Goal: Transaction & Acquisition: Purchase product/service

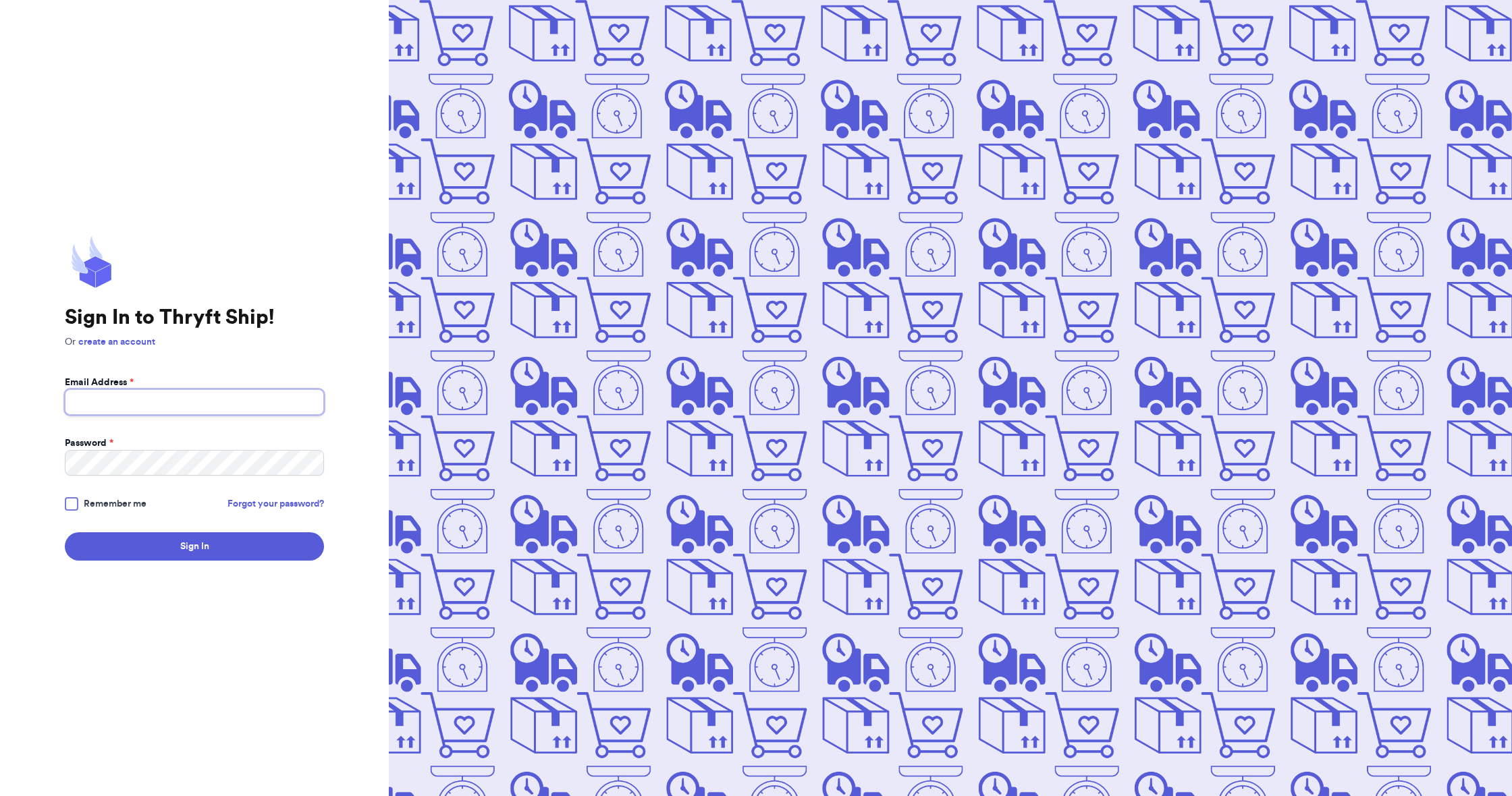
type input "[EMAIL_ADDRESS][DOMAIN_NAME]"
click at [212, 549] on button "Sign In" at bounding box center [194, 547] width 259 height 28
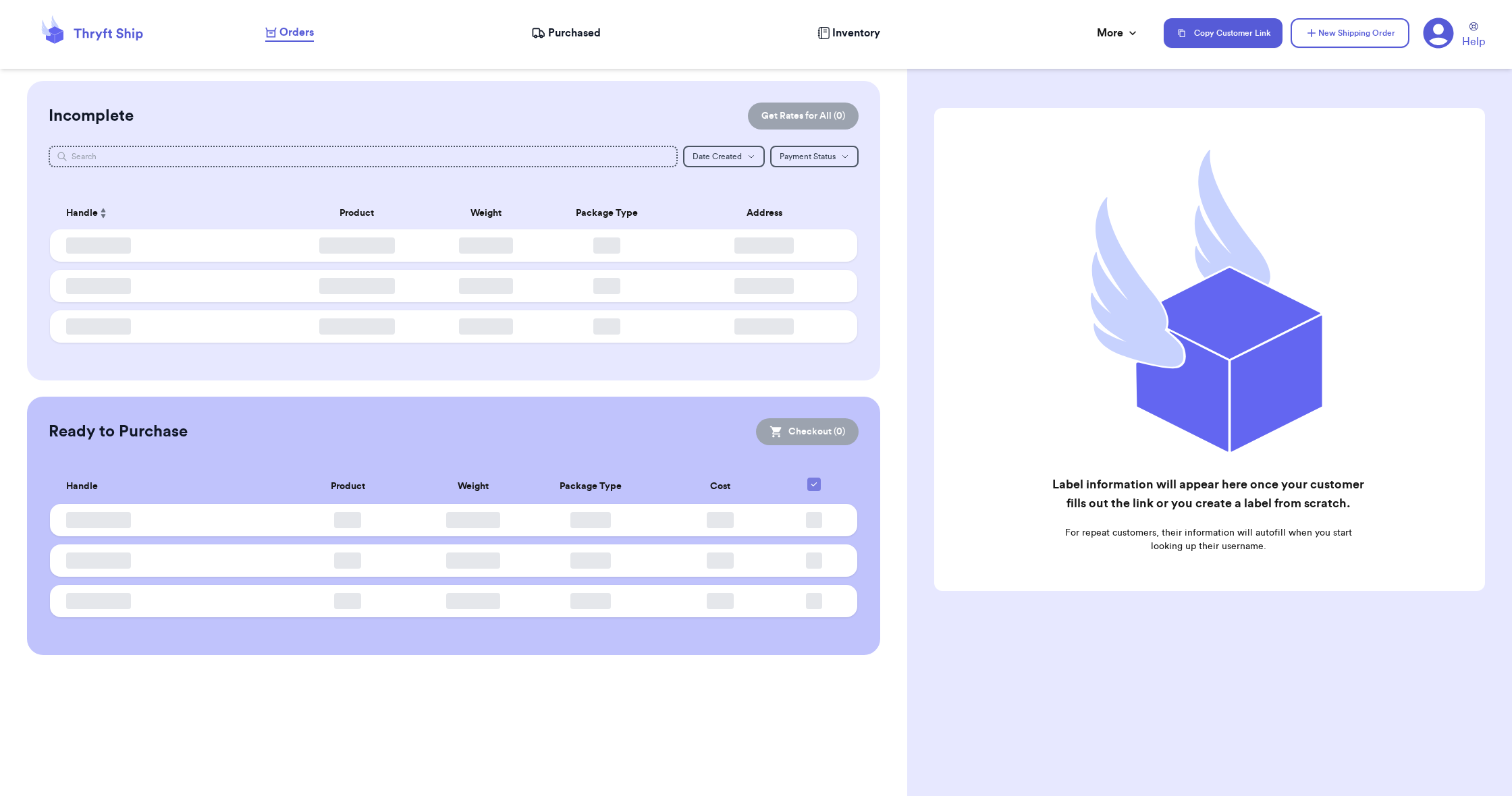
checkbox input "false"
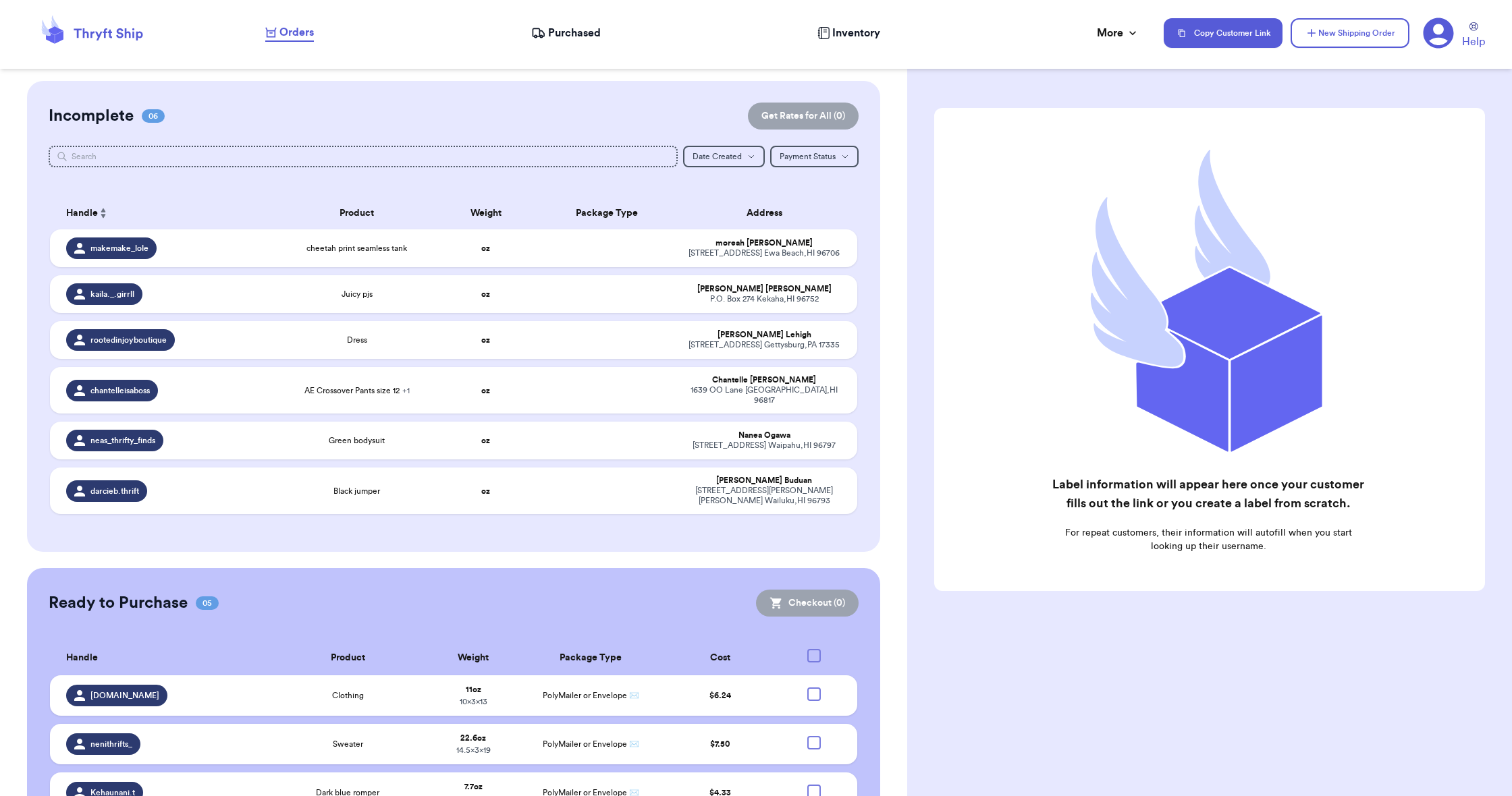
click at [569, 29] on span "Purchased" at bounding box center [574, 33] width 53 height 17
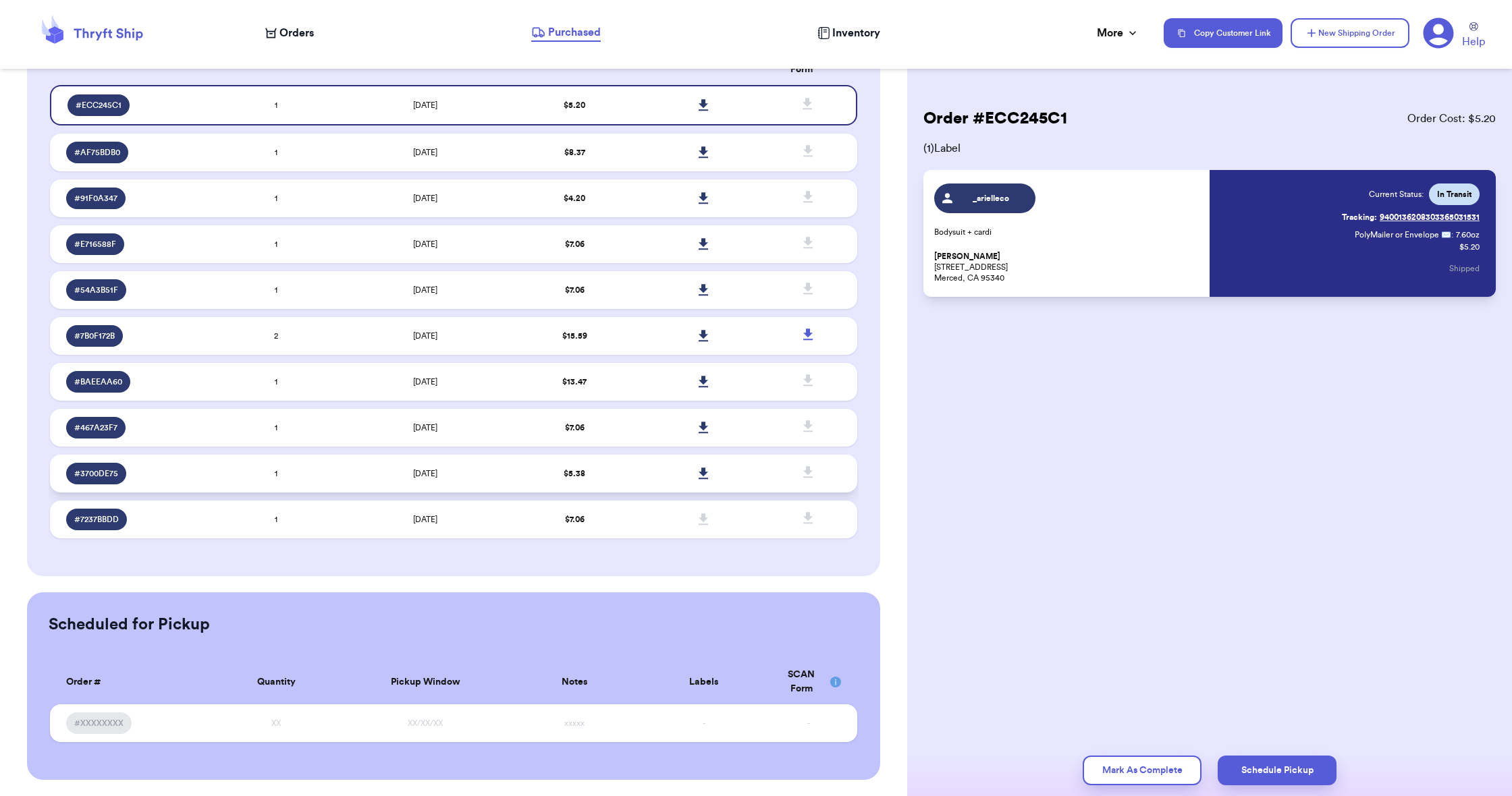
scroll to position [1, 0]
click at [653, 487] on td at bounding box center [703, 474] width 129 height 38
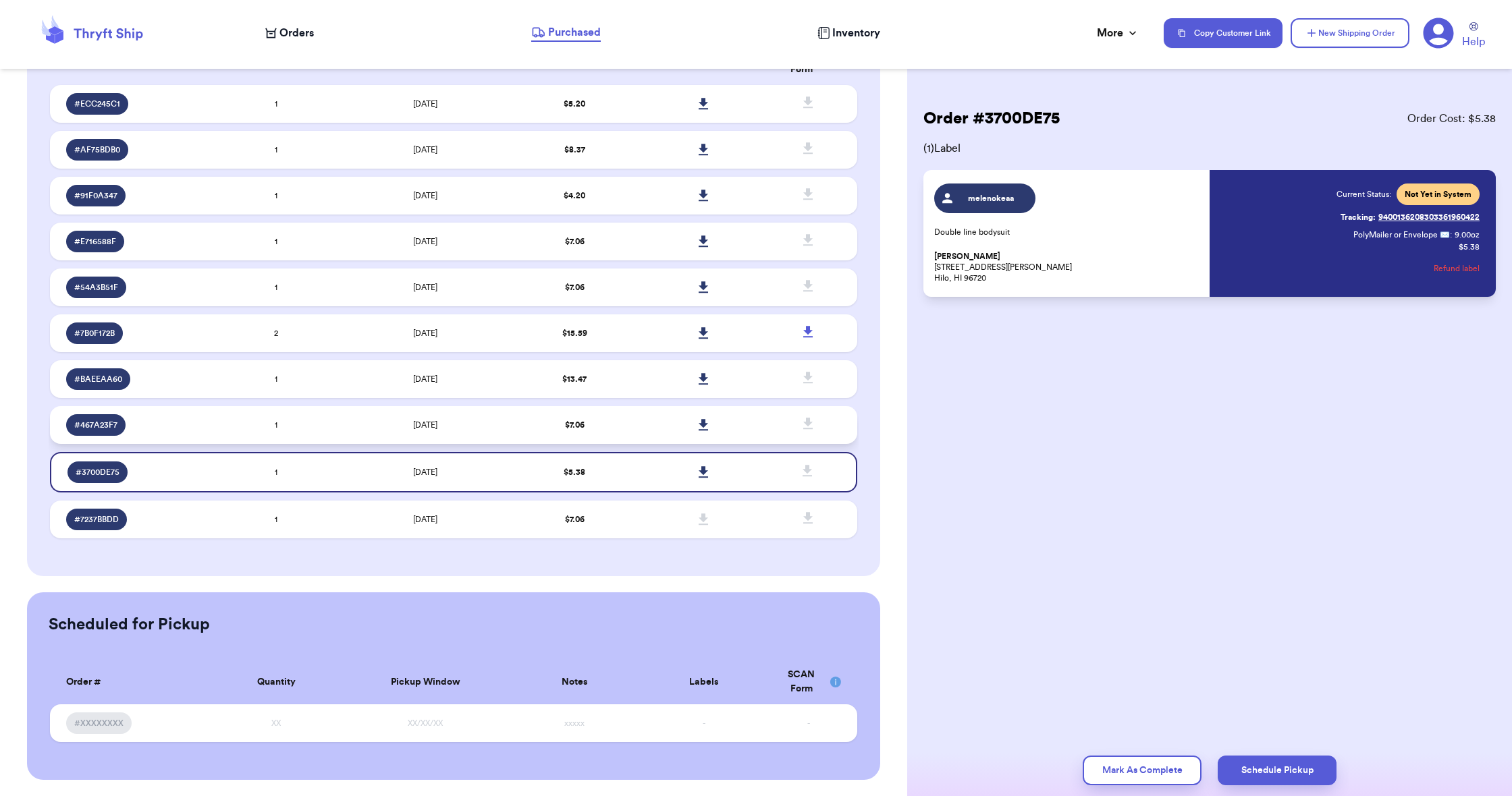
click at [645, 423] on td at bounding box center [703, 425] width 129 height 38
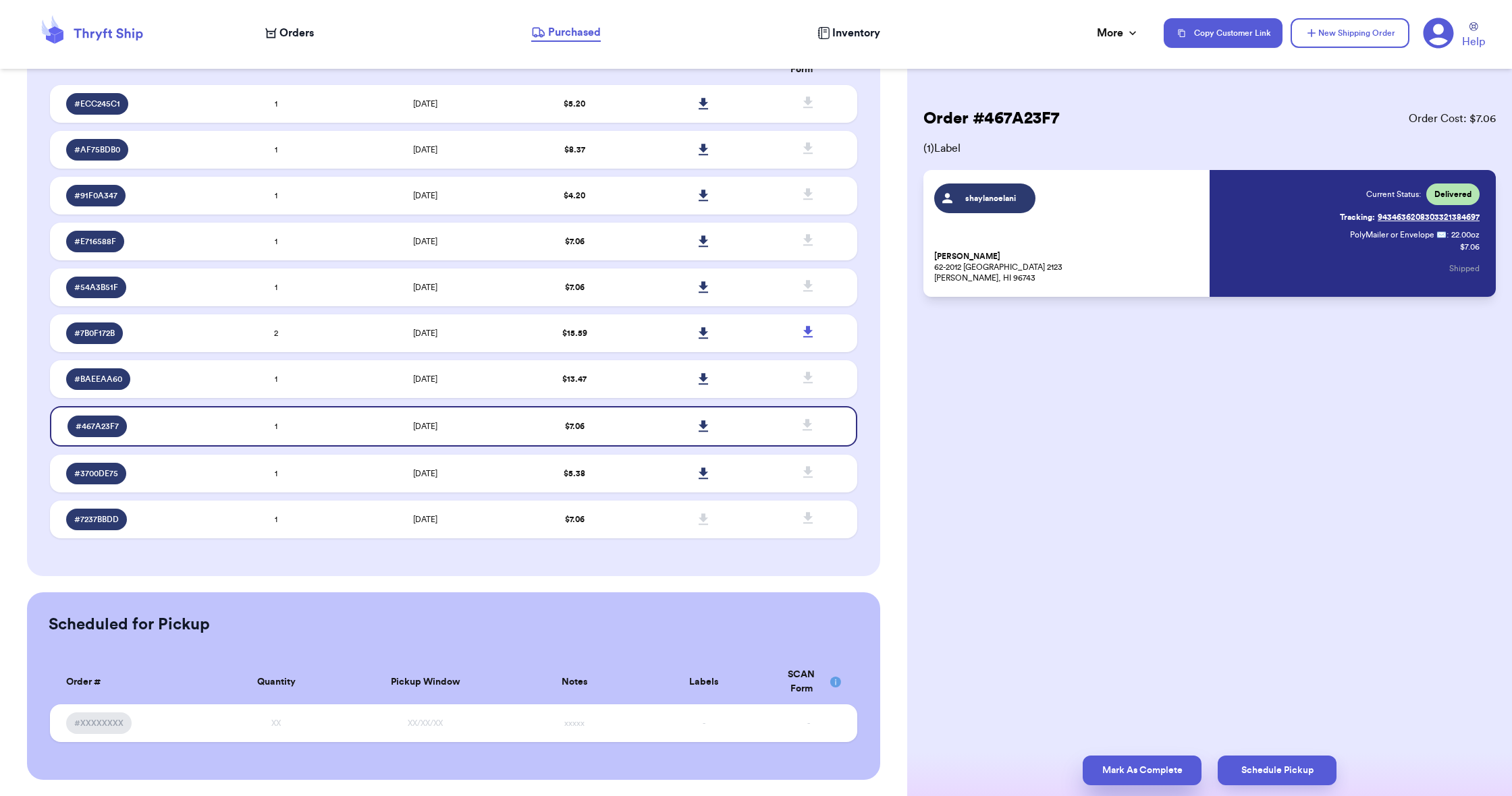
click at [1090, 768] on button "Mark As Complete" at bounding box center [1142, 771] width 119 height 30
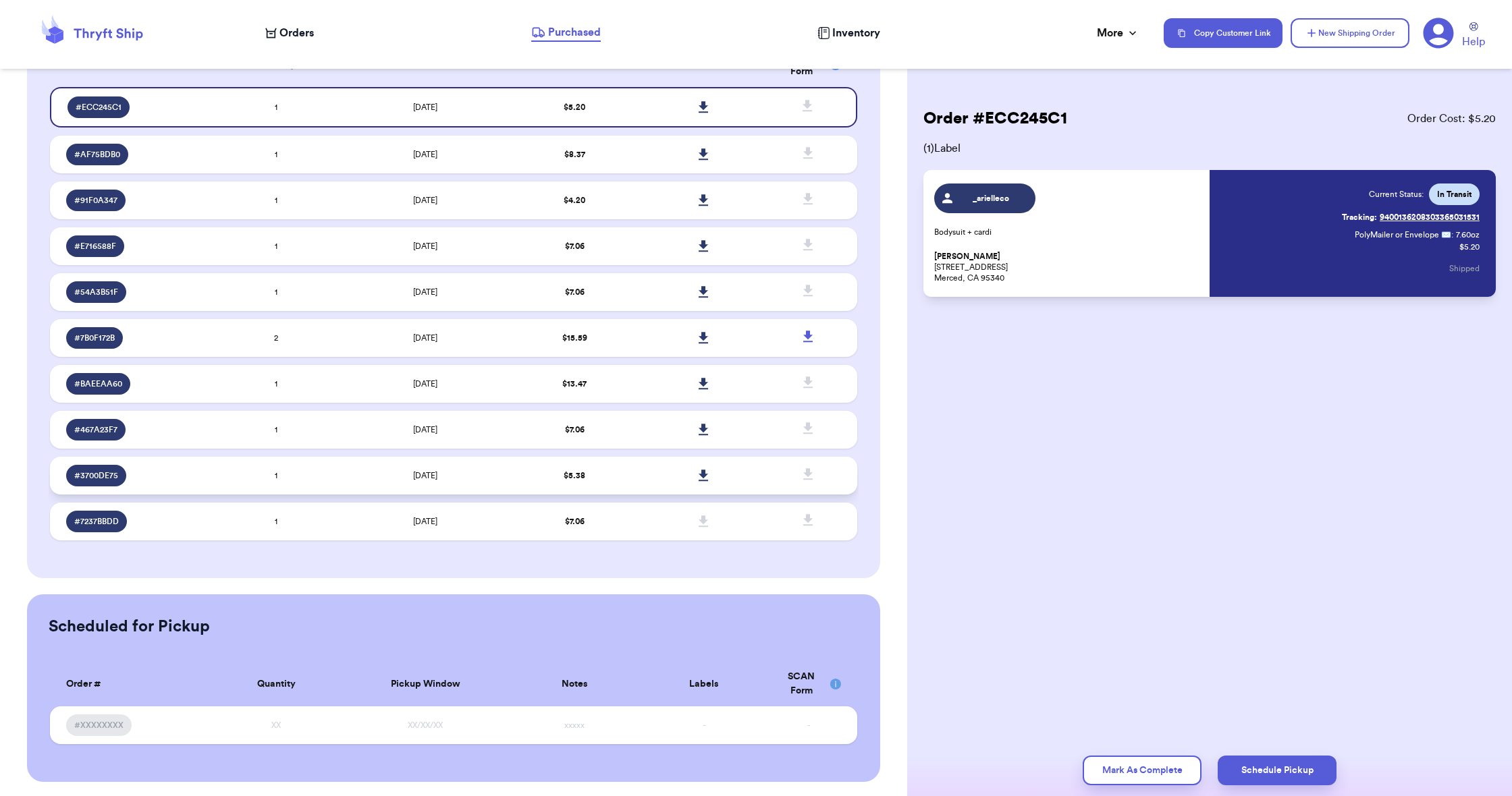
scroll to position [92, 0]
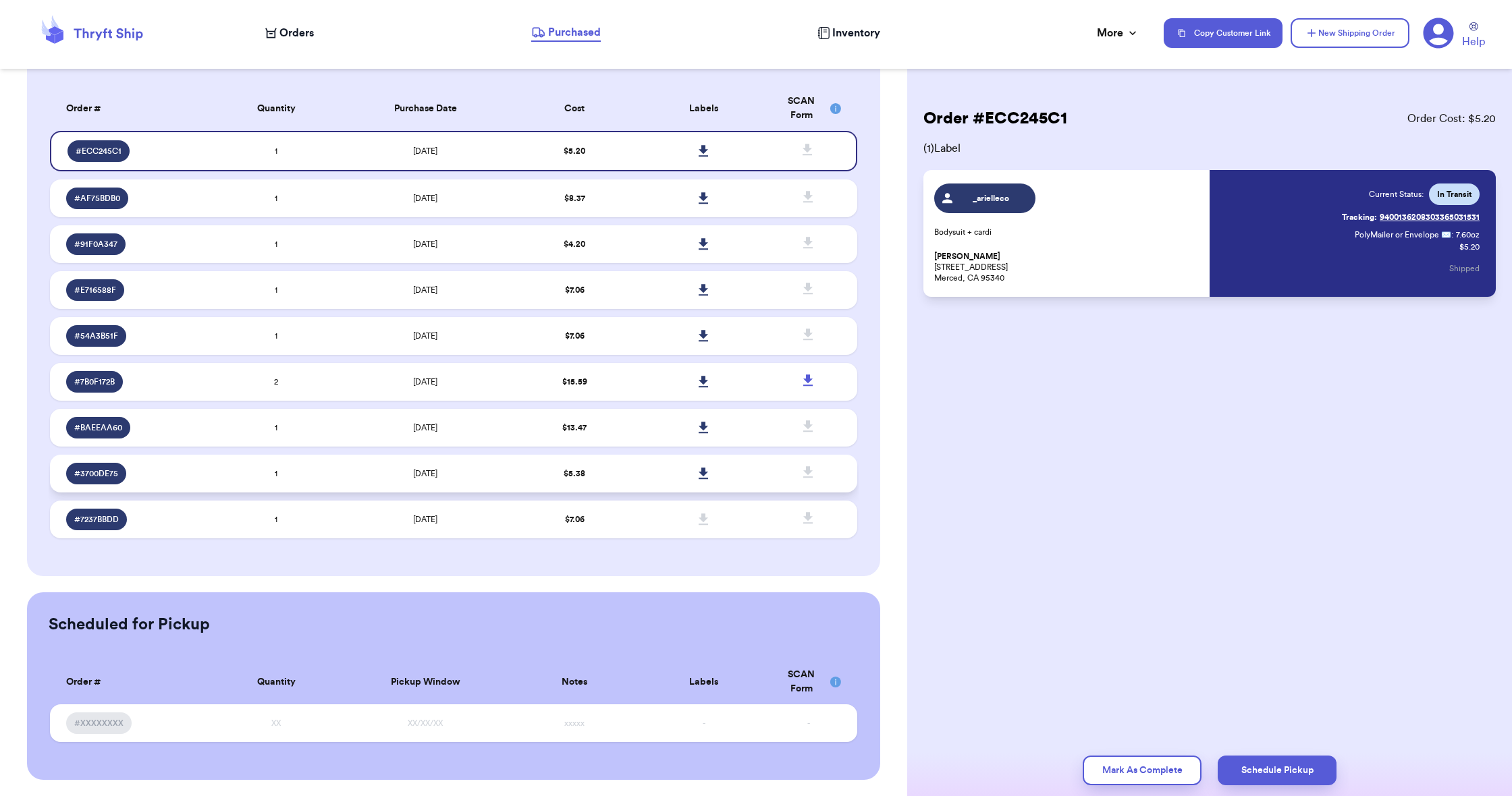
click at [616, 479] on td "$ 5.38" at bounding box center [574, 474] width 129 height 38
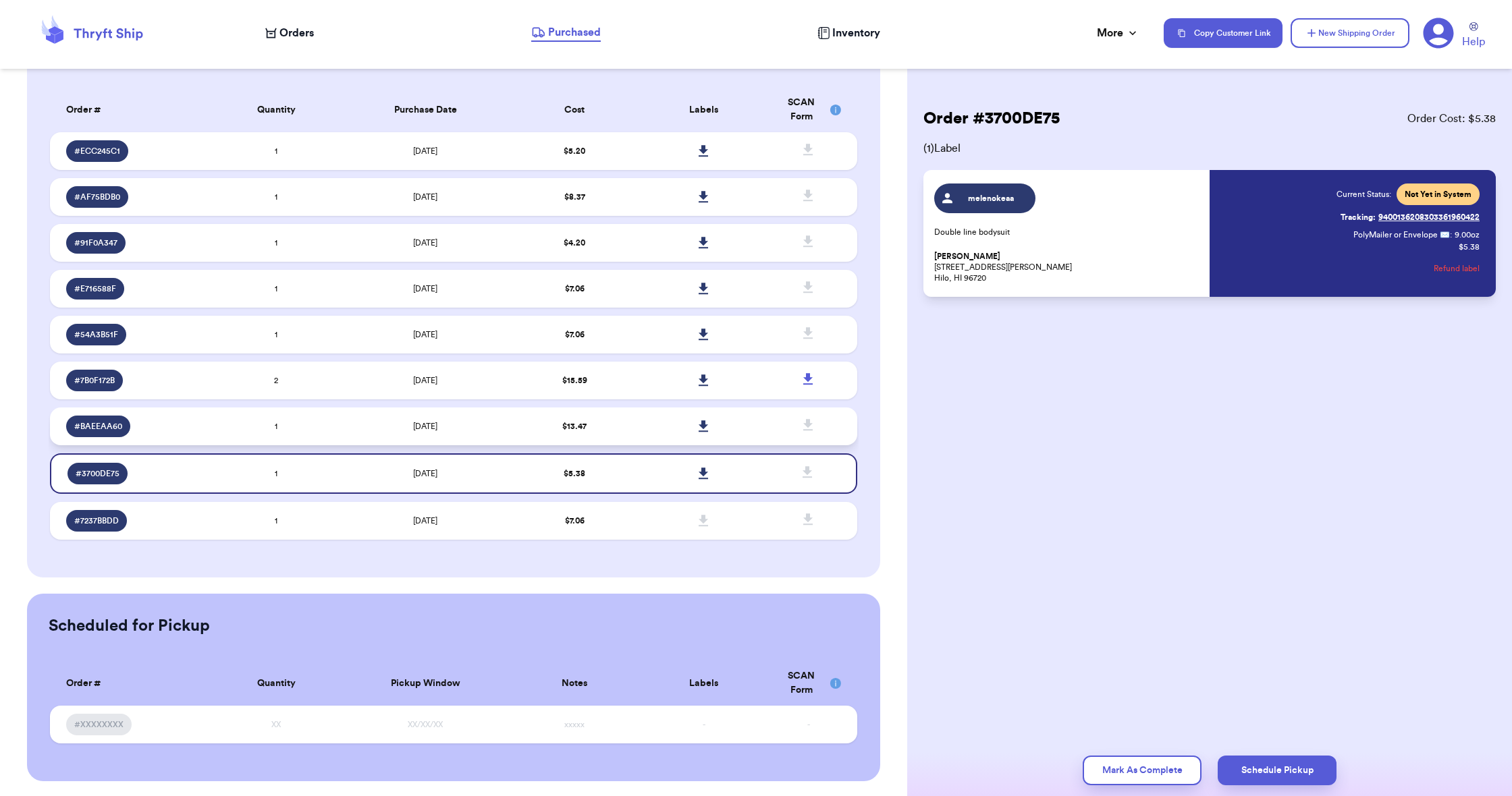
click at [620, 435] on td "$ 13.47" at bounding box center [574, 427] width 129 height 38
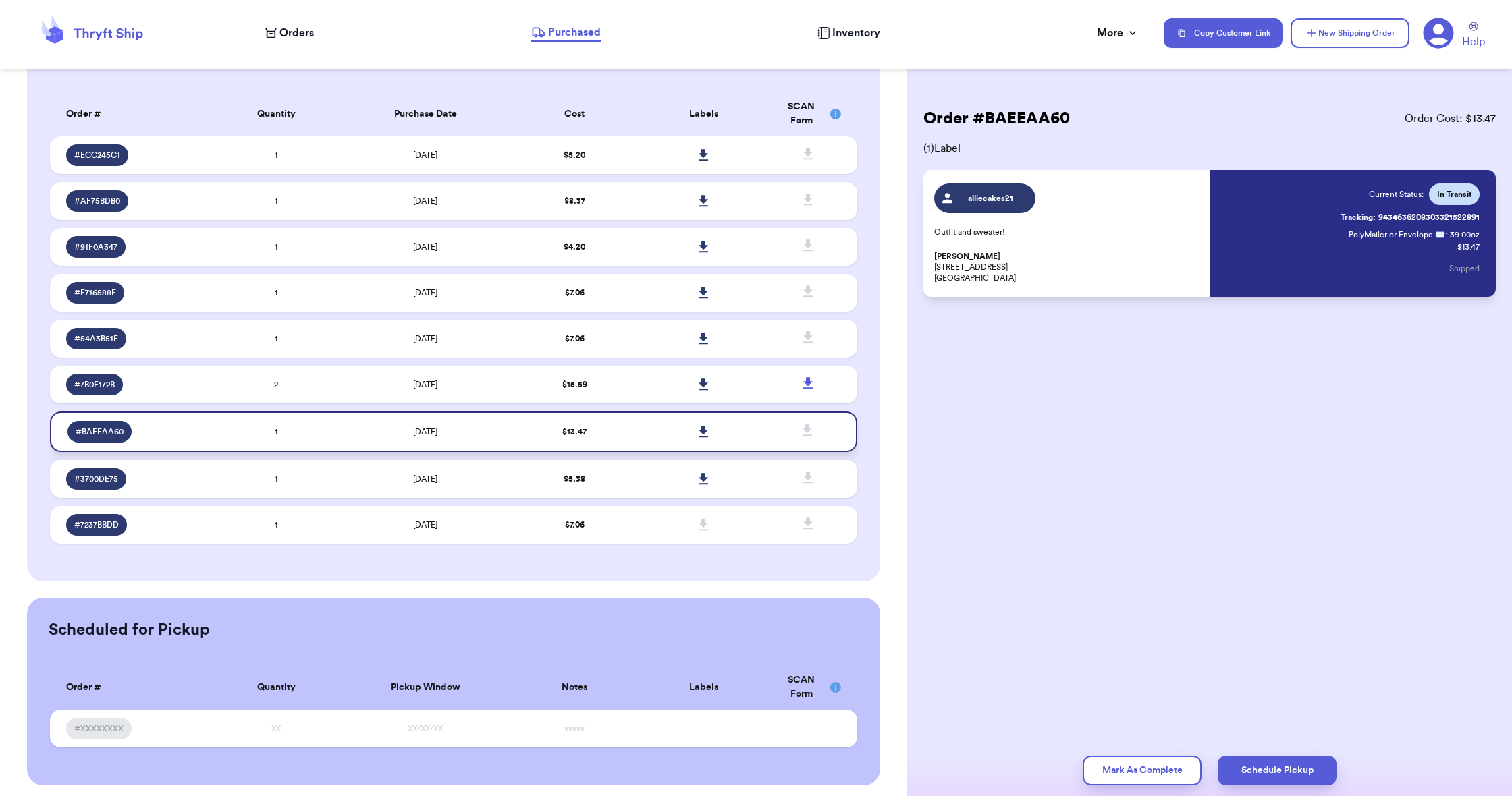
scroll to position [89, 0]
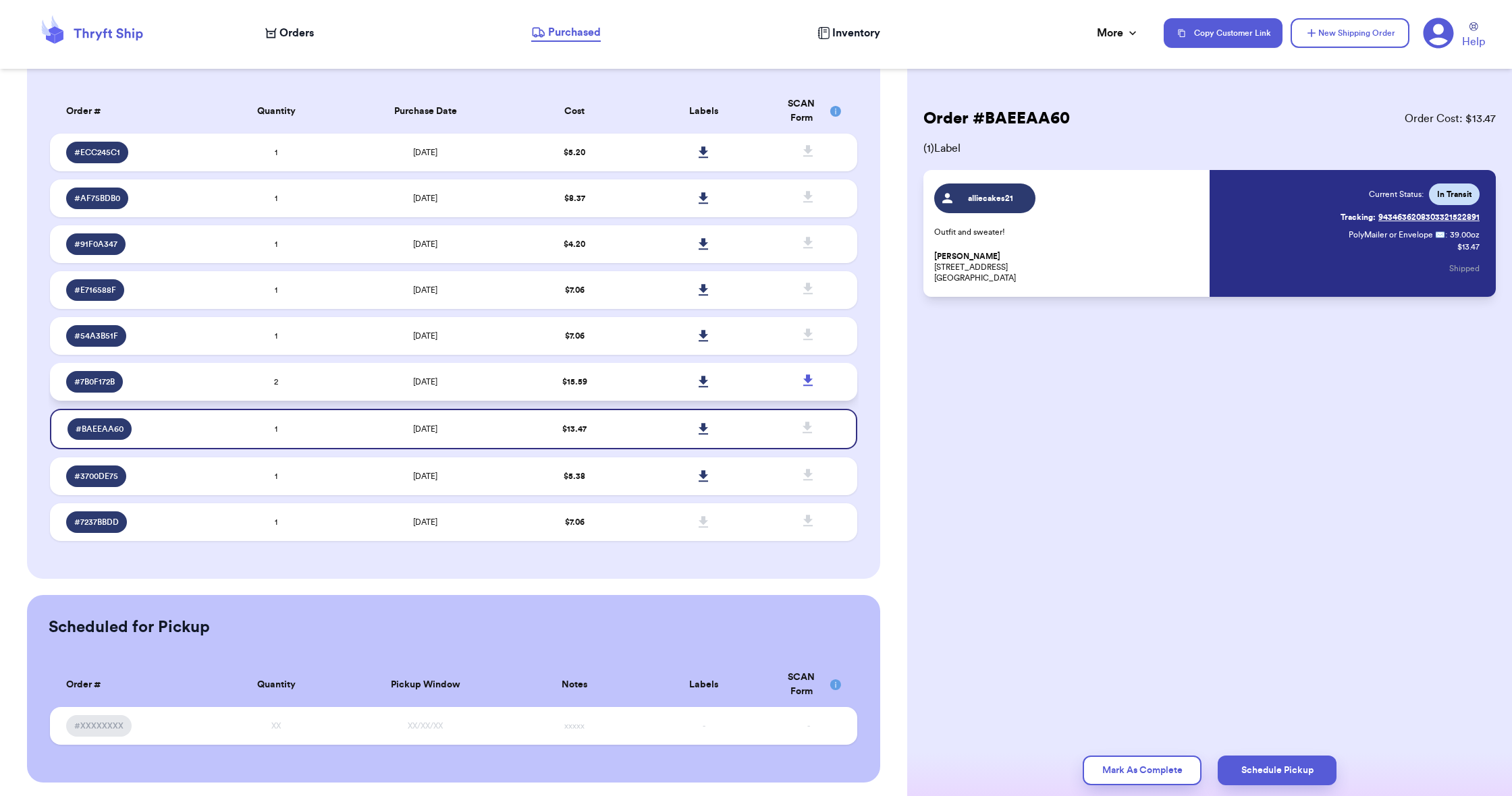
click at [627, 396] on td "$ 15.59" at bounding box center [574, 382] width 129 height 38
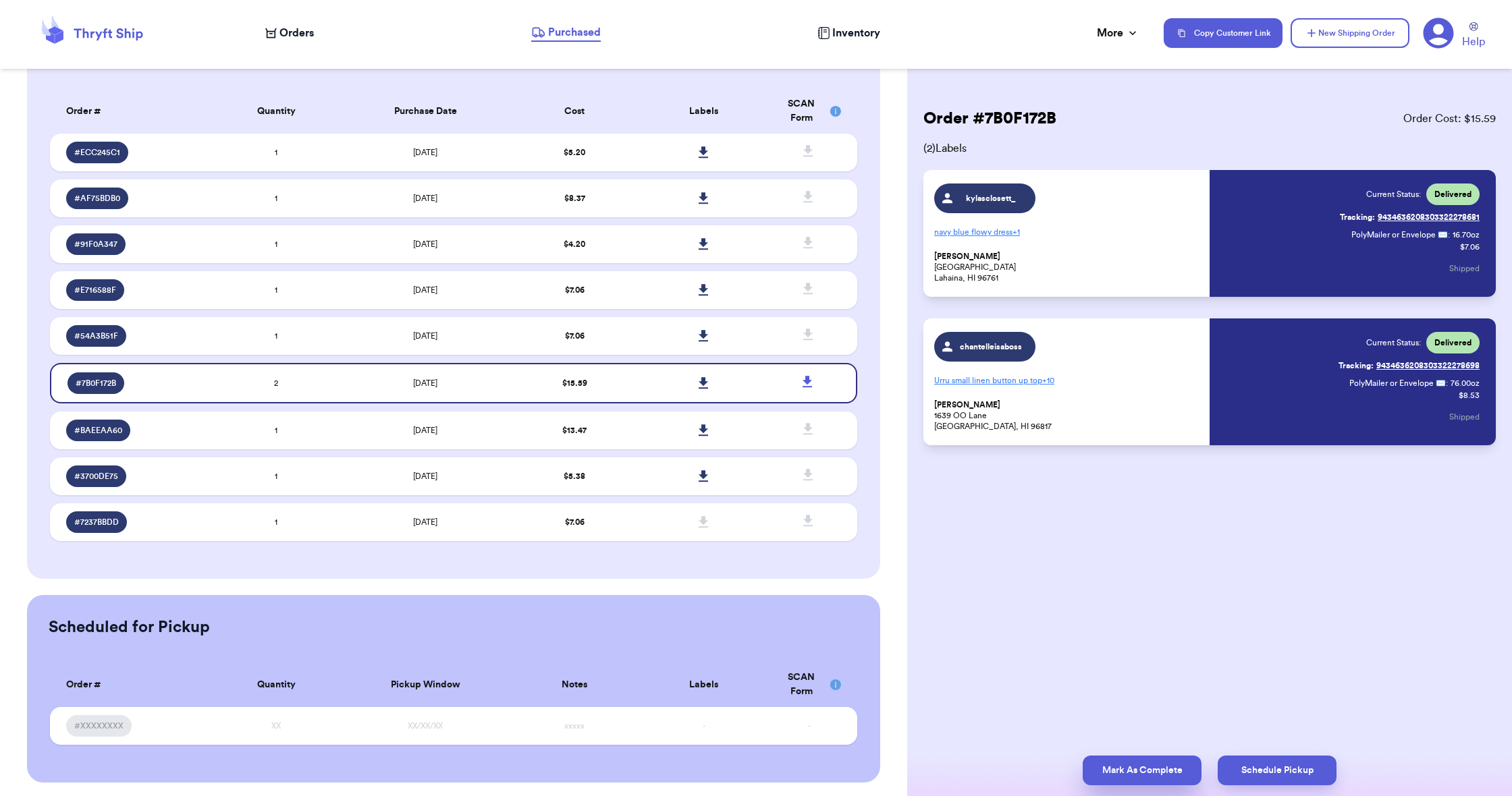
click at [1085, 766] on button "Mark As Complete" at bounding box center [1142, 771] width 119 height 30
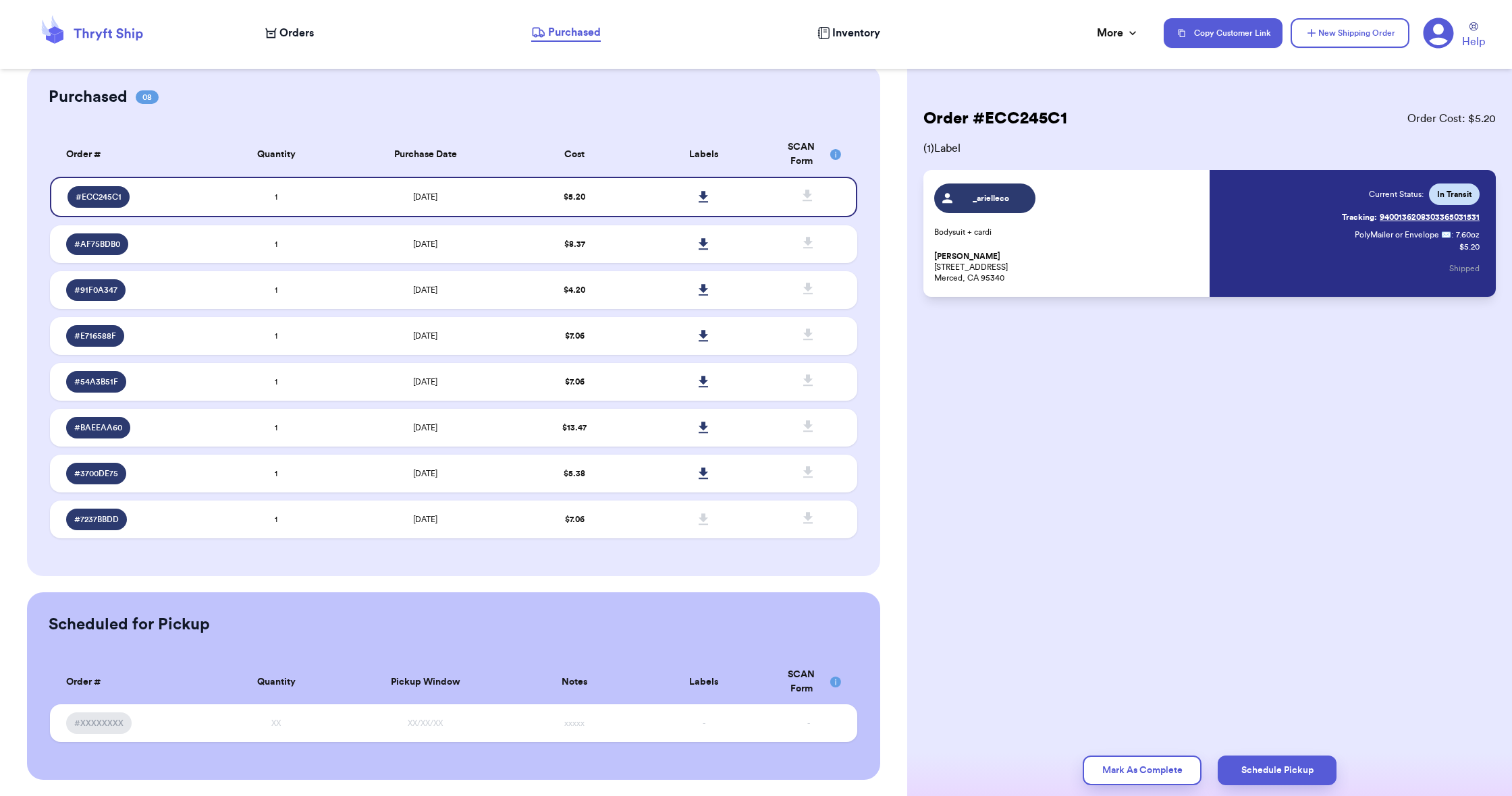
scroll to position [46, 0]
click at [601, 432] on td "$ 13.47" at bounding box center [574, 428] width 129 height 38
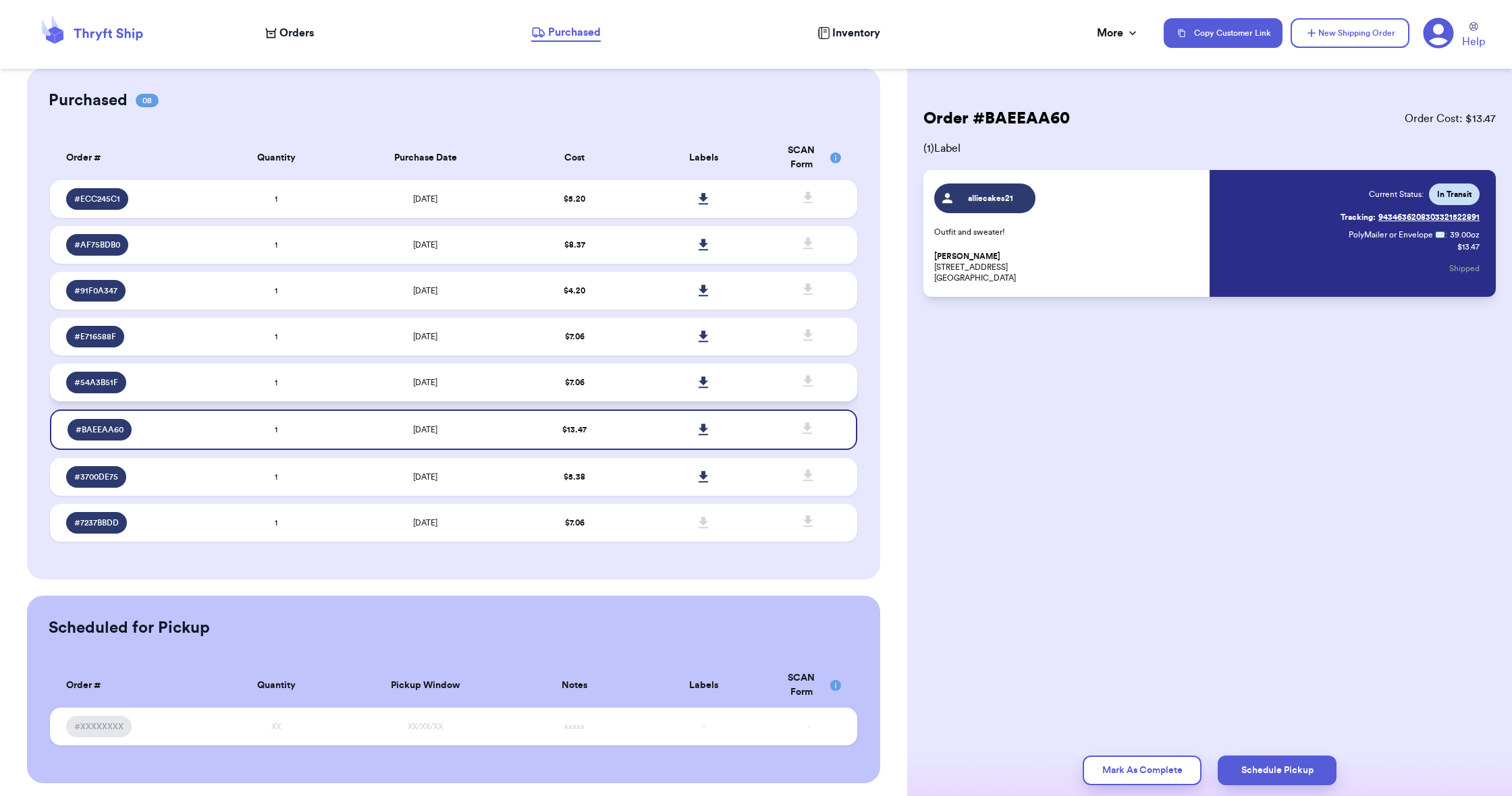
click at [608, 395] on td "$ 7.06" at bounding box center [574, 383] width 129 height 38
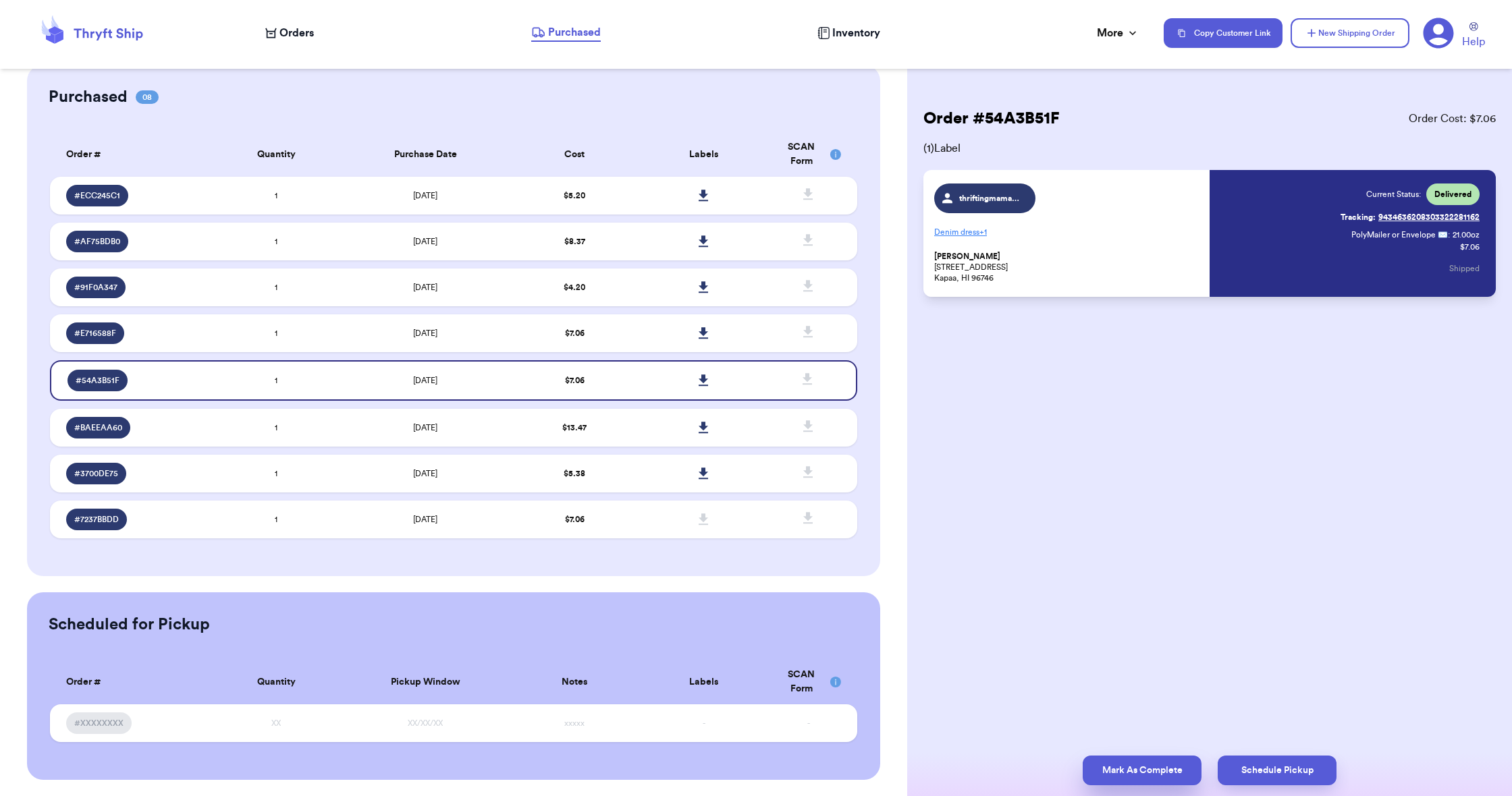
click at [1113, 768] on button "Mark As Complete" at bounding box center [1142, 771] width 119 height 30
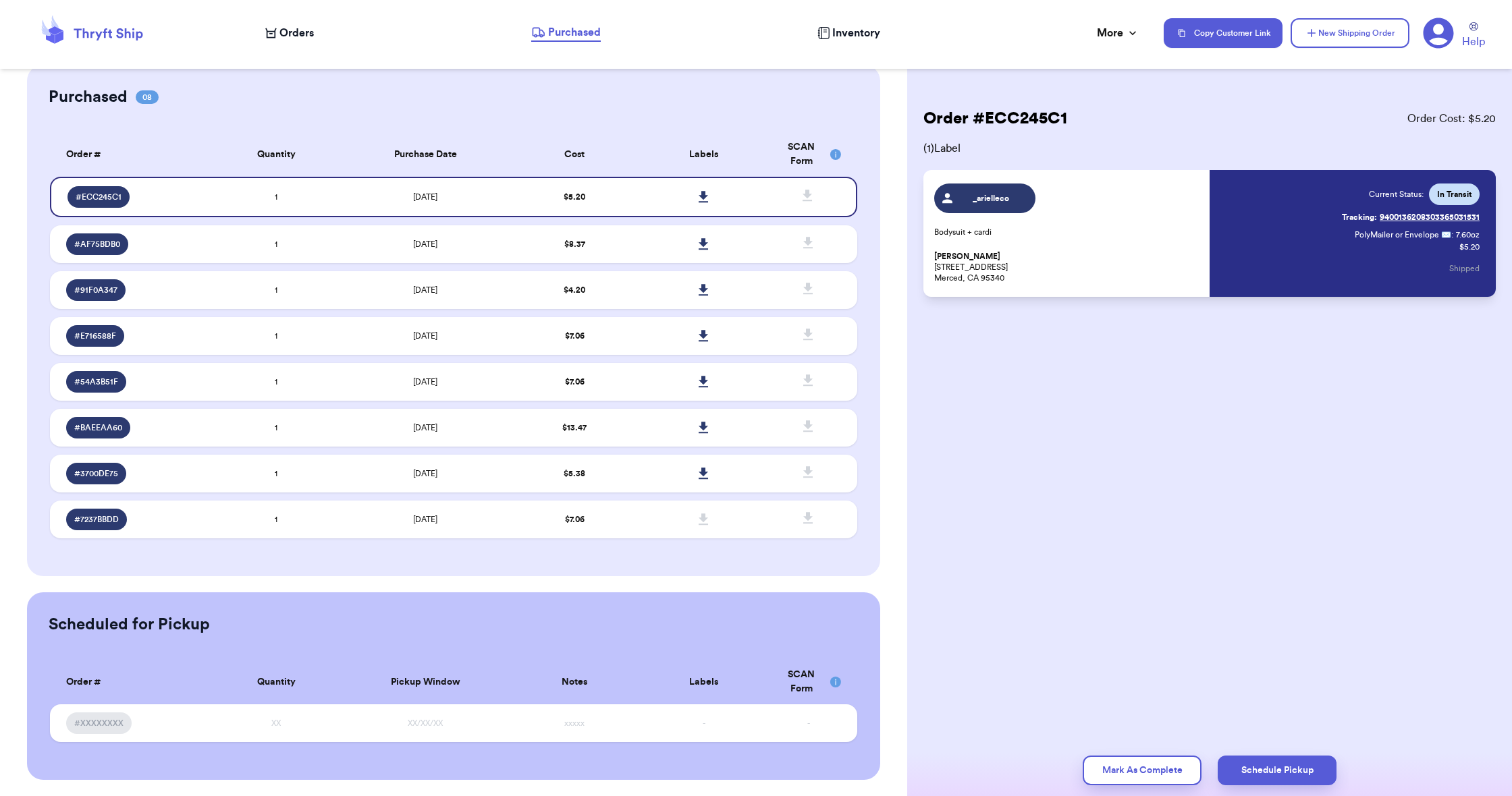
scroll to position [0, 0]
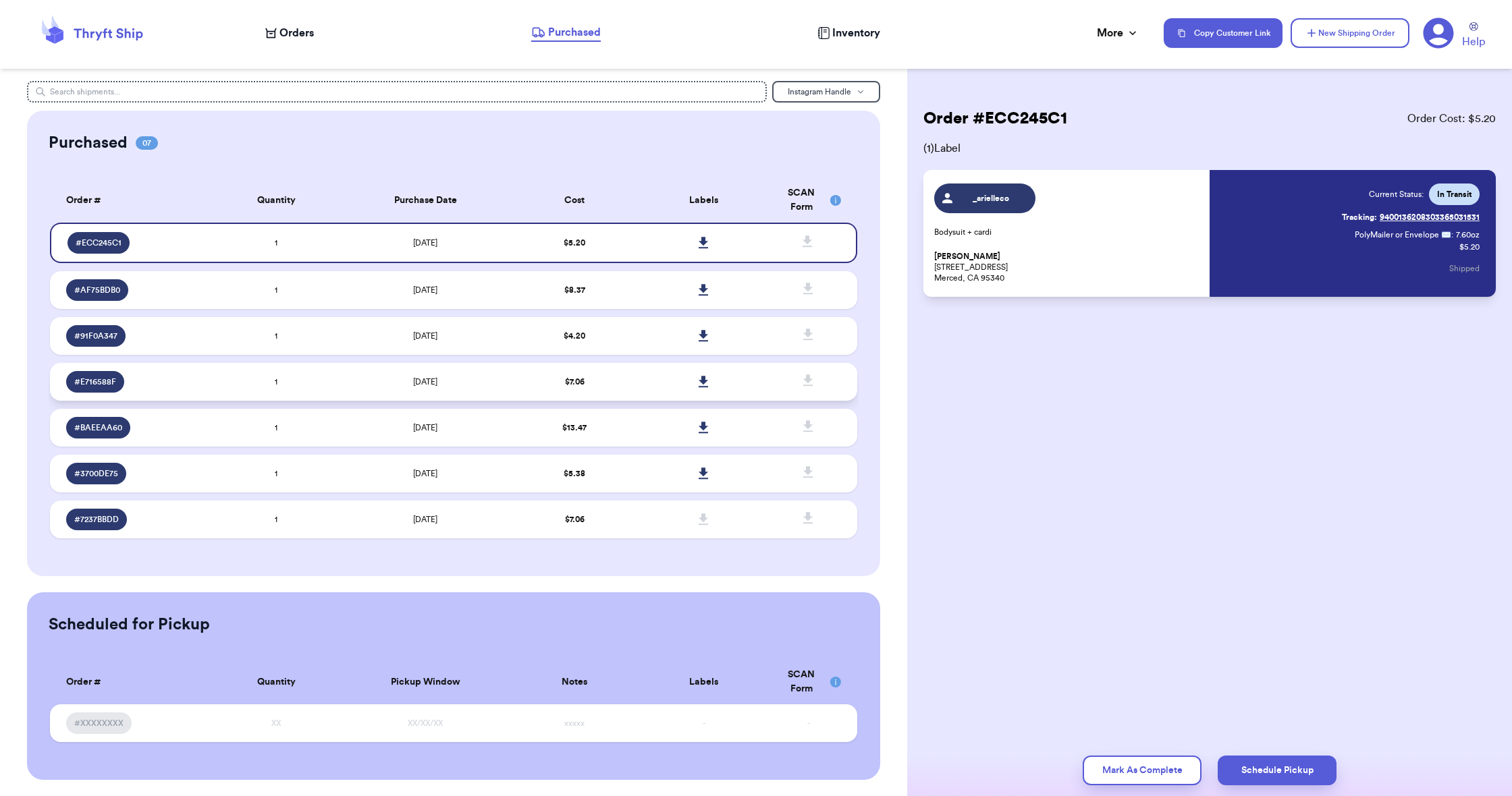
click at [619, 394] on td "$ 7.06" at bounding box center [574, 382] width 129 height 38
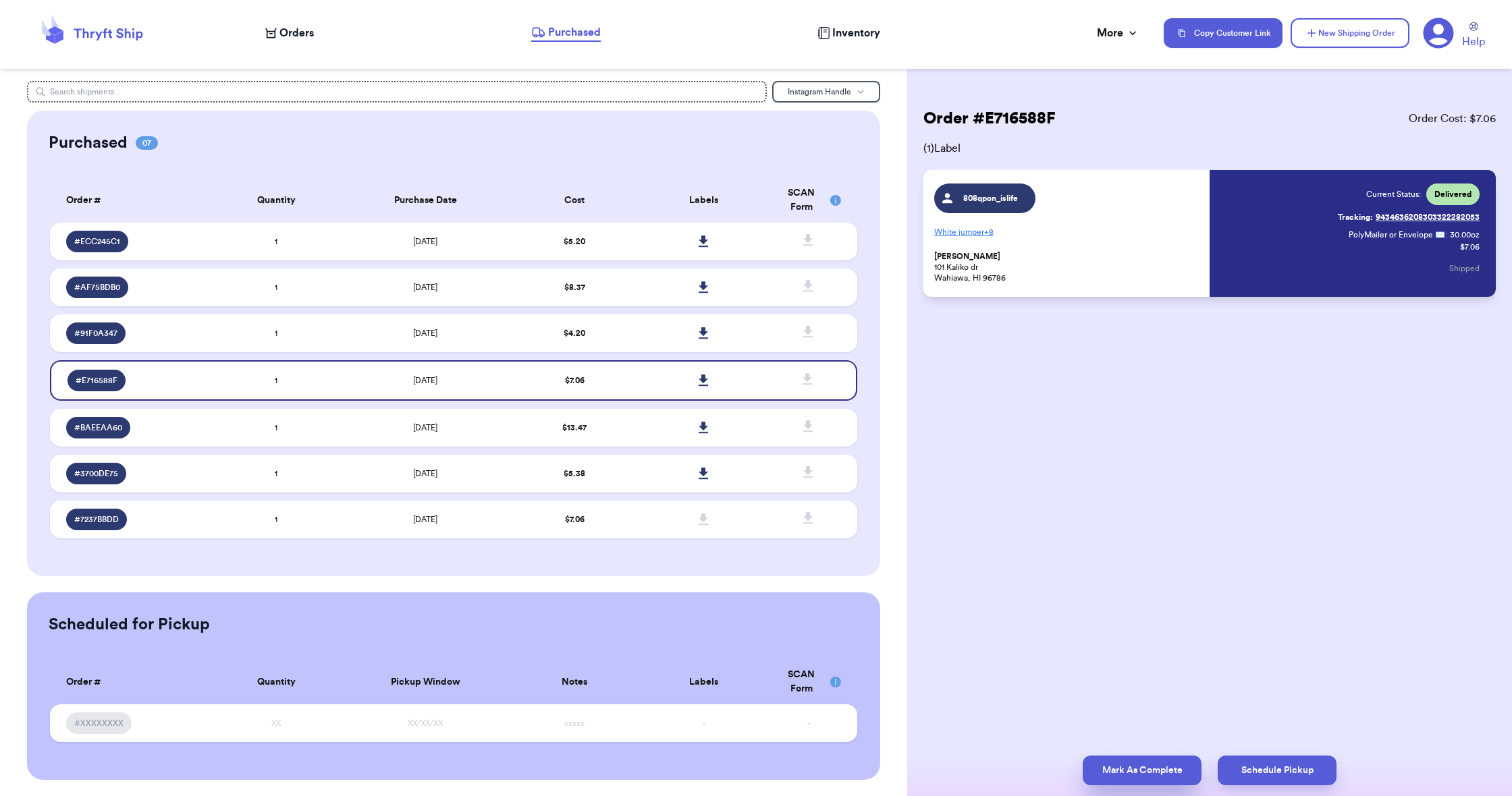
click at [1139, 773] on button "Mark As Complete" at bounding box center [1142, 771] width 119 height 30
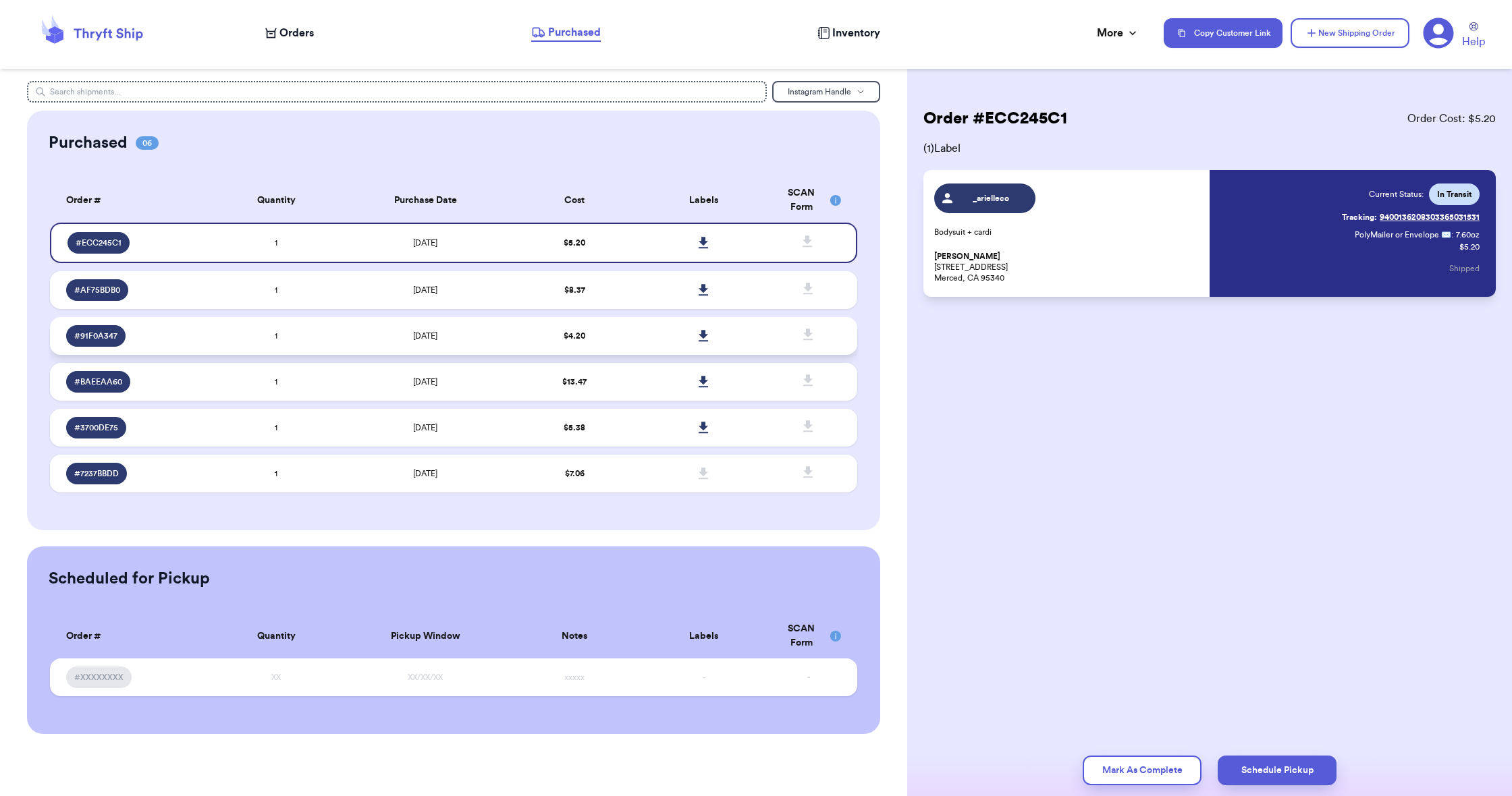
click at [627, 340] on td "$ 4.20" at bounding box center [574, 336] width 129 height 38
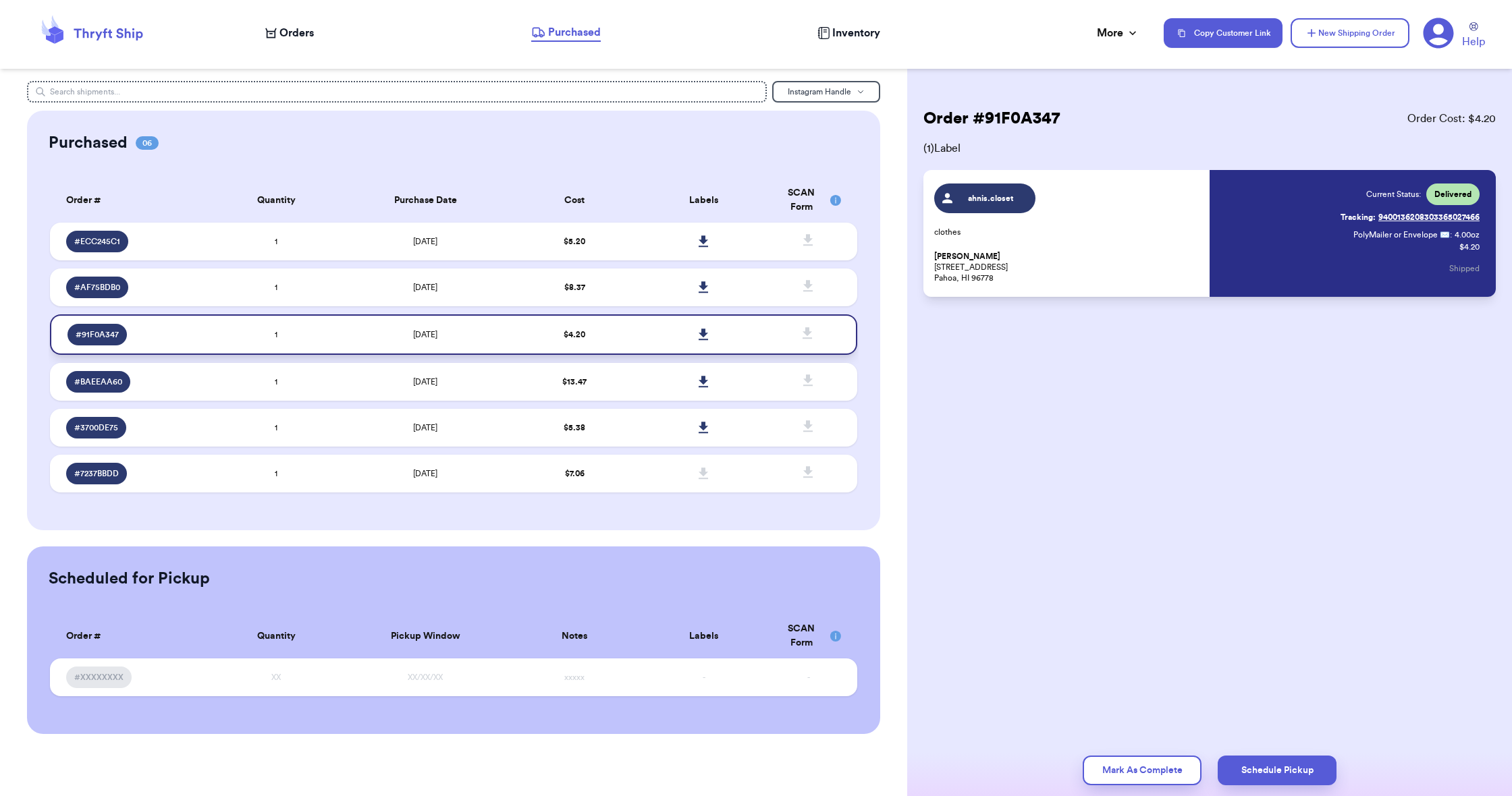
scroll to position [2, 0]
click at [1111, 777] on button "Mark As Complete" at bounding box center [1142, 771] width 119 height 30
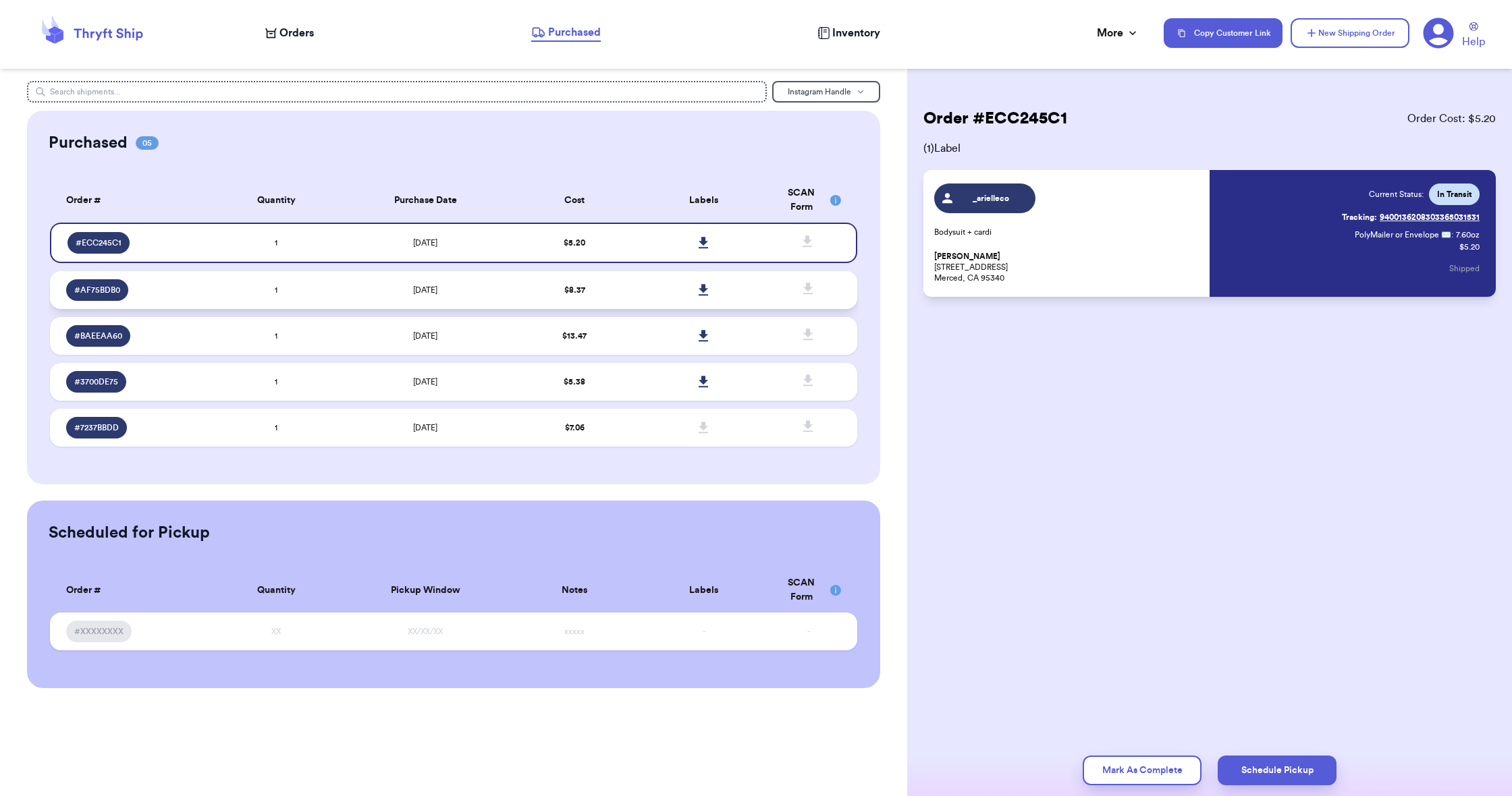
click at [642, 304] on td at bounding box center [703, 290] width 129 height 38
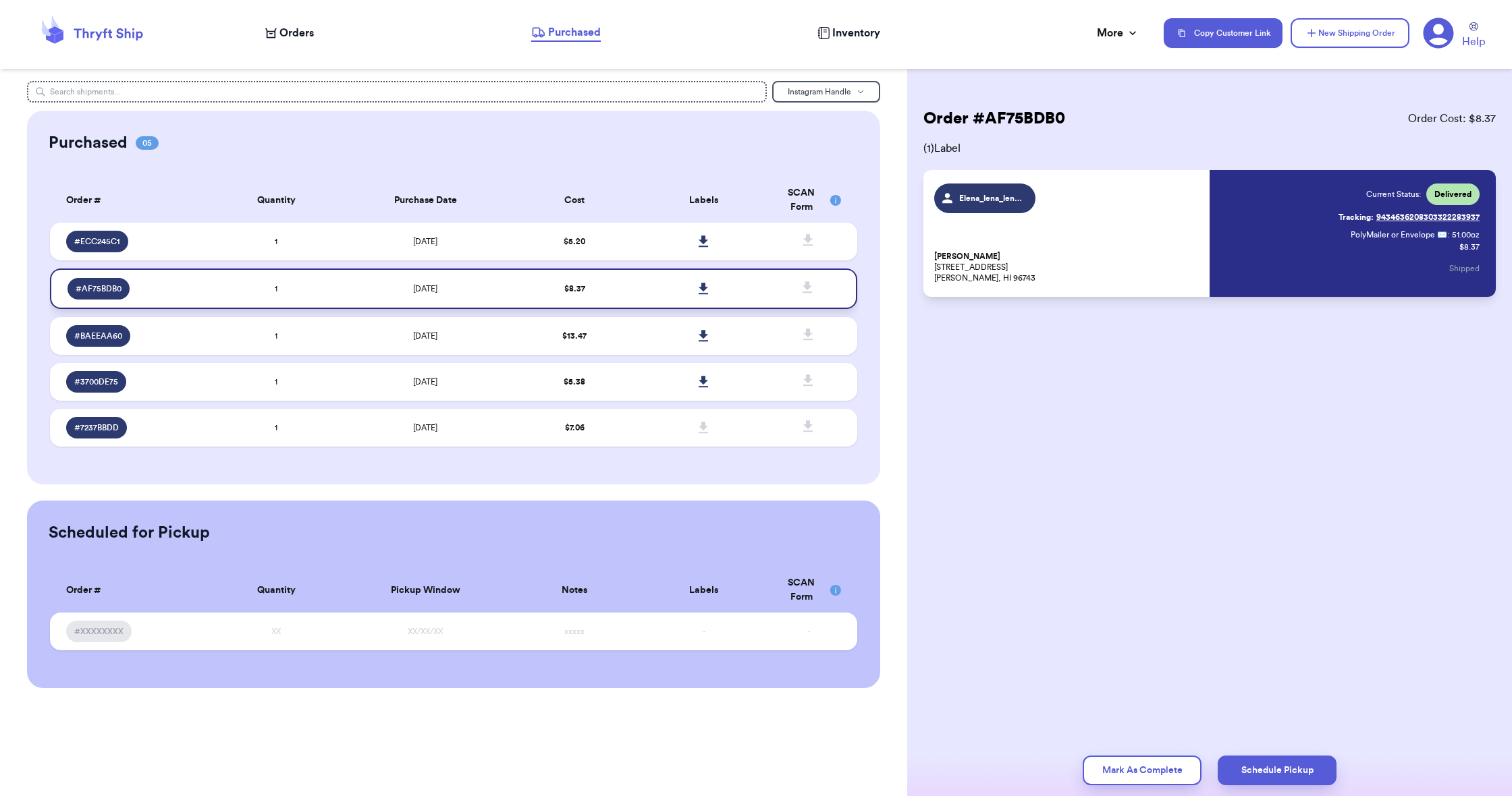
scroll to position [2, 0]
click at [1101, 759] on button "Mark As Complete" at bounding box center [1142, 771] width 119 height 30
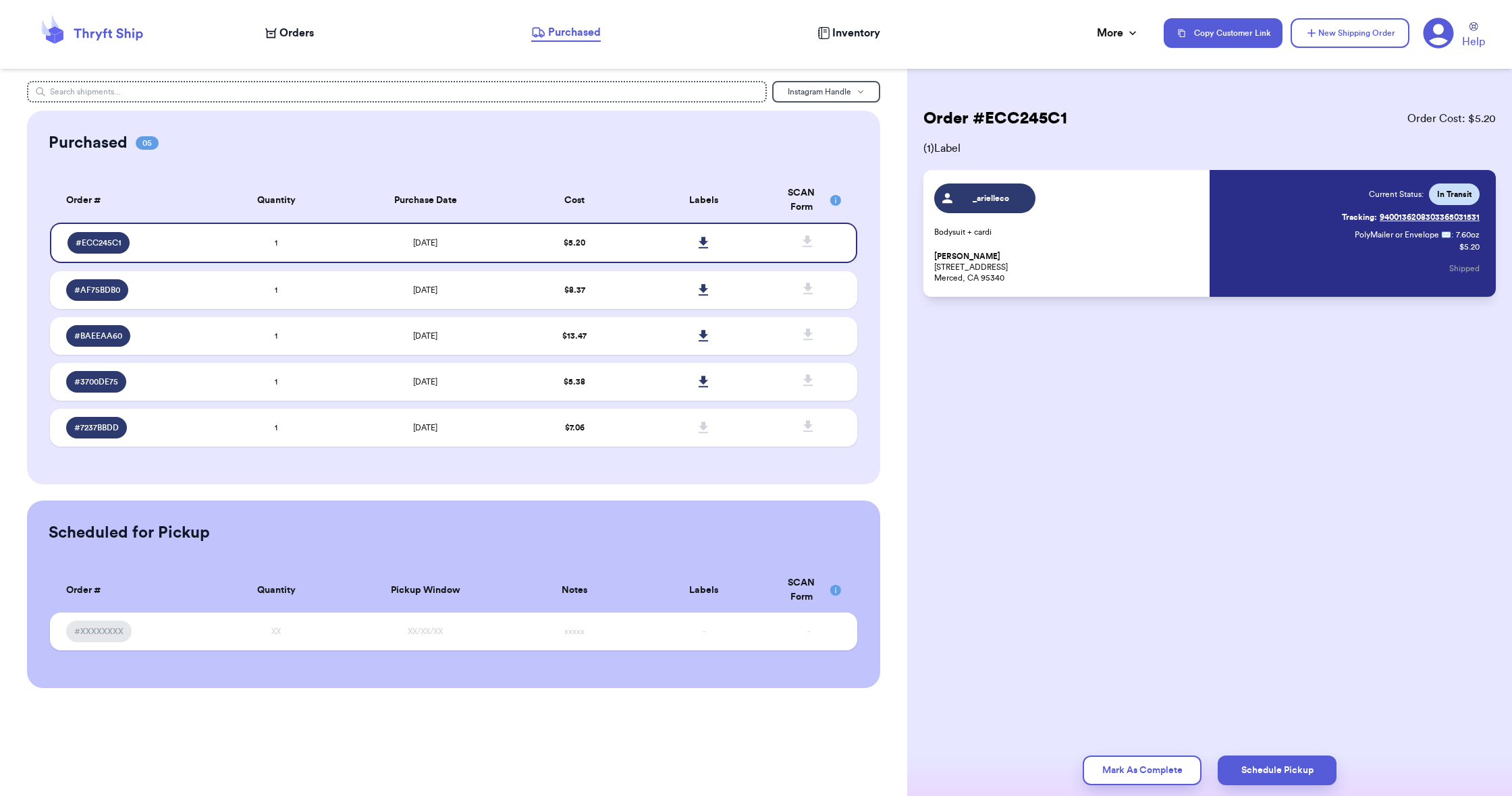
scroll to position [0, 0]
click at [295, 33] on span "Orders" at bounding box center [297, 33] width 35 height 17
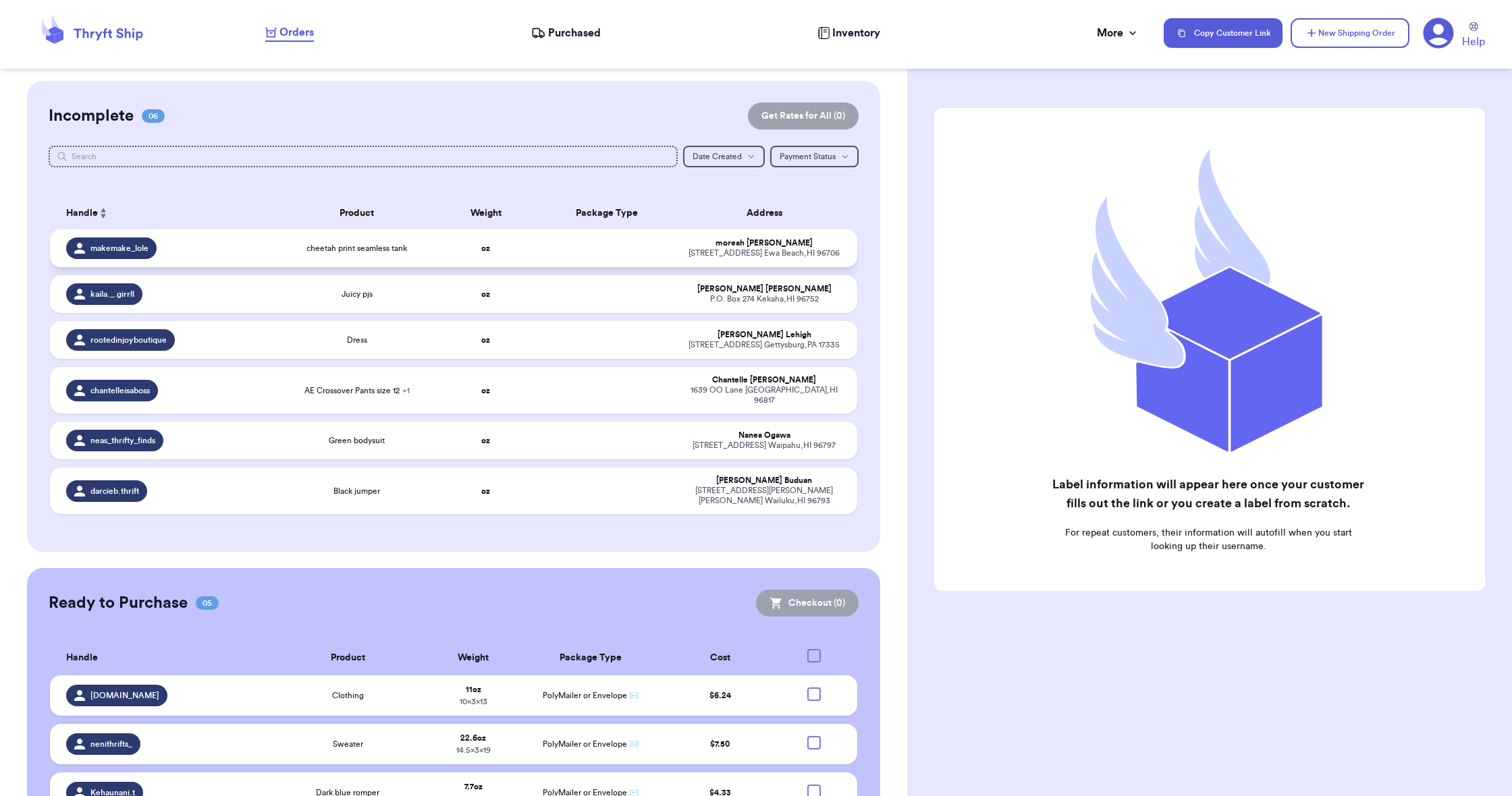
click at [399, 254] on span "cheetah print seamless tank" at bounding box center [356, 249] width 100 height 11
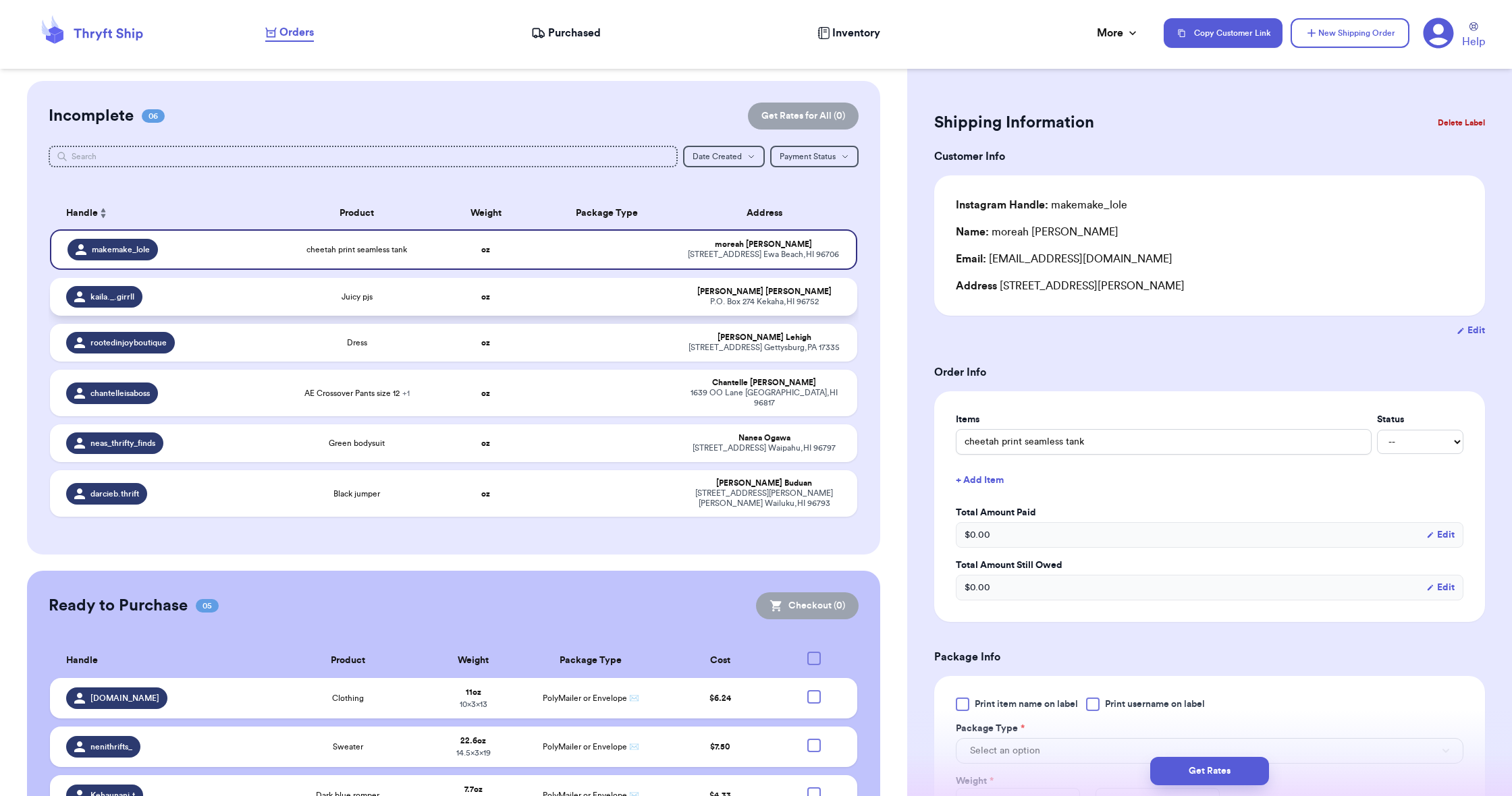
click at [395, 302] on div "Juicy pjs" at bounding box center [357, 297] width 145 height 11
type input "Juicy pjs"
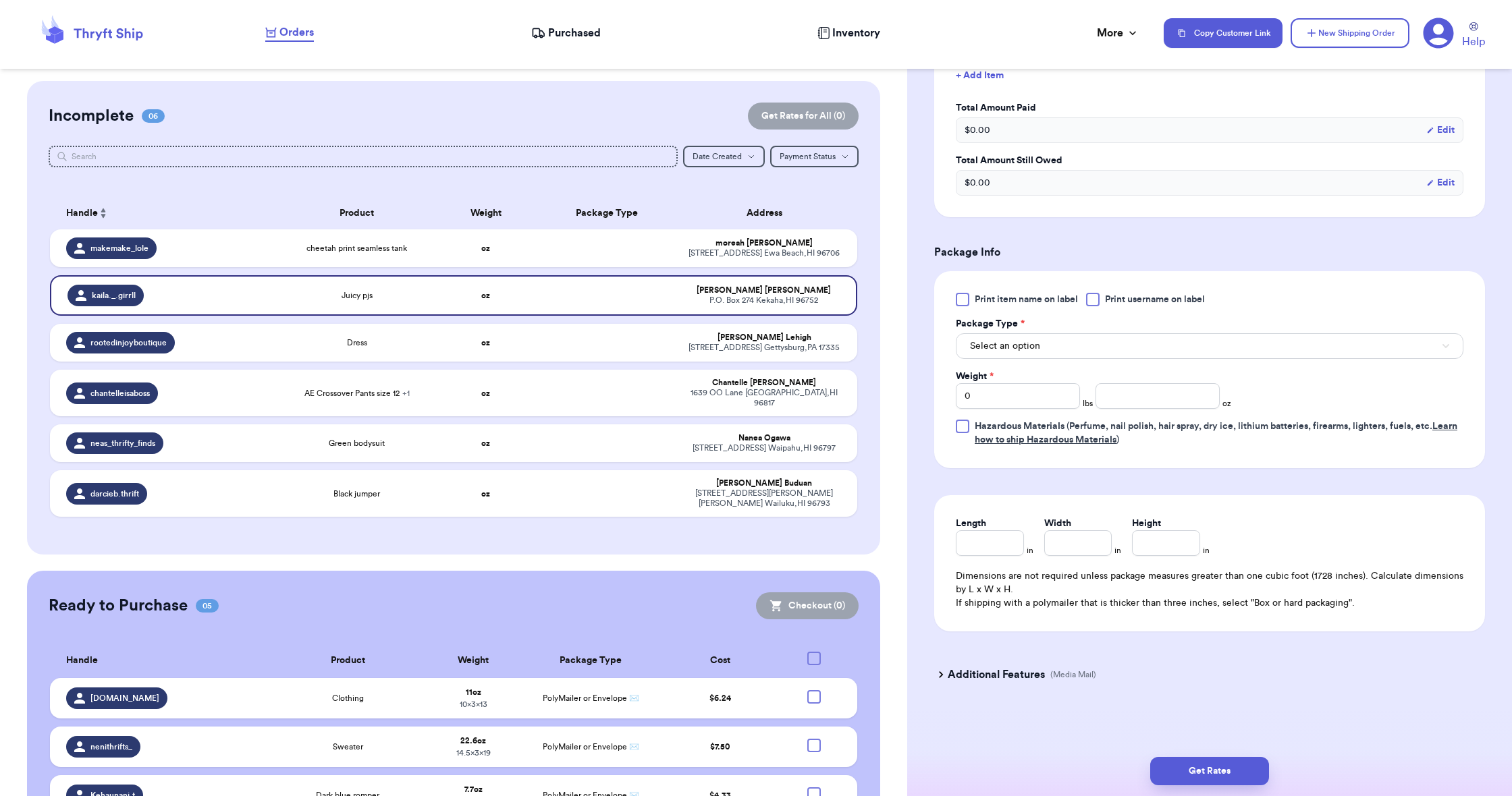
scroll to position [408, 0]
click at [1050, 347] on button "Select an option" at bounding box center [1209, 346] width 507 height 26
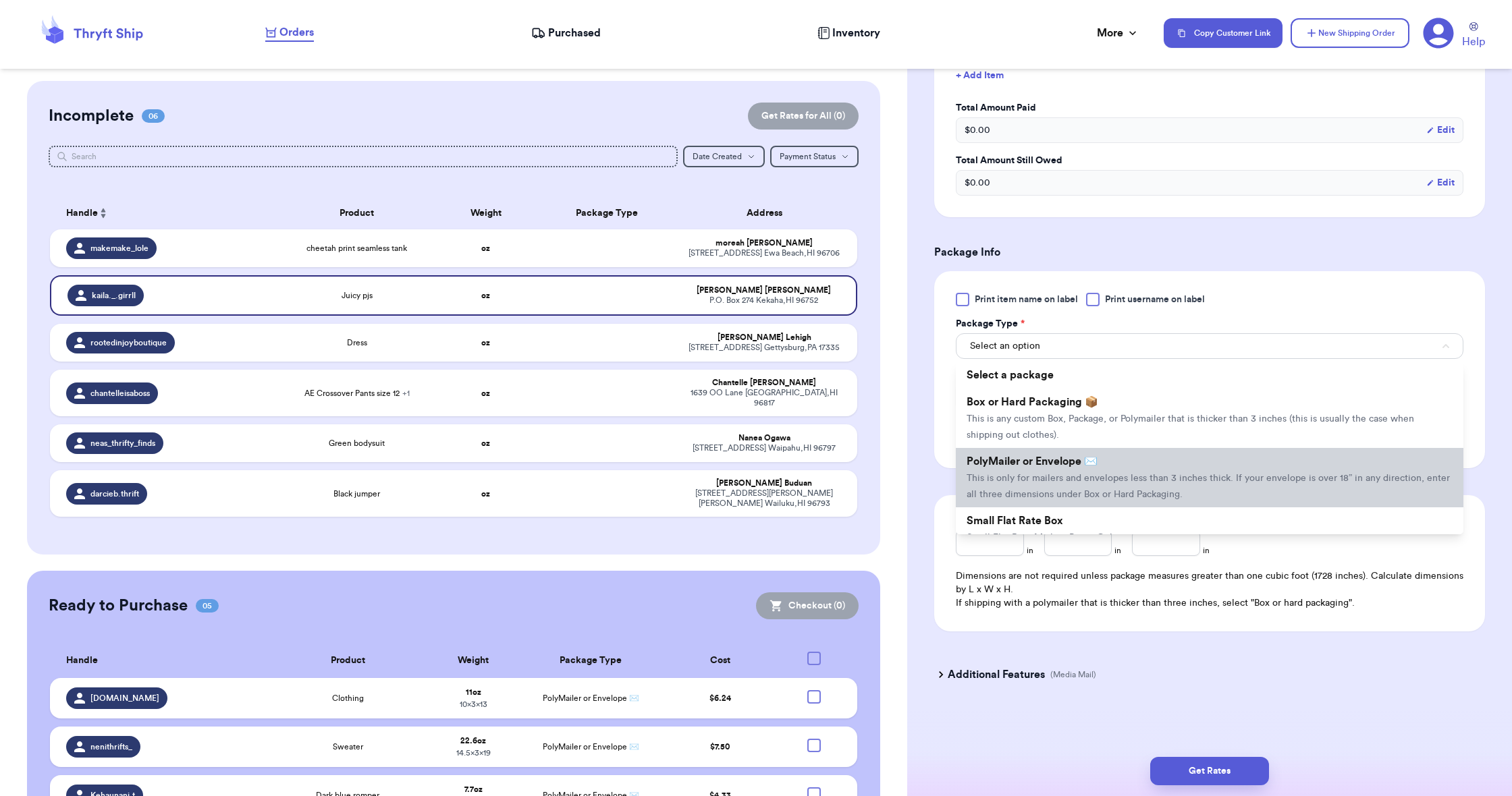
click at [1037, 459] on span "PolyMailer or Envelope ✉️" at bounding box center [1032, 462] width 131 height 11
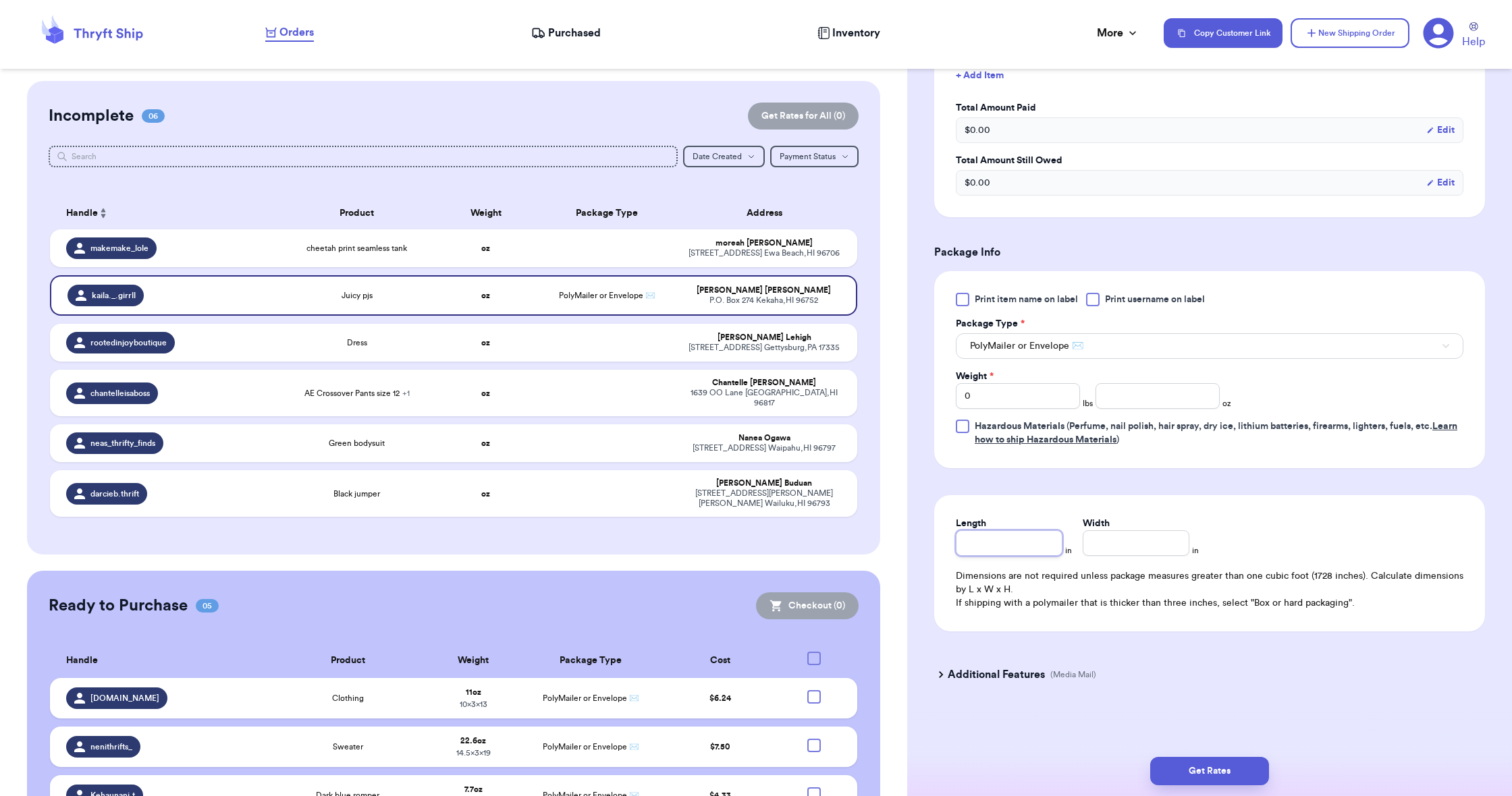
click at [1001, 544] on input "Length" at bounding box center [1009, 543] width 107 height 26
type input "1"
type input "13"
click at [1100, 544] on input "Width *" at bounding box center [1136, 543] width 107 height 26
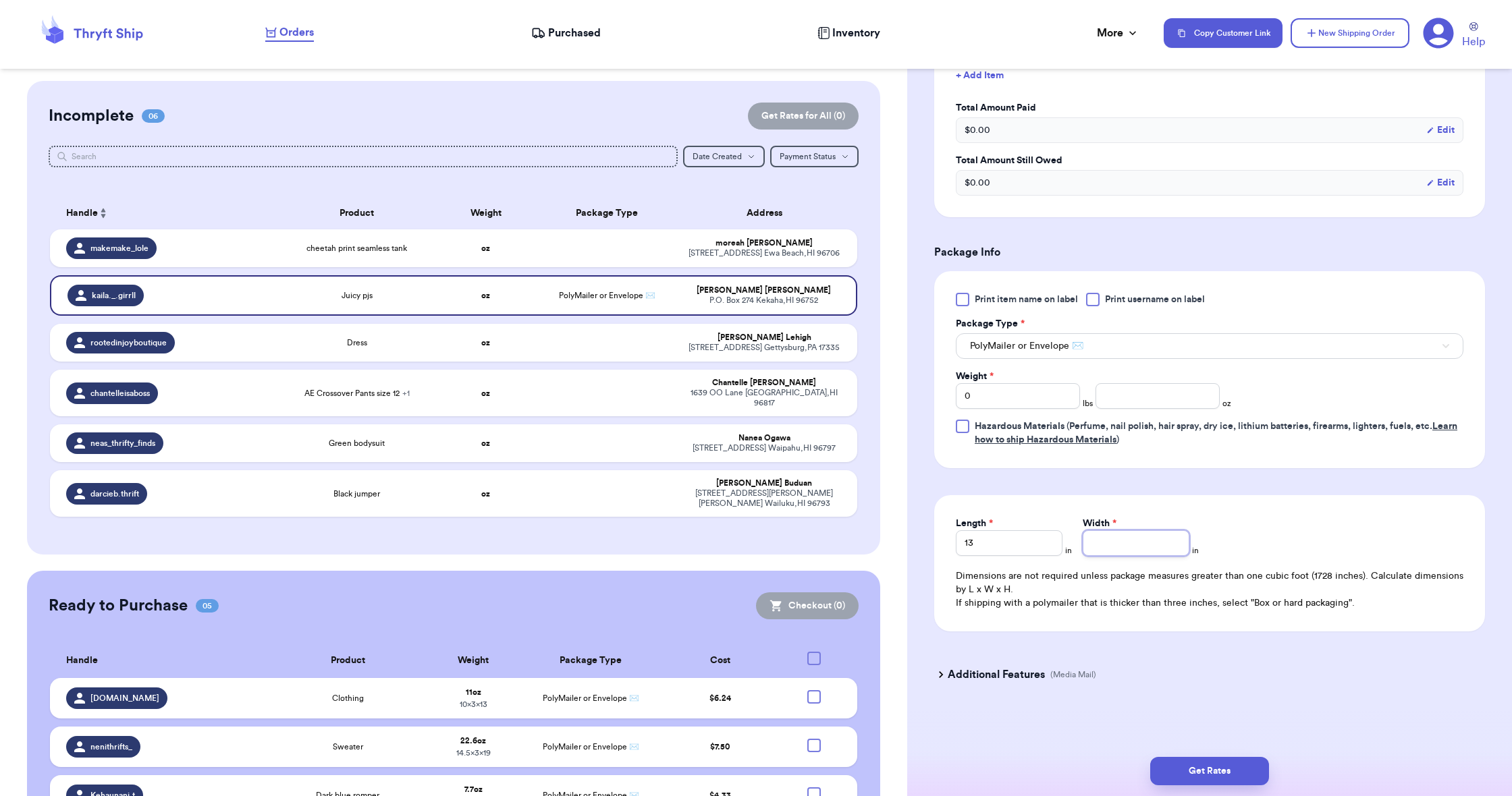
type input "1"
type input "10"
click at [1135, 391] on input "number" at bounding box center [1157, 396] width 124 height 26
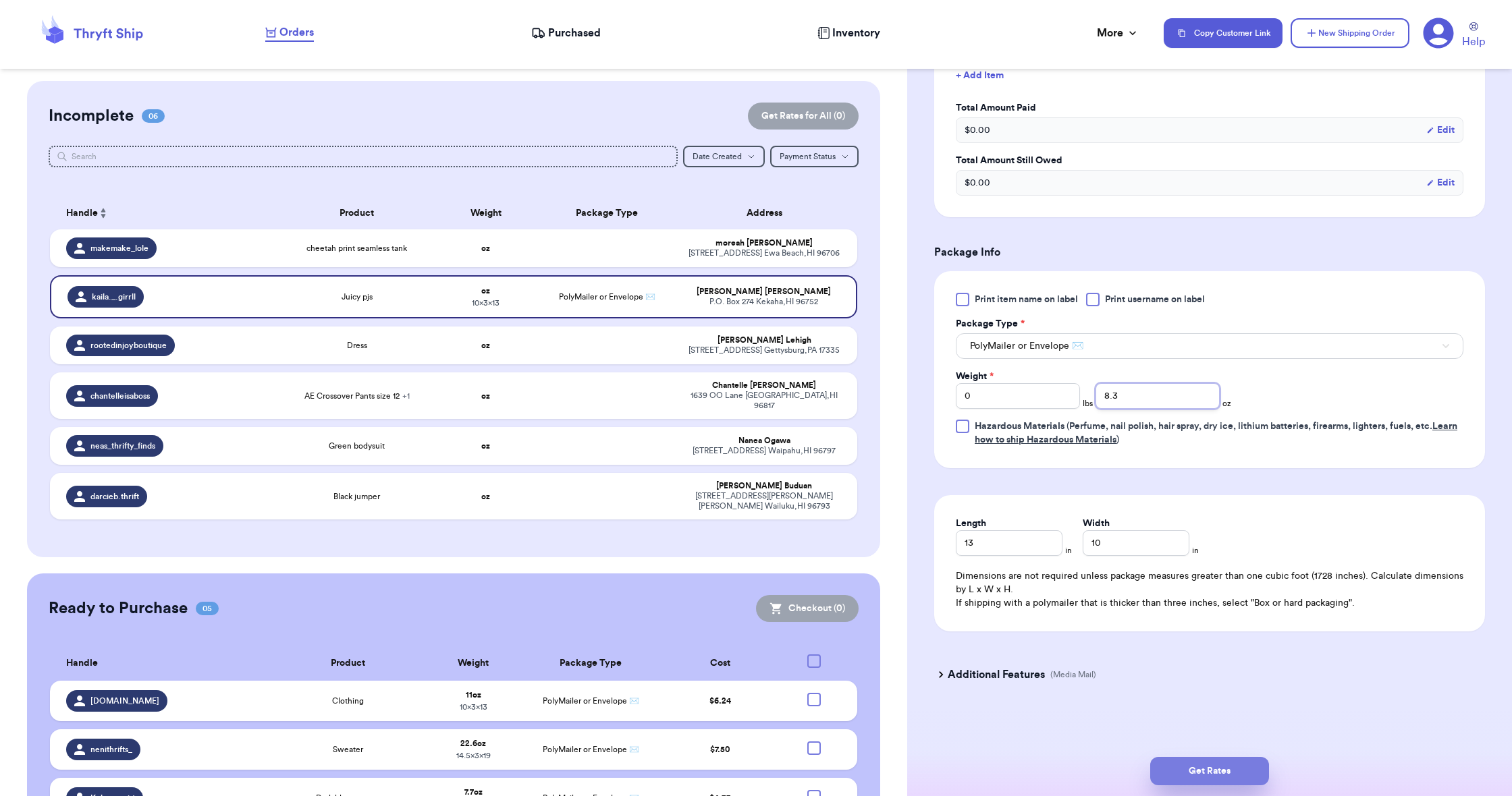
type input "8.3"
click at [1236, 761] on button "Get Rates" at bounding box center [1210, 772] width 119 height 28
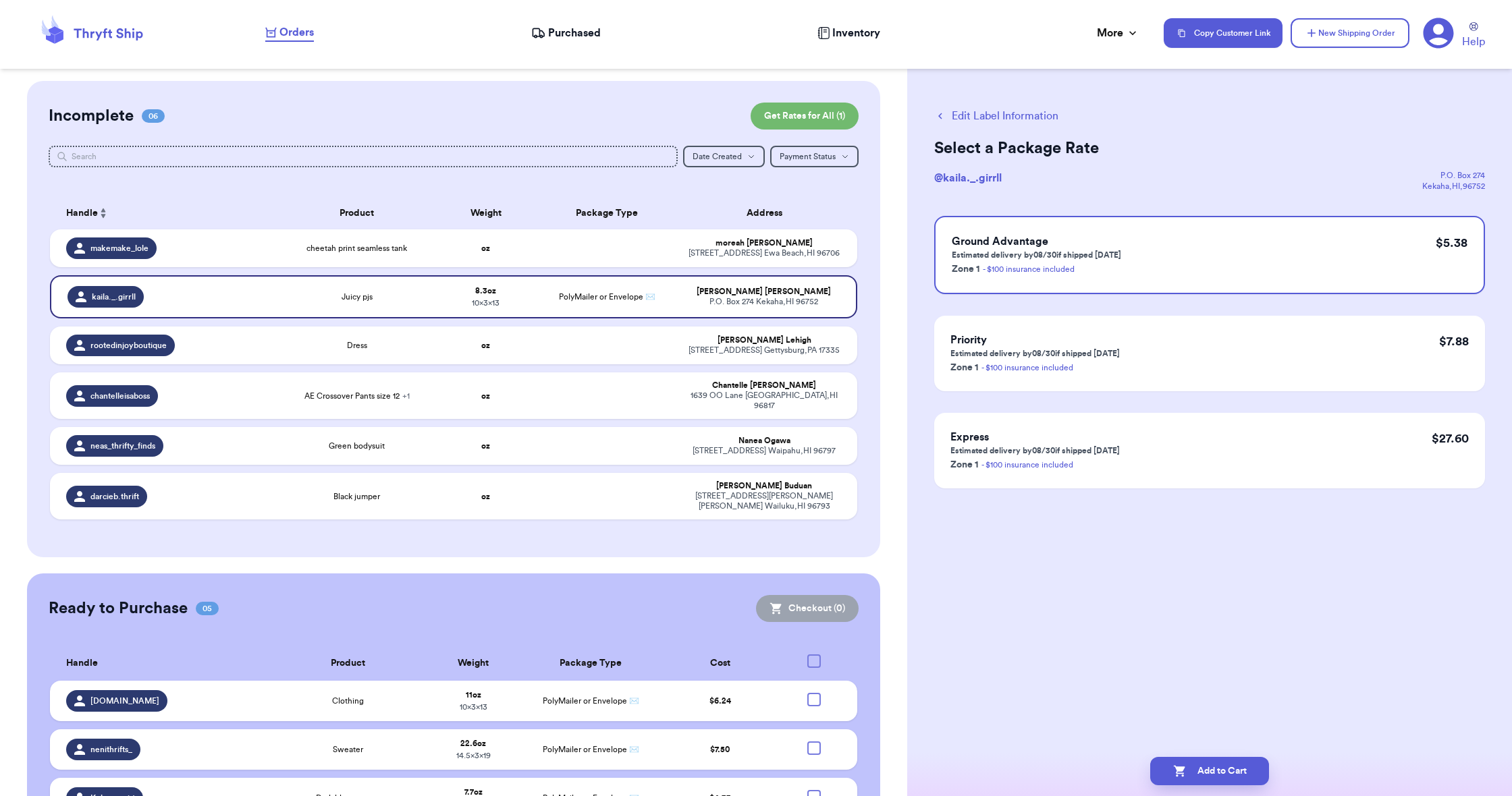
scroll to position [0, 0]
click at [1236, 761] on button "Add to Cart" at bounding box center [1210, 772] width 119 height 28
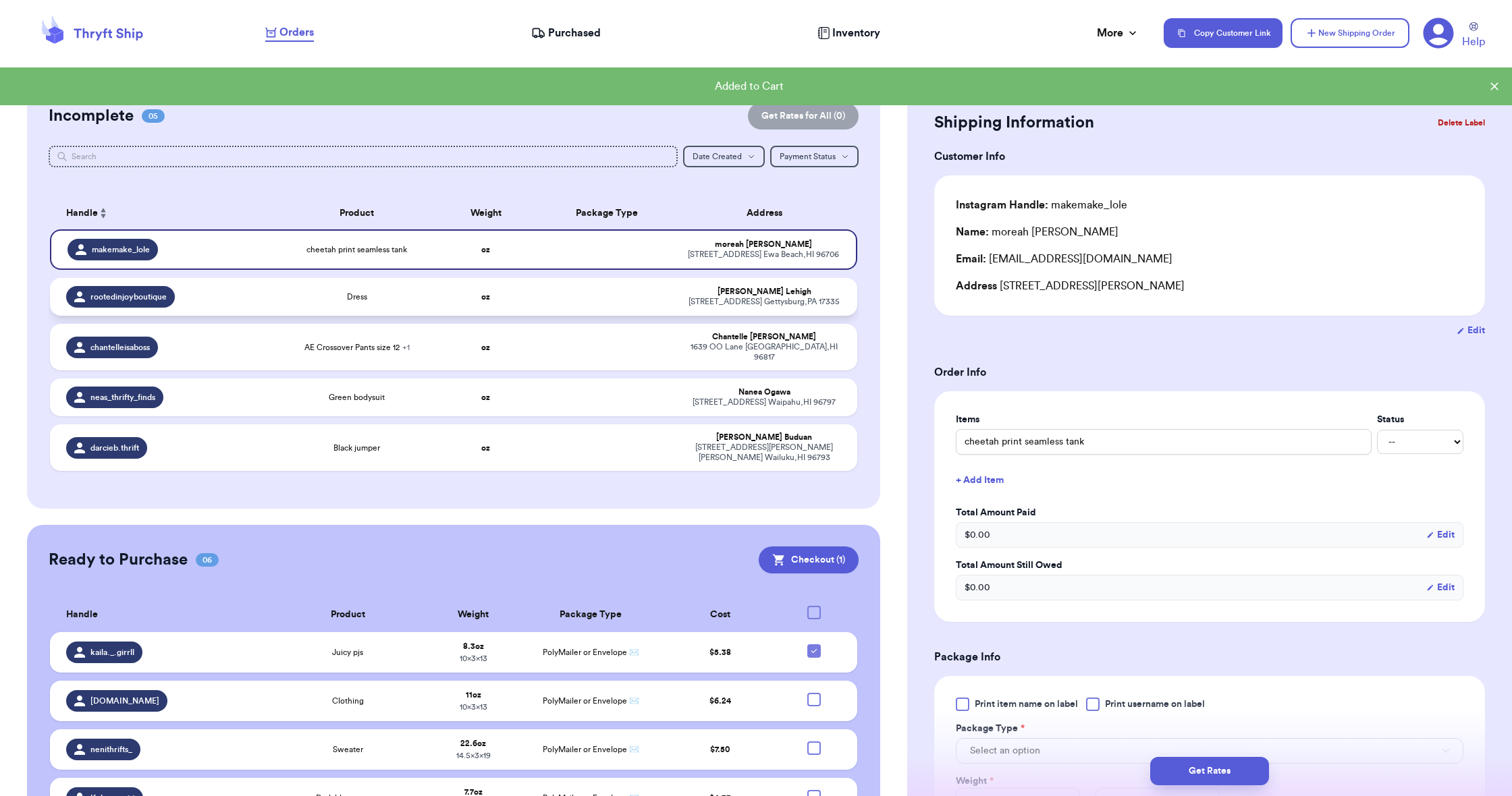
click at [556, 316] on td at bounding box center [608, 297] width 145 height 38
type input "Dress"
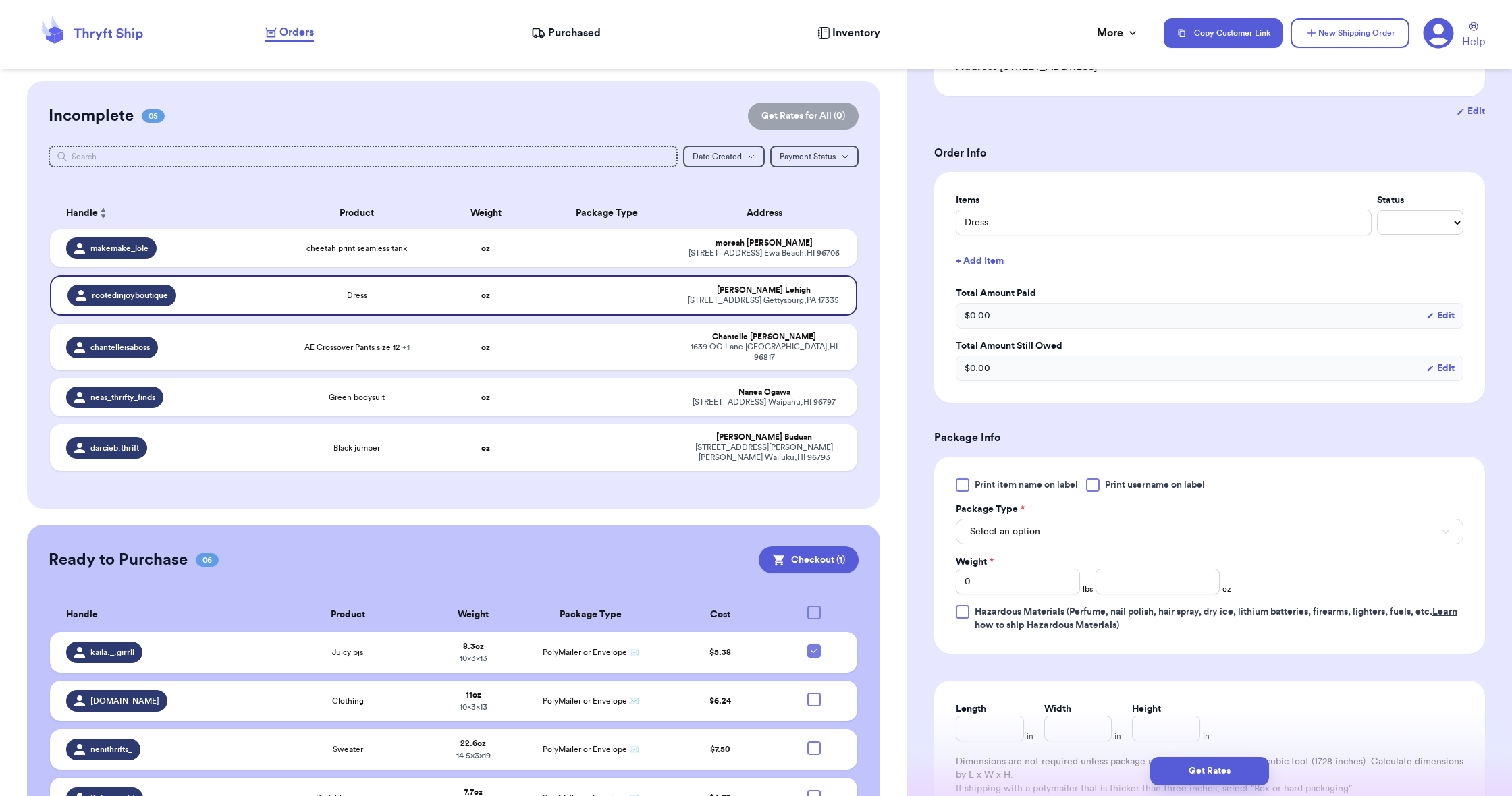
scroll to position [226, 0]
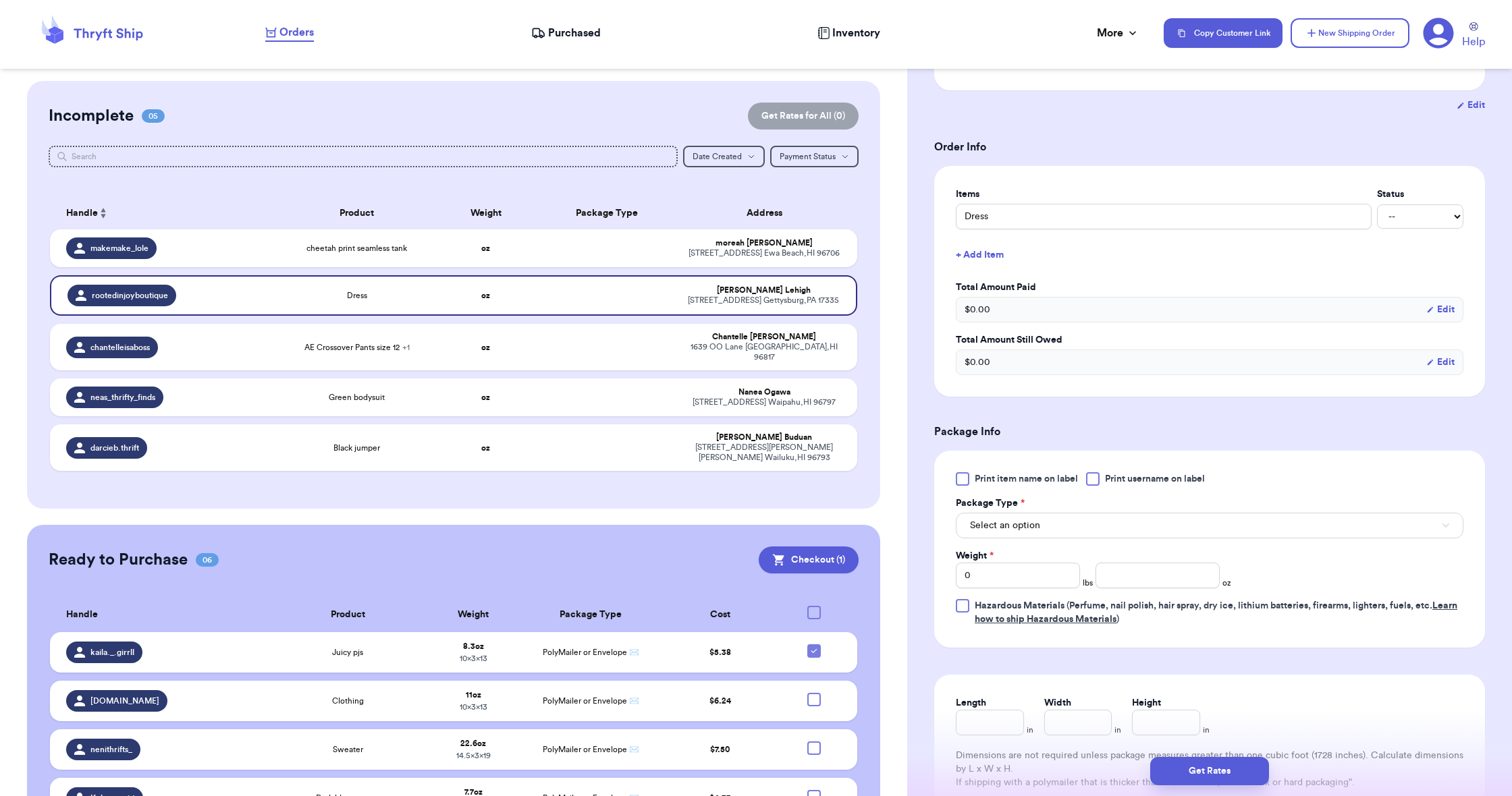
click at [979, 533] on span "Select an option" at bounding box center [1005, 525] width 70 height 13
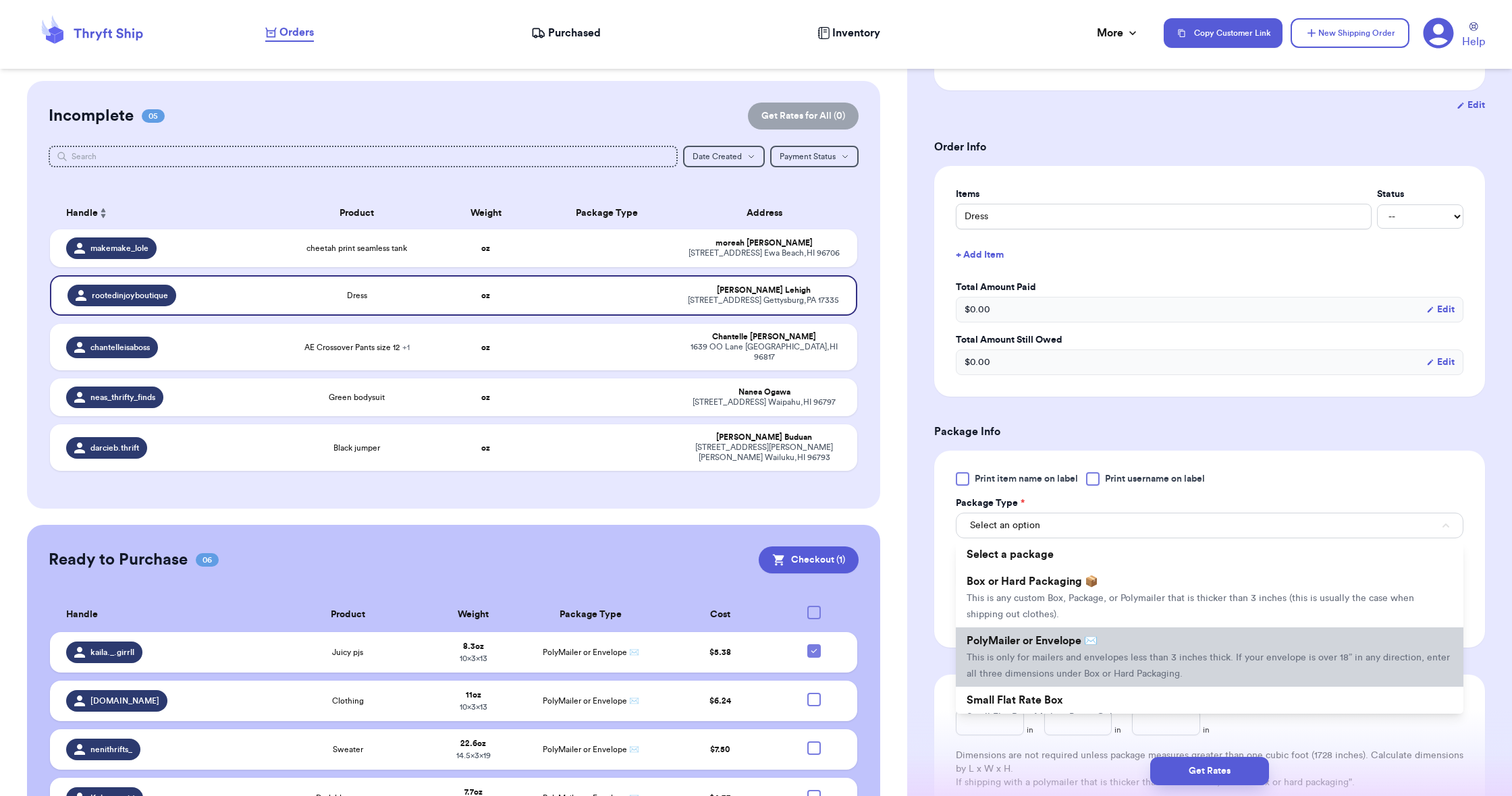
click at [1001, 641] on span "PolyMailer or Envelope ✉️" at bounding box center [1032, 641] width 131 height 11
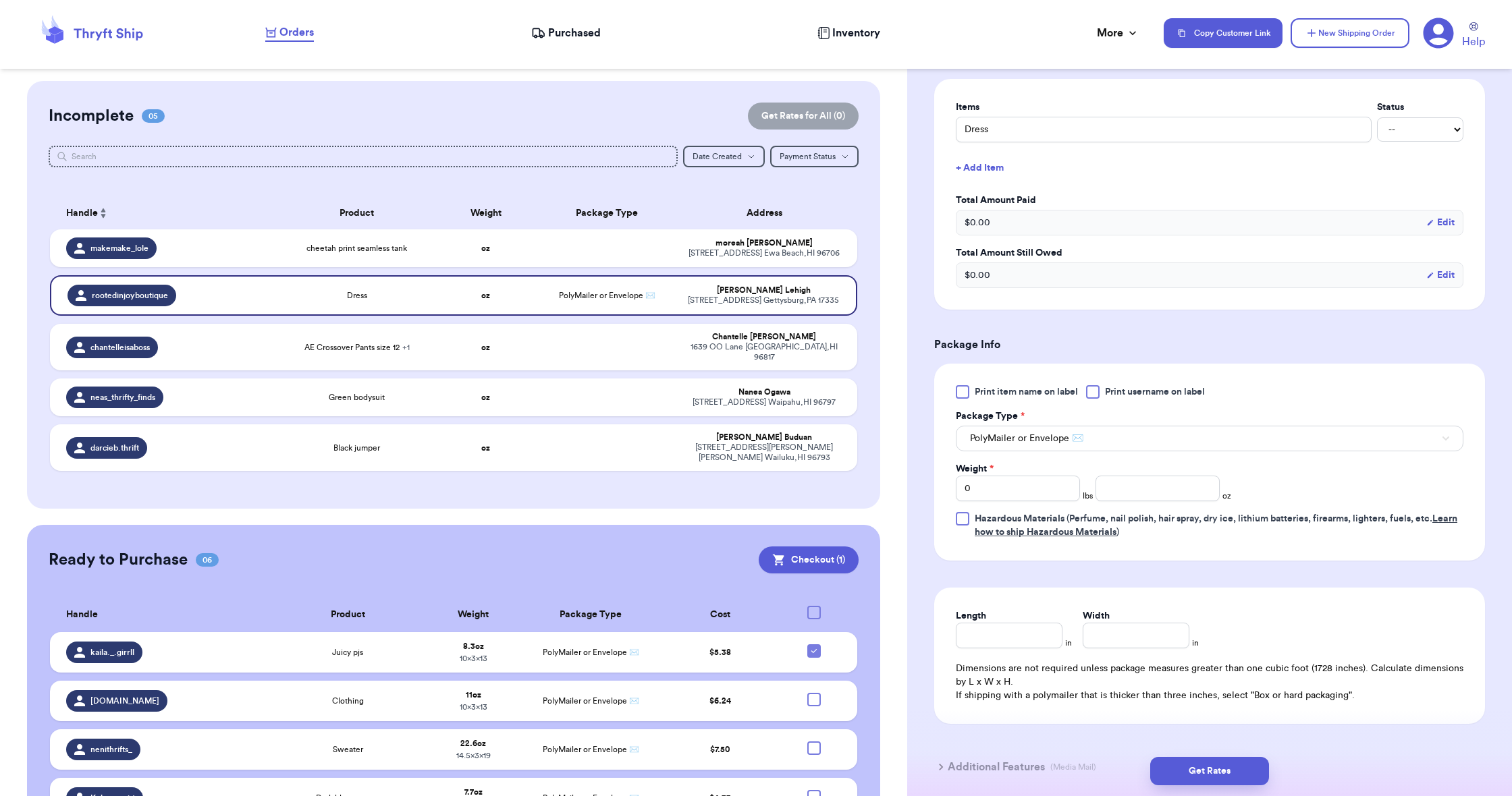
scroll to position [314, 0]
click at [1125, 493] on input "number" at bounding box center [1157, 487] width 124 height 26
type input "11.4"
click at [1027, 623] on input "Length" at bounding box center [1009, 633] width 107 height 26
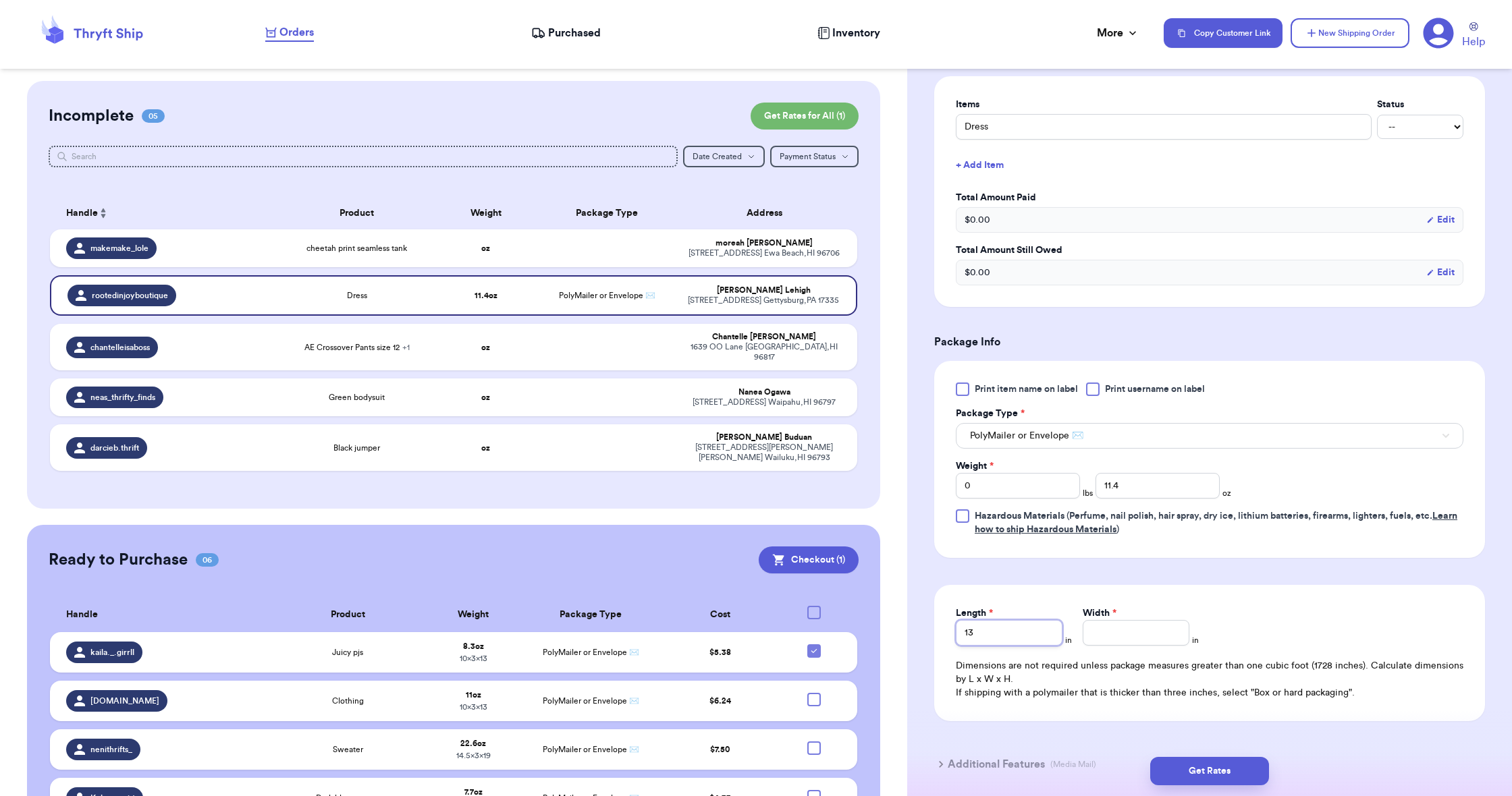
type input "13"
click at [1142, 620] on div "Width *" at bounding box center [1136, 613] width 107 height 13
click at [1143, 637] on input "Width *" at bounding box center [1136, 633] width 107 height 26
type input "10"
click at [1196, 773] on button "Get Rates" at bounding box center [1210, 772] width 119 height 28
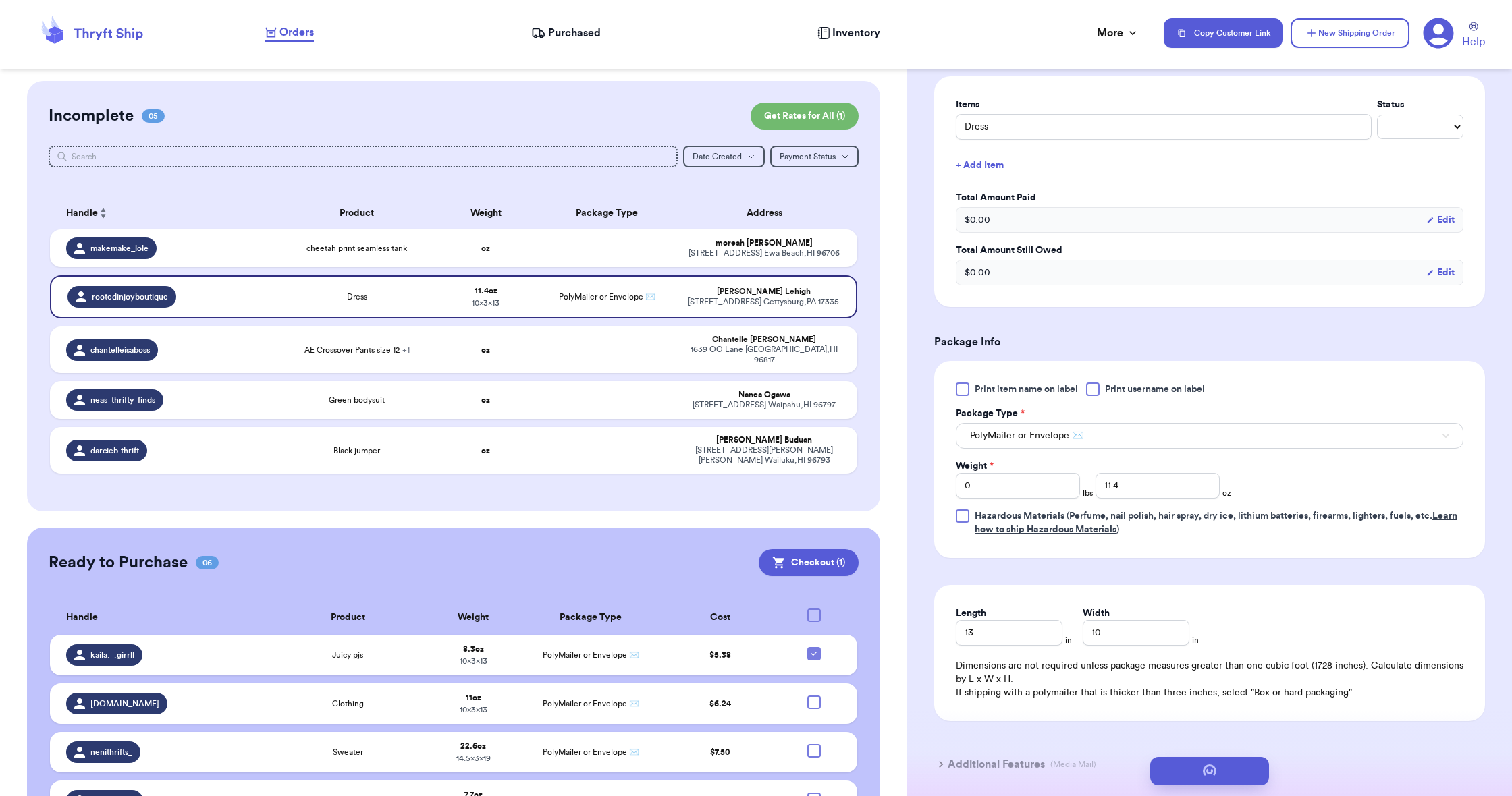
scroll to position [0, 0]
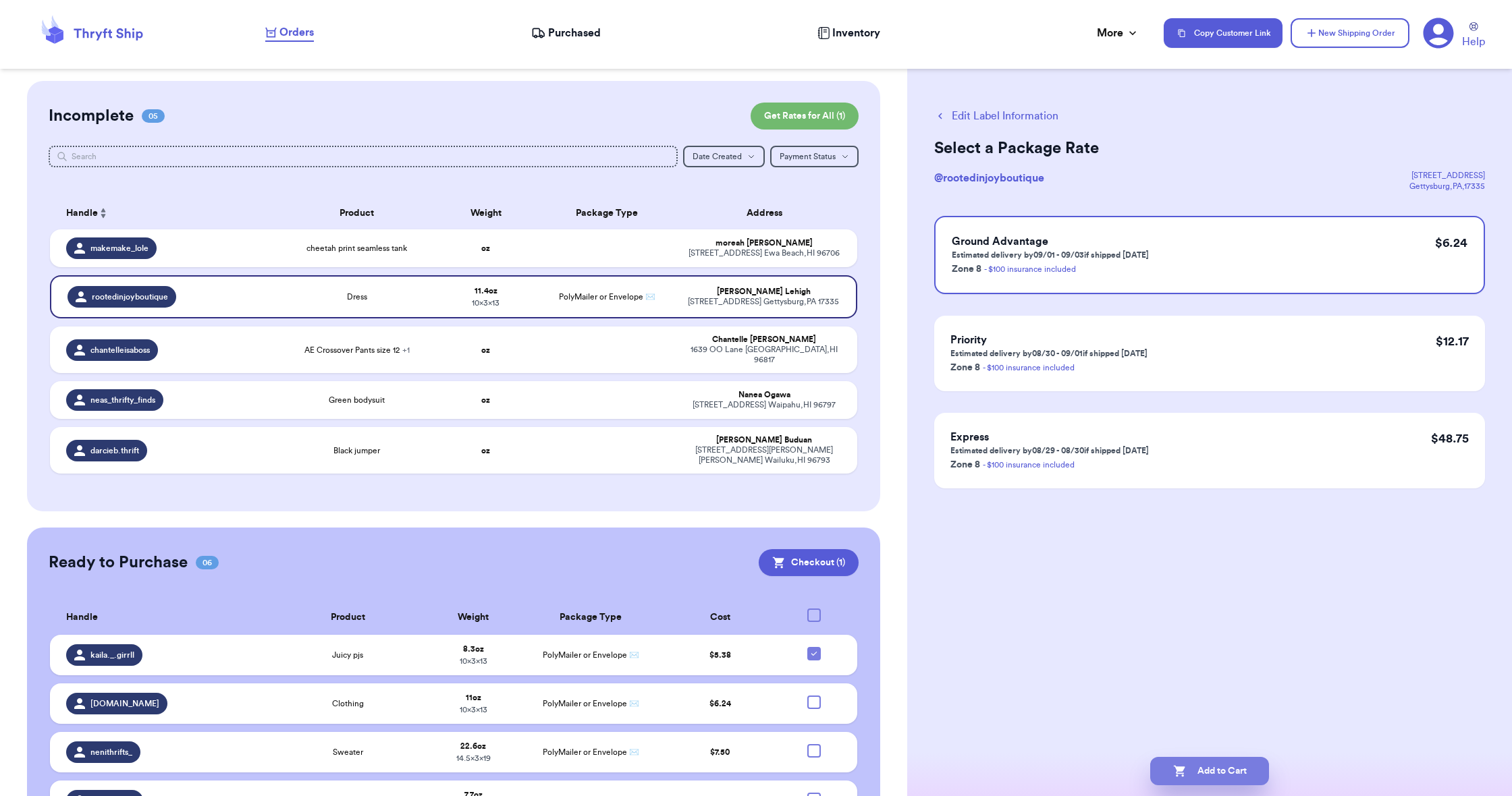
click at [1196, 779] on button "Add to Cart" at bounding box center [1210, 772] width 119 height 28
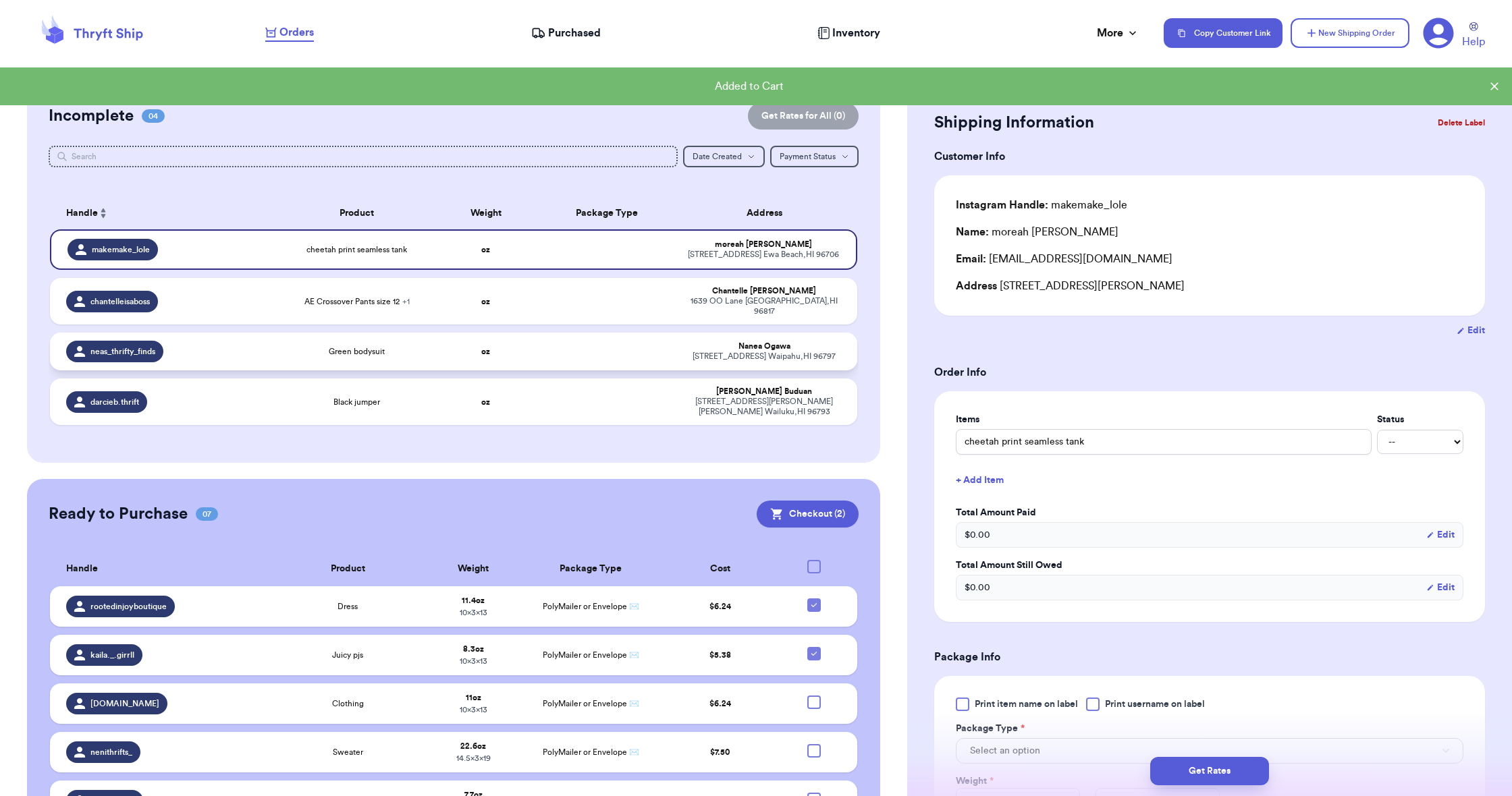
click at [405, 357] on div "Green bodysuit" at bounding box center [357, 352] width 145 height 11
type input "Green bodysuit"
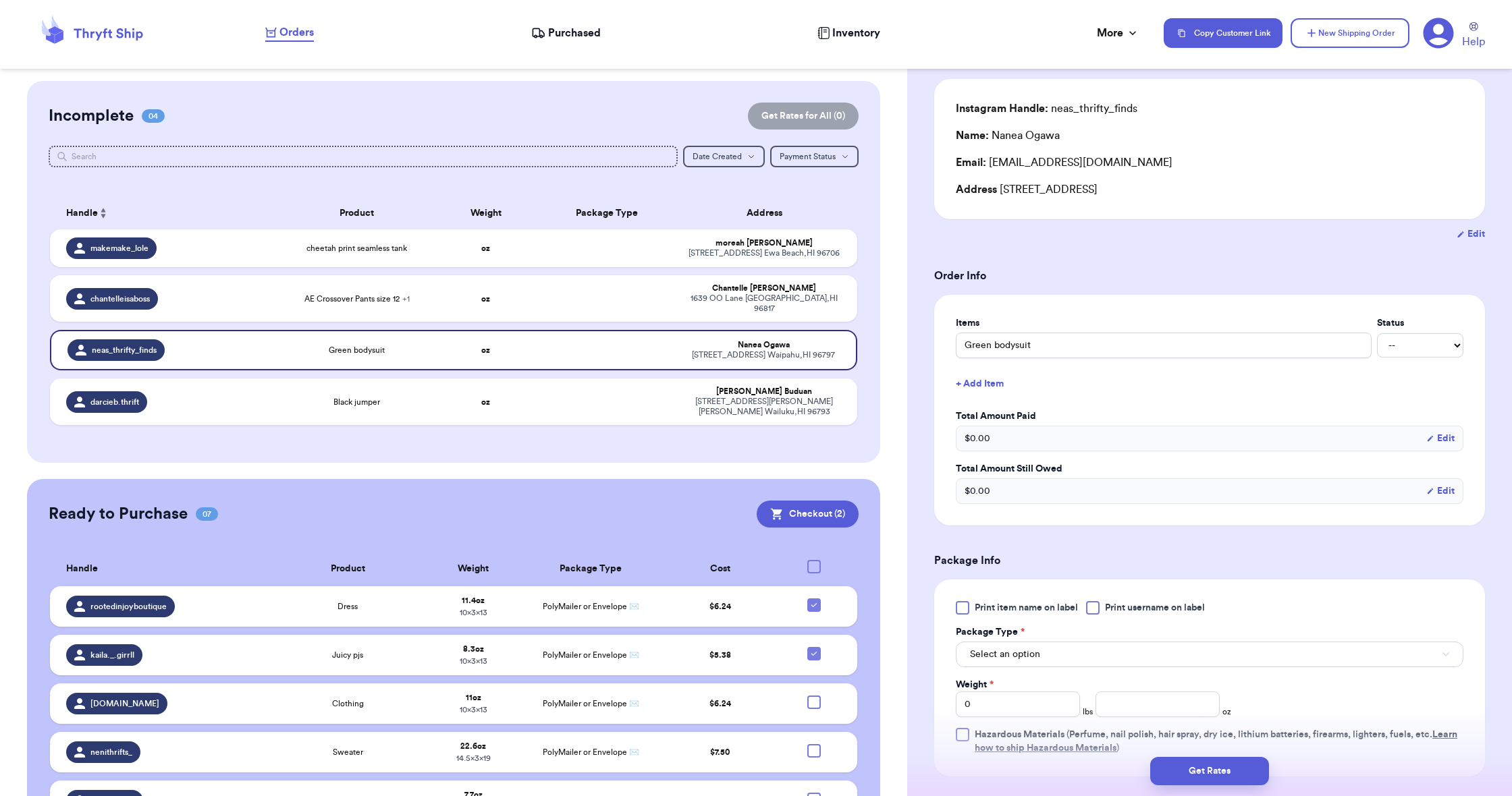
scroll to position [135, 0]
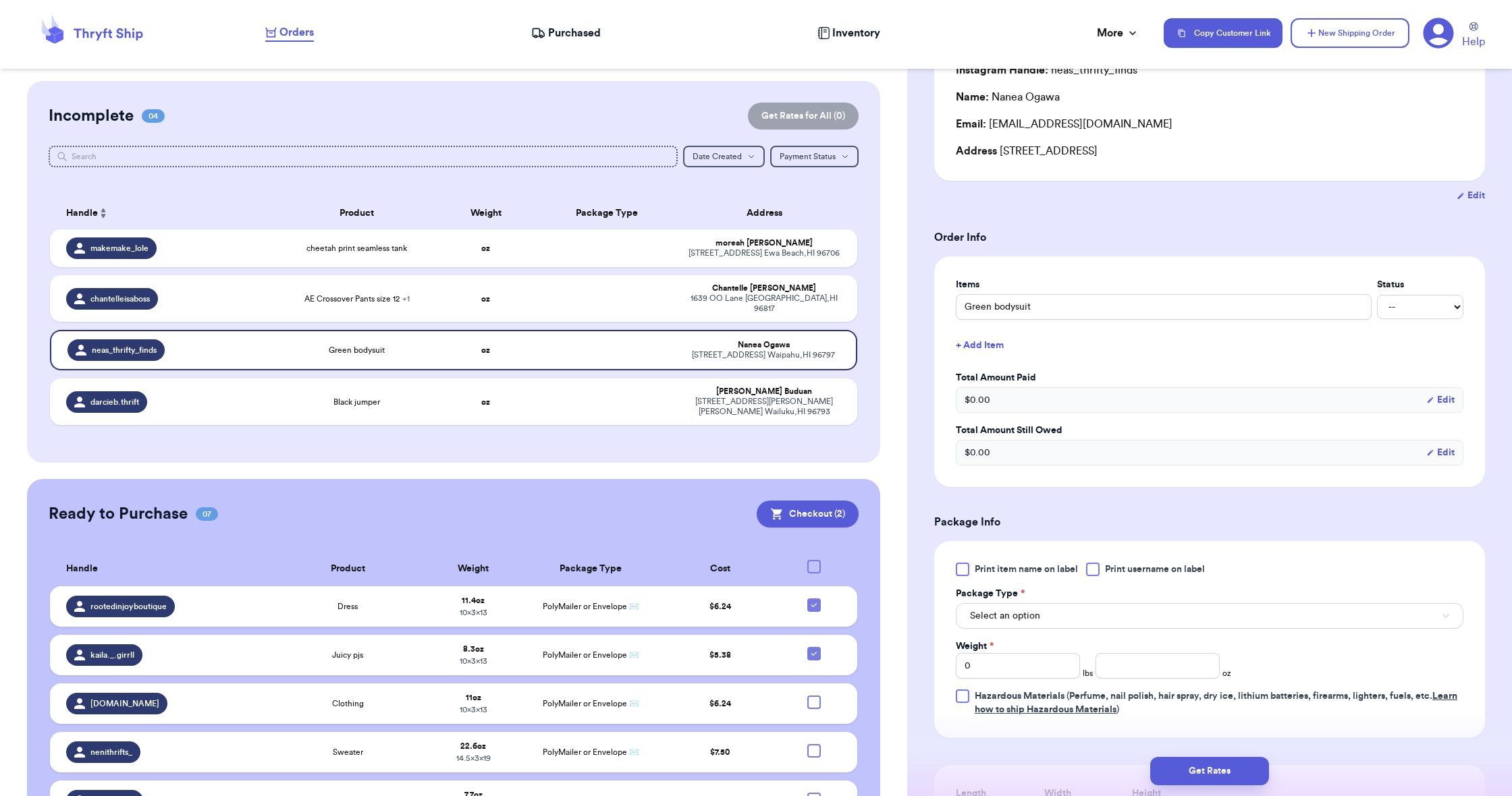
click at [986, 621] on span "Select an option" at bounding box center [1005, 615] width 70 height 13
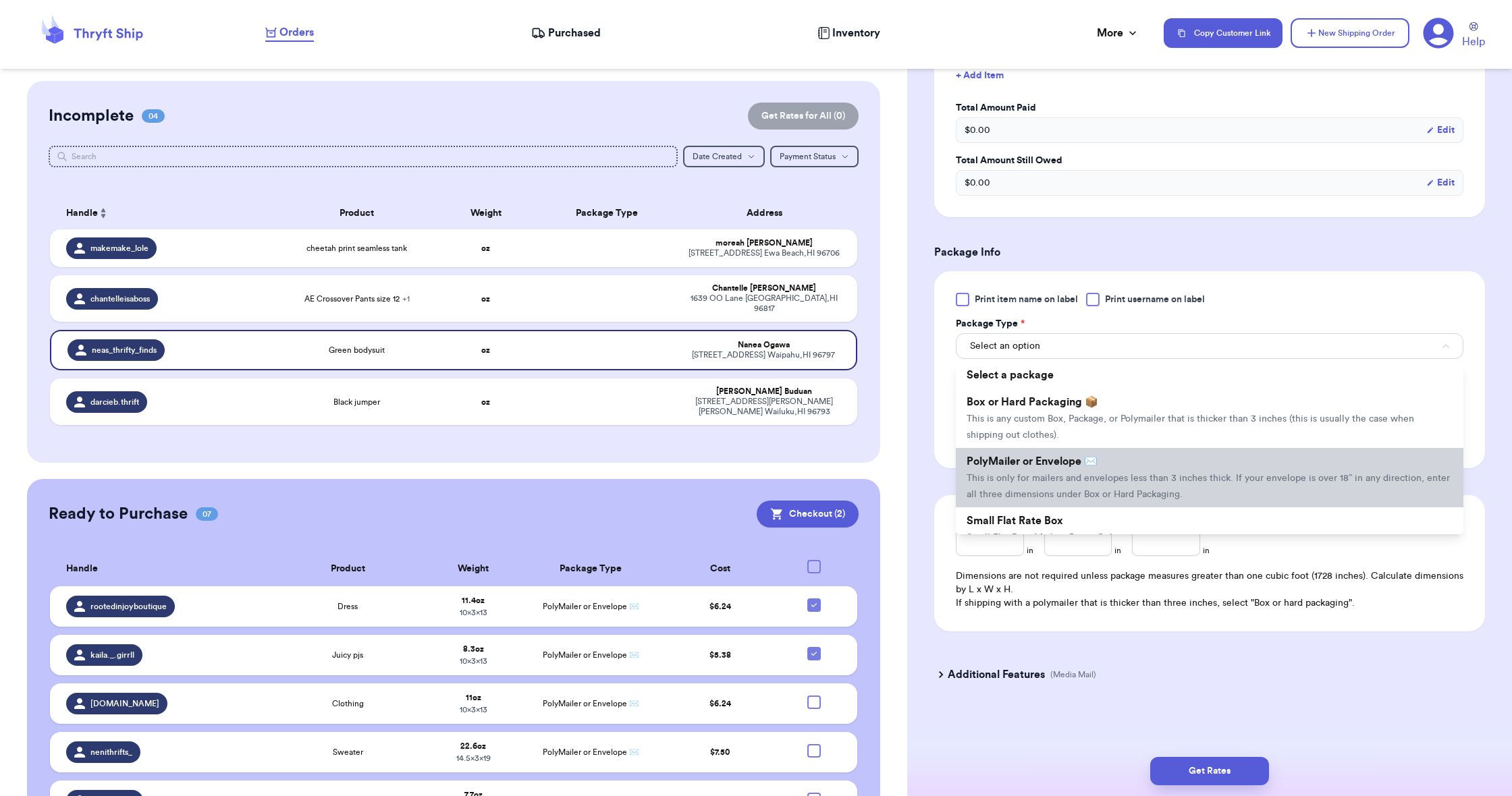
scroll to position [408, 0]
click at [1019, 485] on span "This is only for mailers and envelopes less than 3 inches thick. If your envelo…" at bounding box center [1208, 487] width 484 height 26
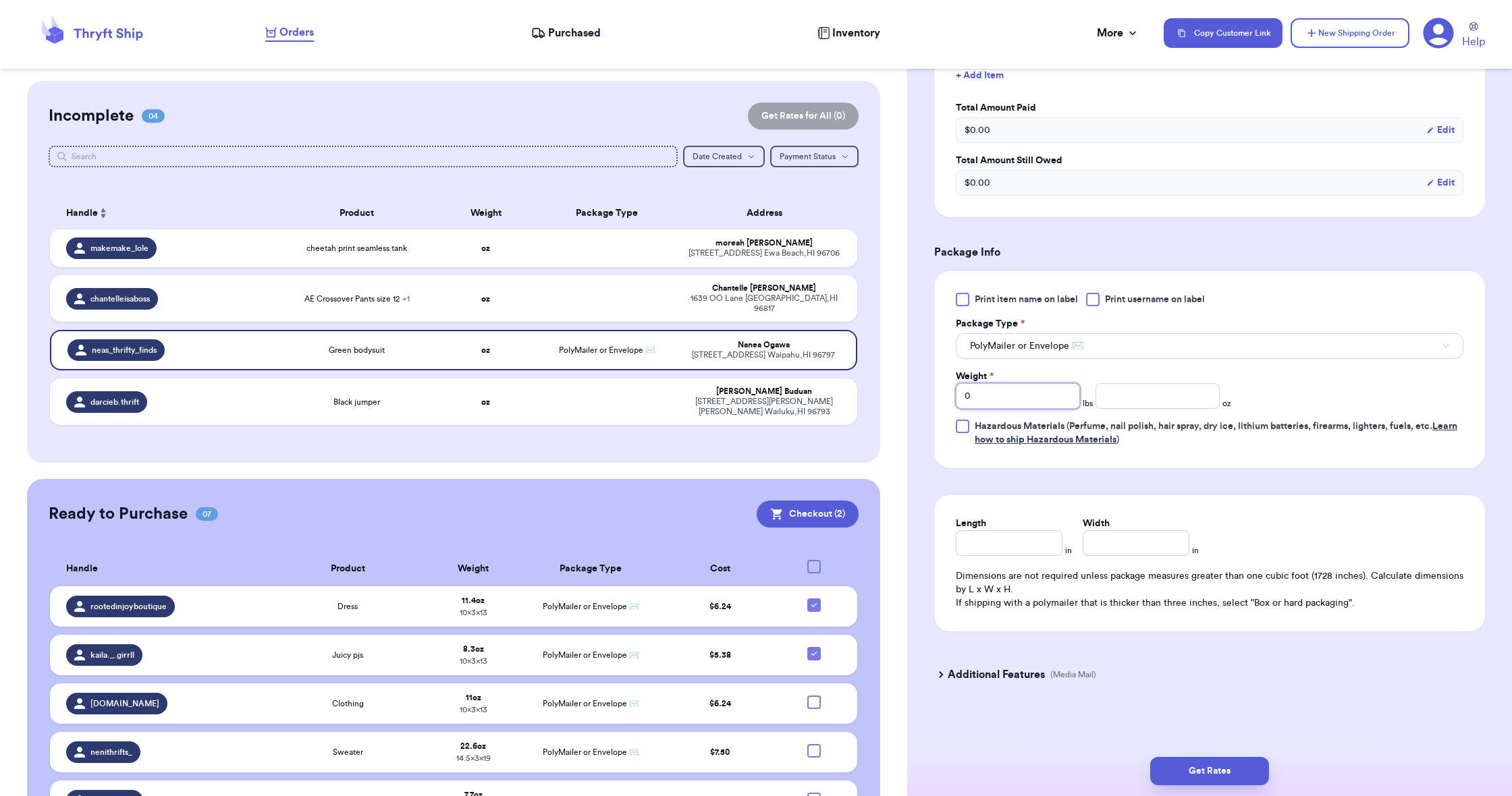
click at [989, 402] on input "0" at bounding box center [1017, 396] width 124 height 26
type input "1"
click at [1102, 391] on input "number" at bounding box center [1157, 396] width 124 height 26
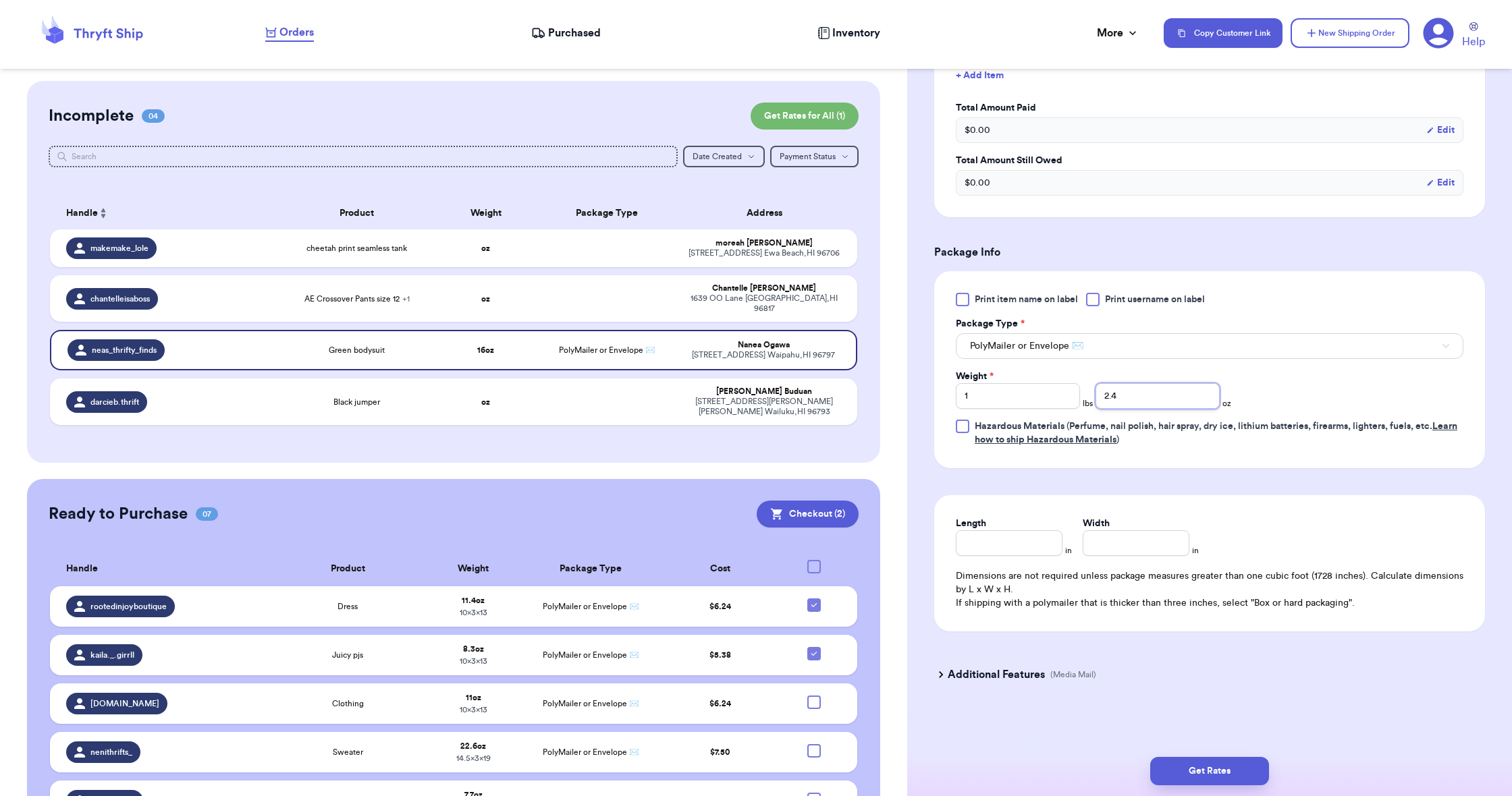
type input "2.4"
click at [1035, 542] on input "Length" at bounding box center [1009, 543] width 107 height 26
type input "13"
click at [1140, 541] on input "Width *" at bounding box center [1136, 543] width 107 height 26
type input "10"
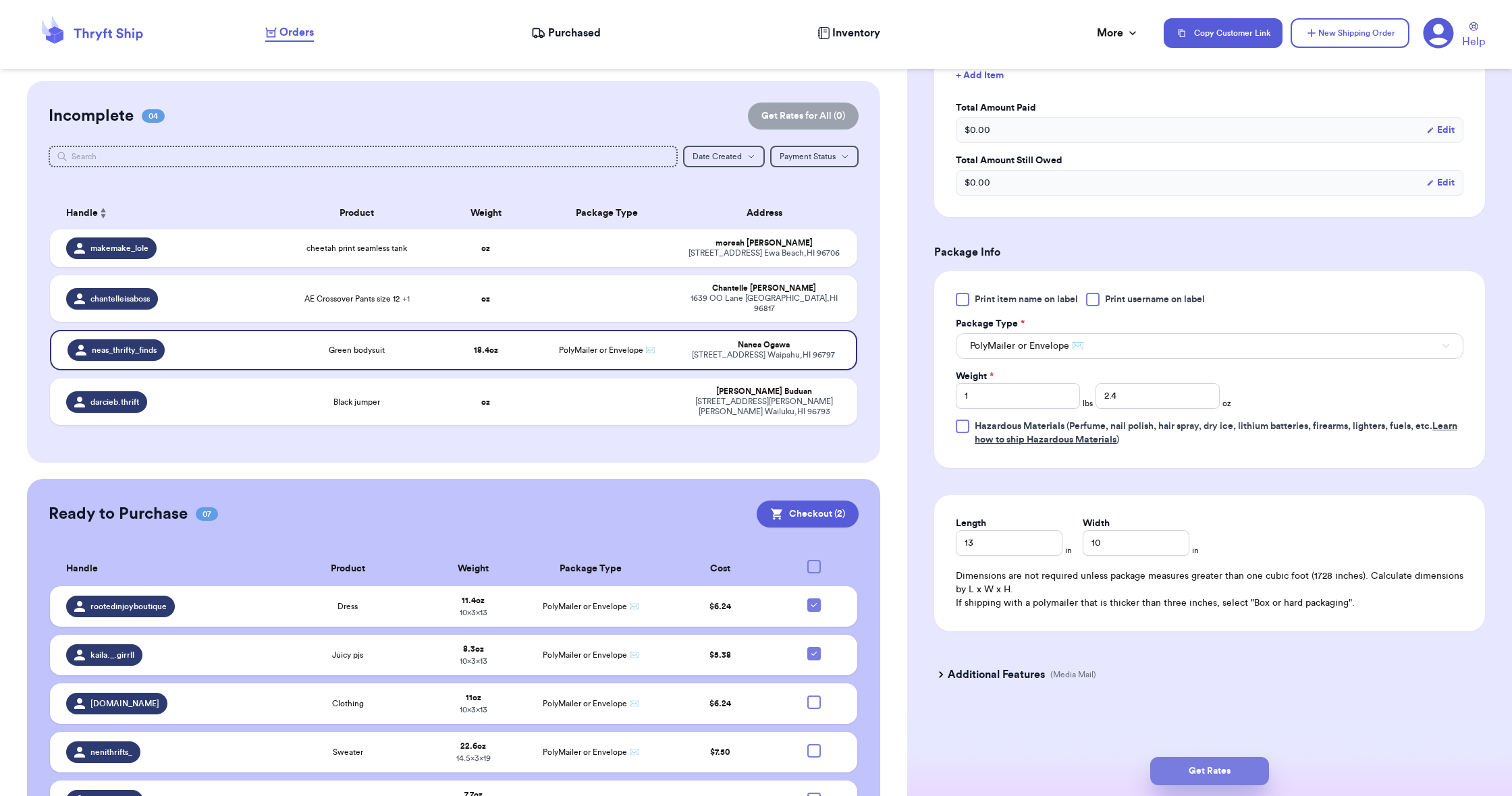
click at [1185, 764] on button "Get Rates" at bounding box center [1210, 772] width 119 height 28
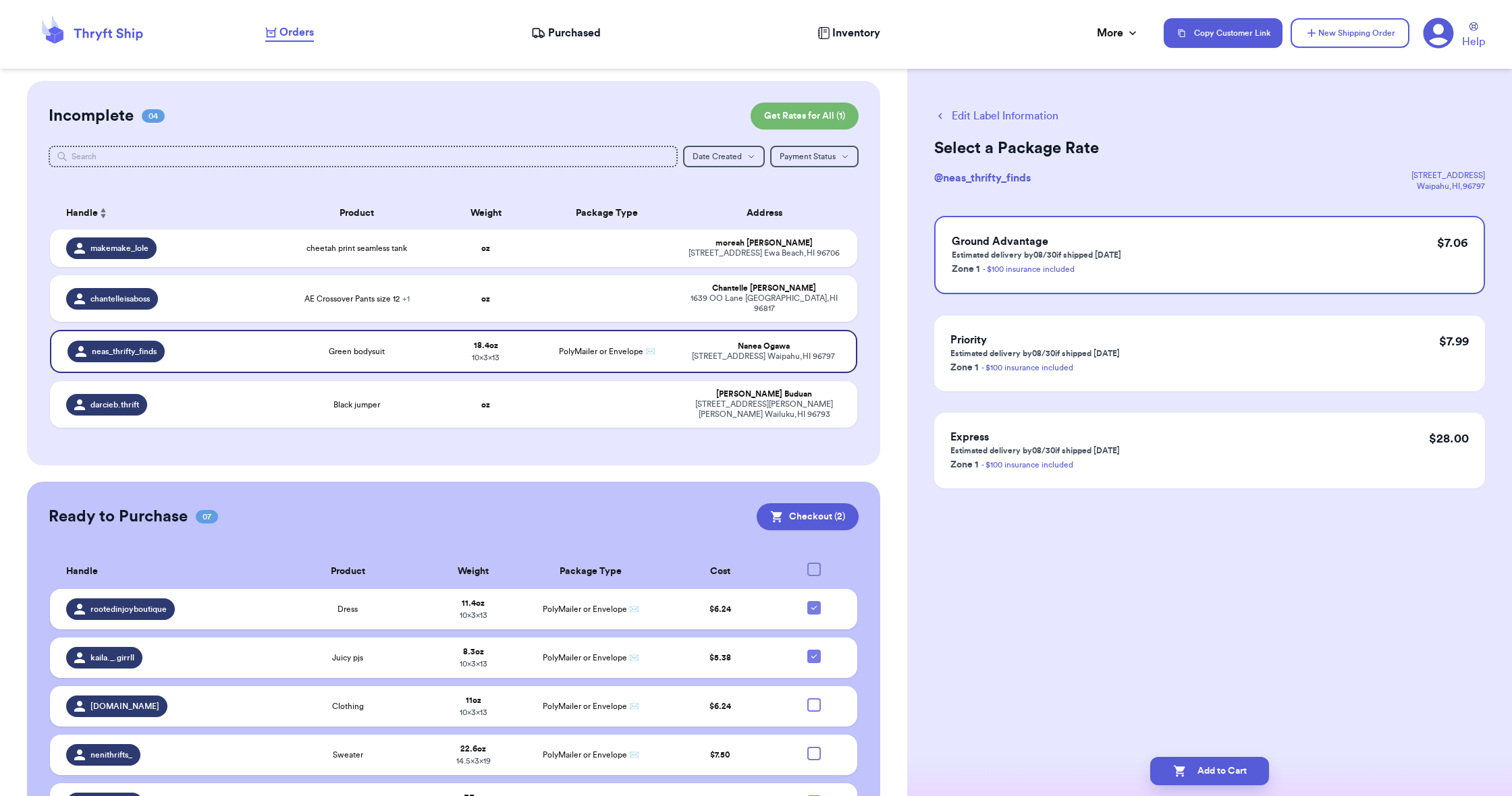
scroll to position [0, 0]
click at [1188, 764] on button "Add to Cart" at bounding box center [1210, 772] width 119 height 28
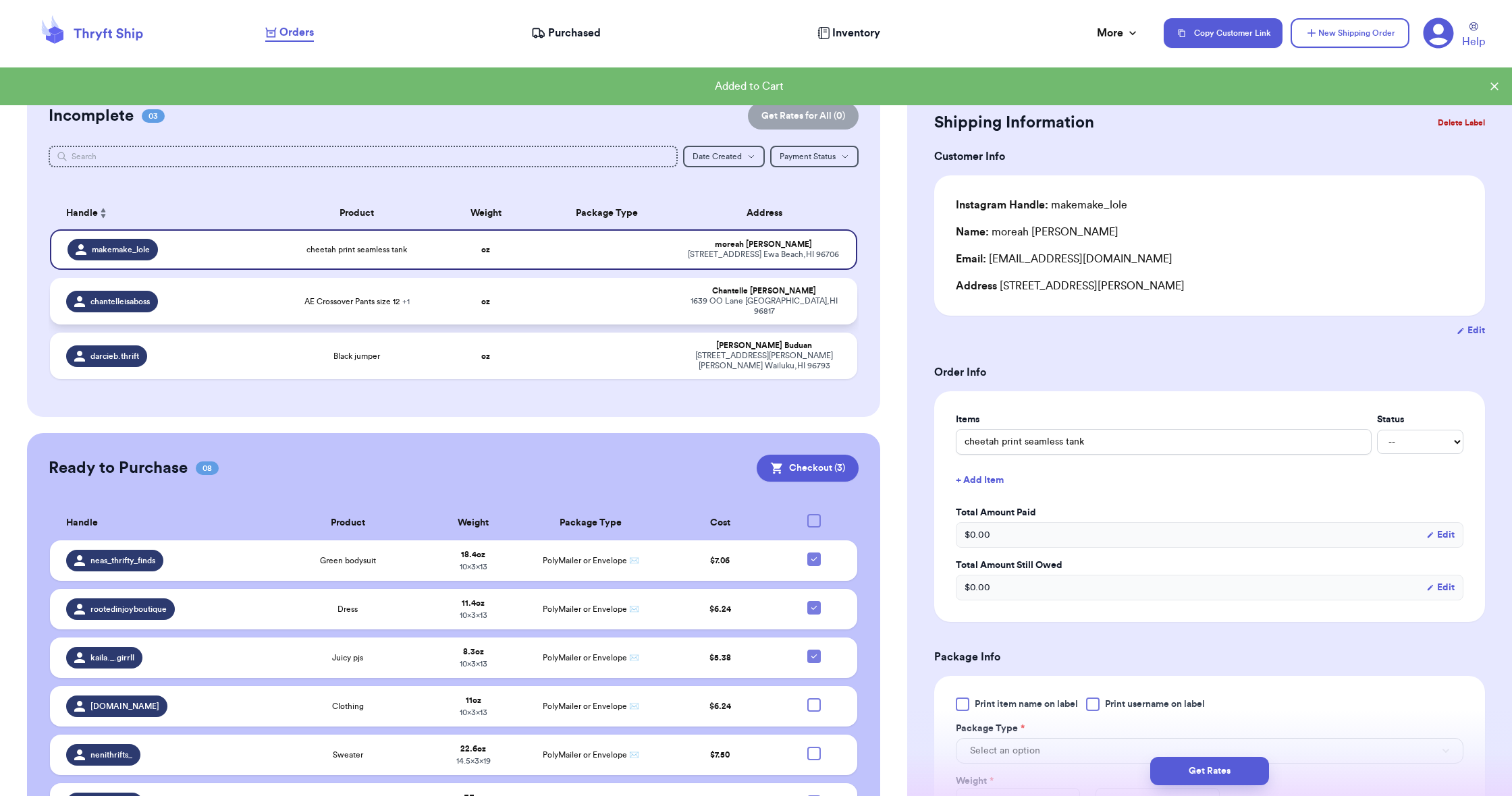
click at [489, 306] on strong "oz" at bounding box center [485, 301] width 9 height 8
type input "AE Crossover Pants size 12"
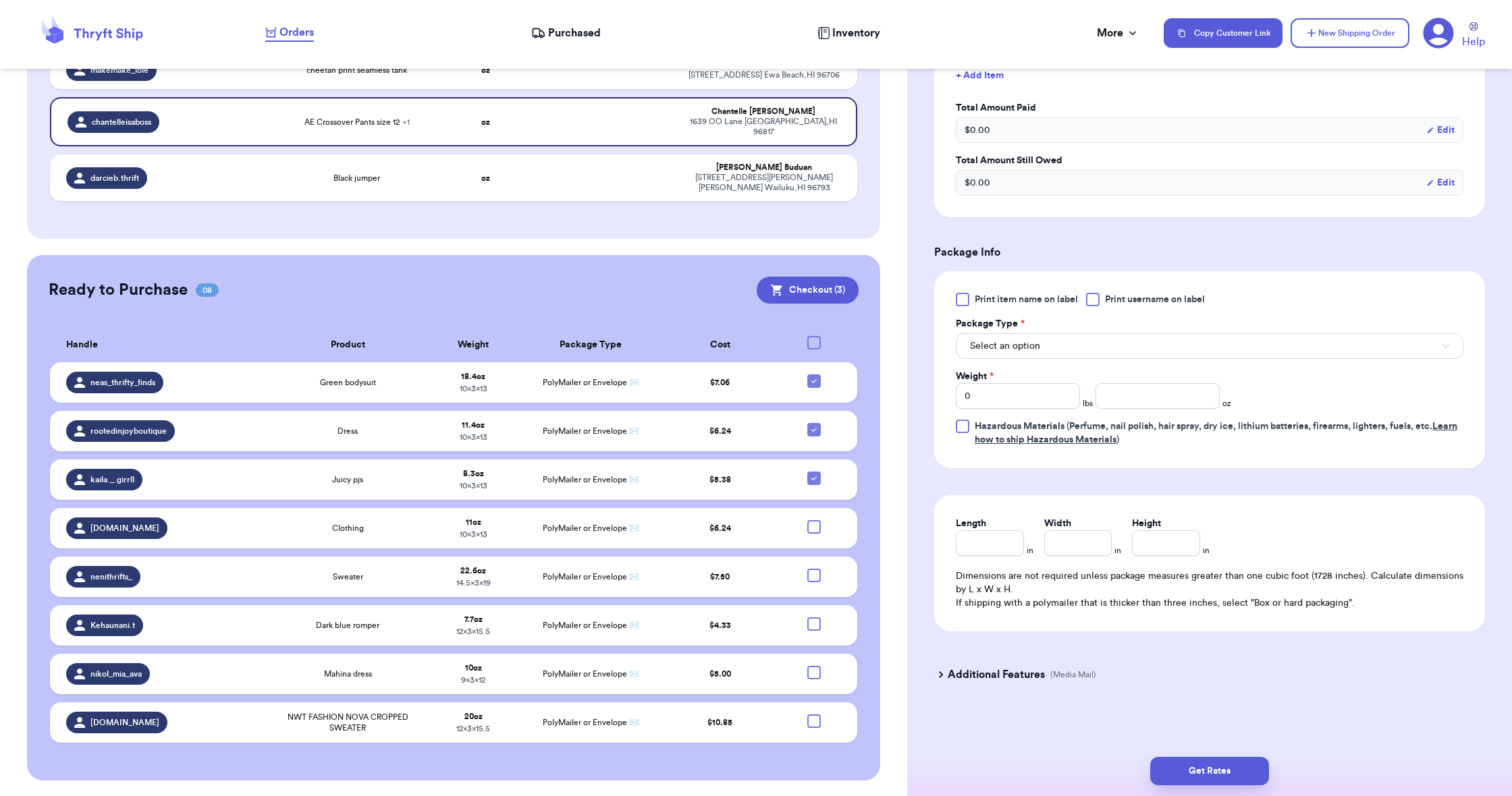
scroll to position [452, 0]
click at [1007, 345] on span "Select an option" at bounding box center [1005, 346] width 70 height 13
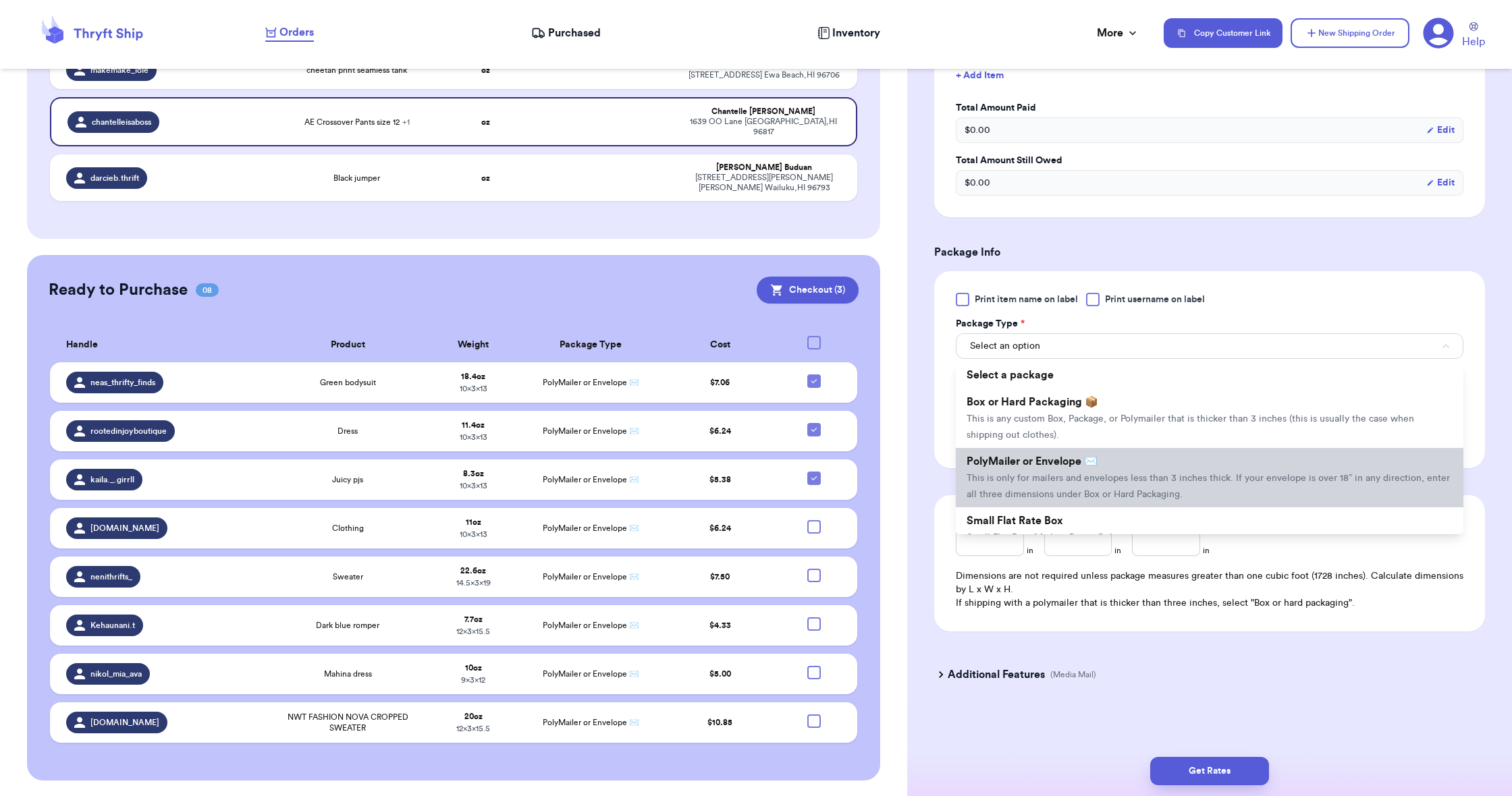
click at [1012, 462] on span "PolyMailer or Envelope ✉️" at bounding box center [1032, 462] width 131 height 11
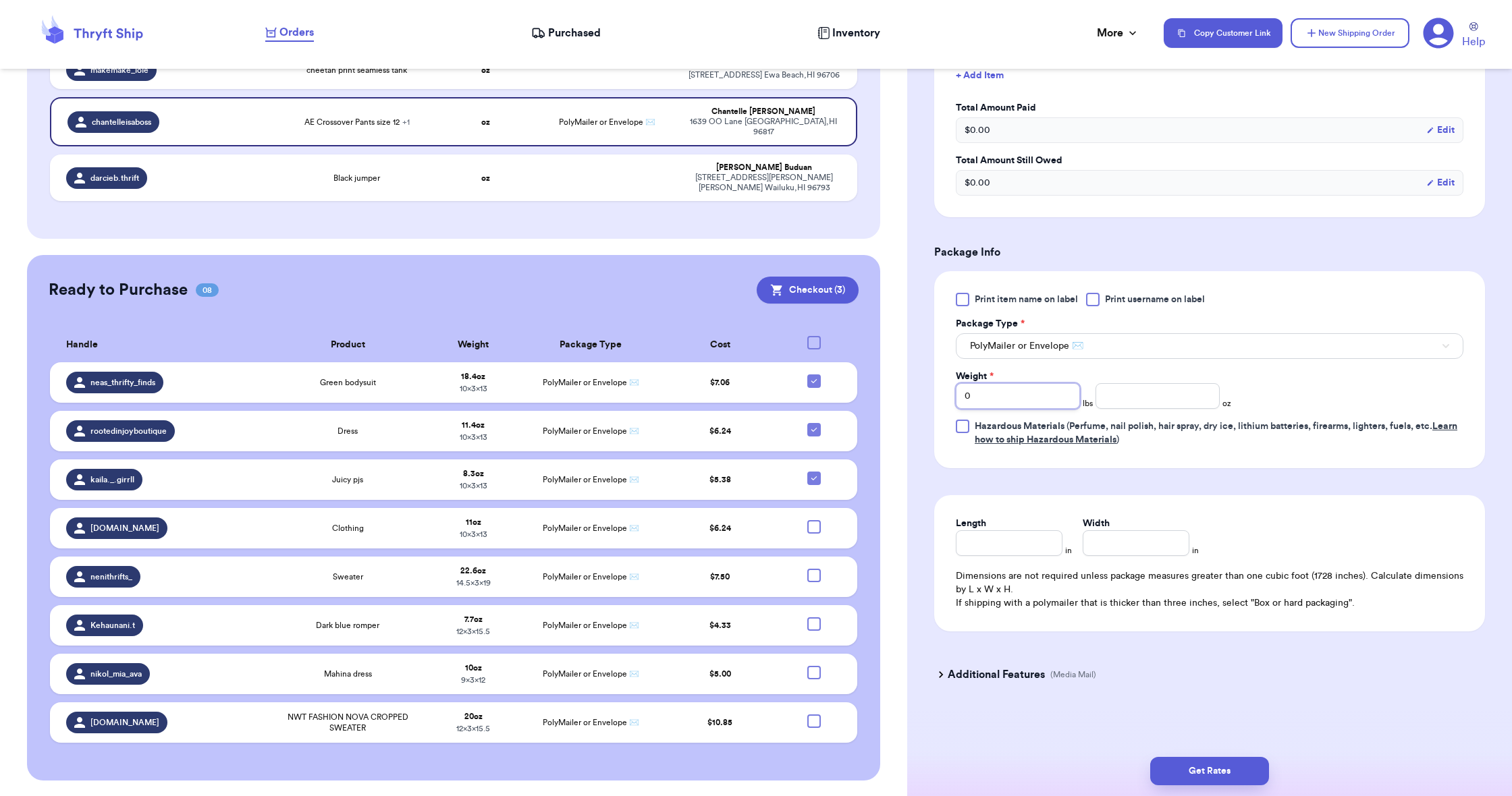
click at [1005, 400] on input "0" at bounding box center [1017, 396] width 124 height 26
type input "2"
click at [1144, 402] on input "number" at bounding box center [1157, 396] width 124 height 26
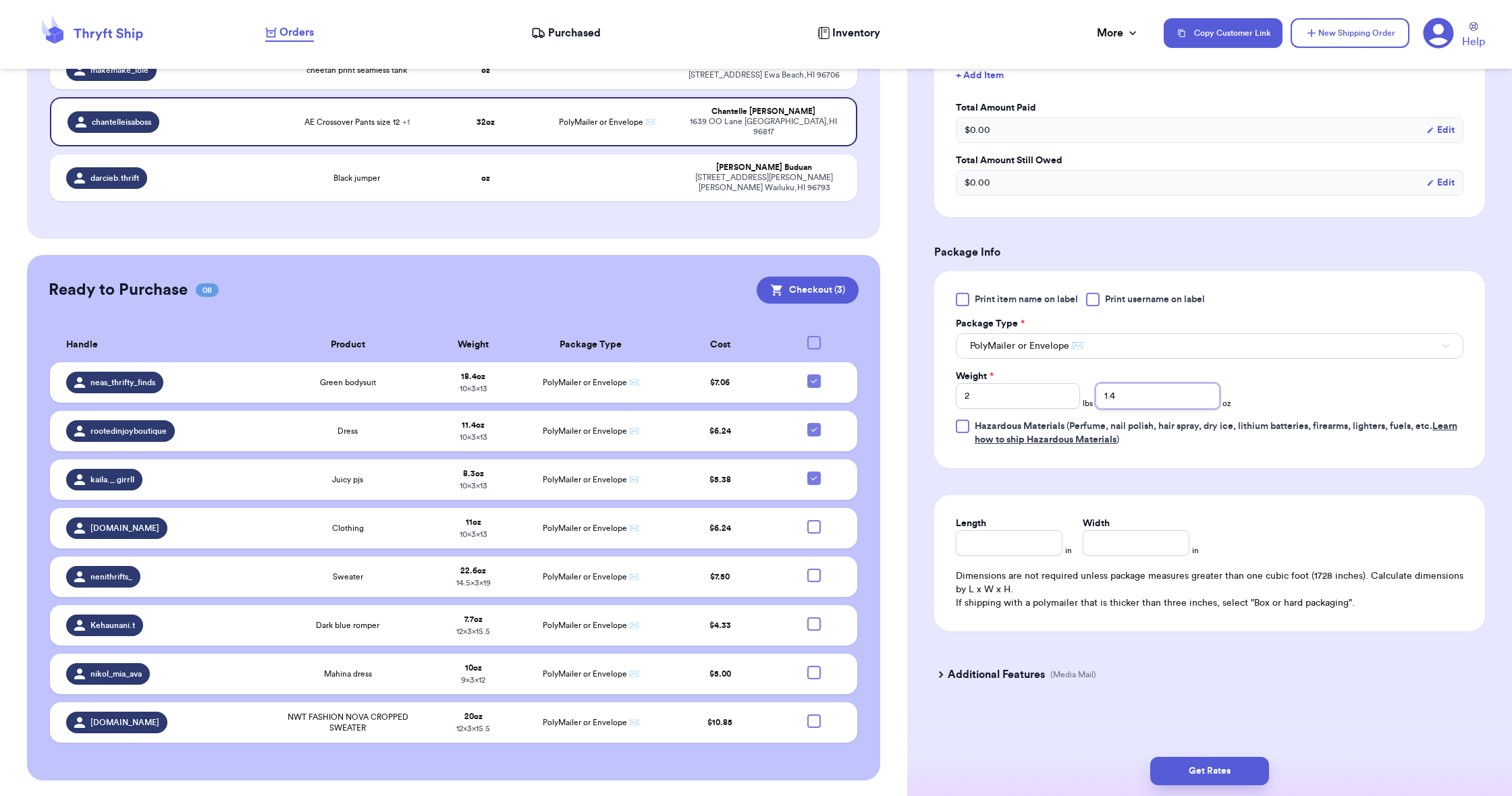
type input "1.4"
click at [1016, 533] on input "Length" at bounding box center [1009, 543] width 107 height 26
type input "19"
click at [1143, 548] on input "Width *" at bounding box center [1136, 543] width 107 height 26
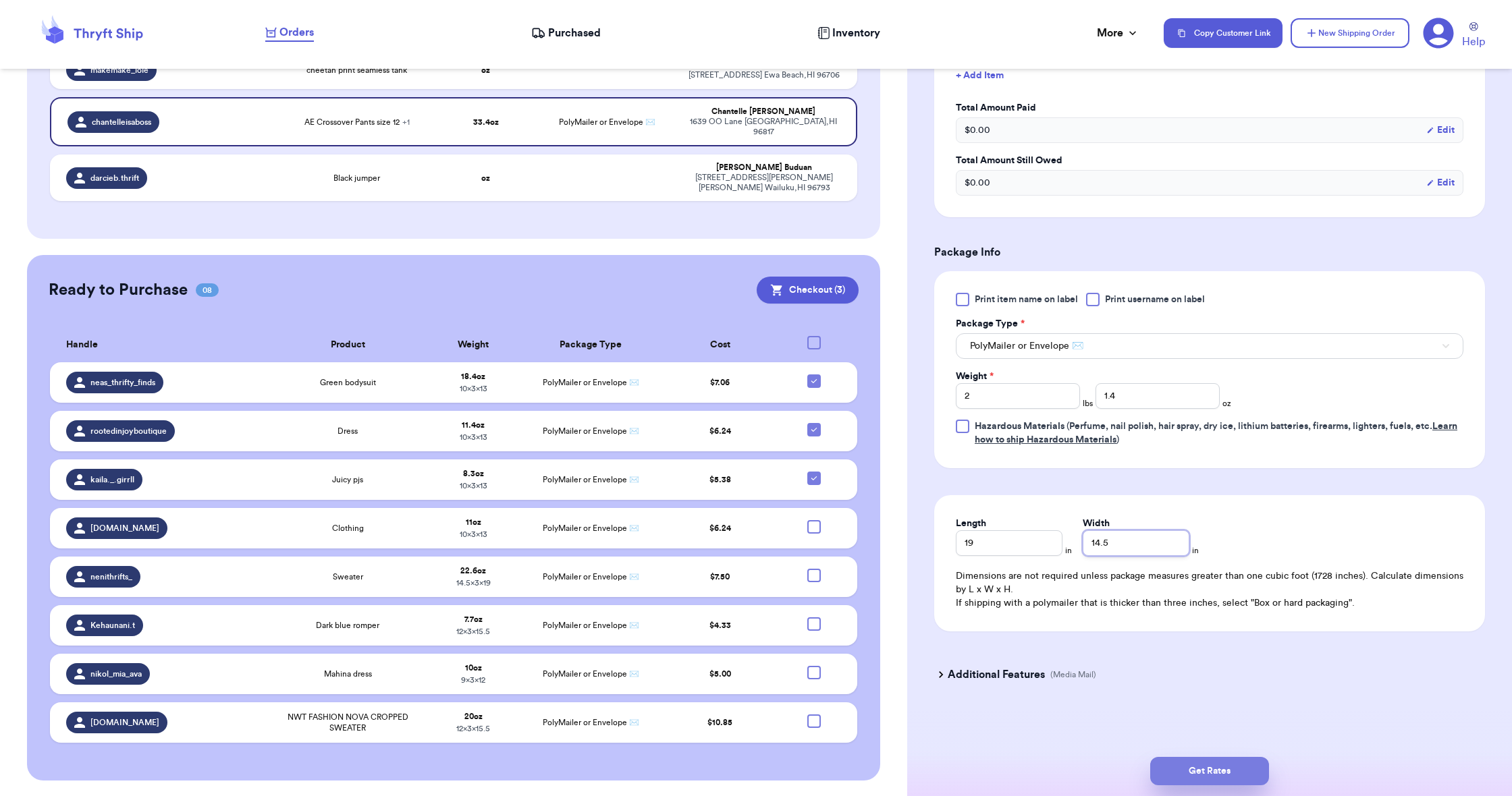
type input "14.5"
drag, startPoint x: 1188, startPoint y: 768, endPoint x: 1170, endPoint y: 763, distance: 18.7
click at [1188, 768] on button "Get Rates" at bounding box center [1210, 772] width 119 height 28
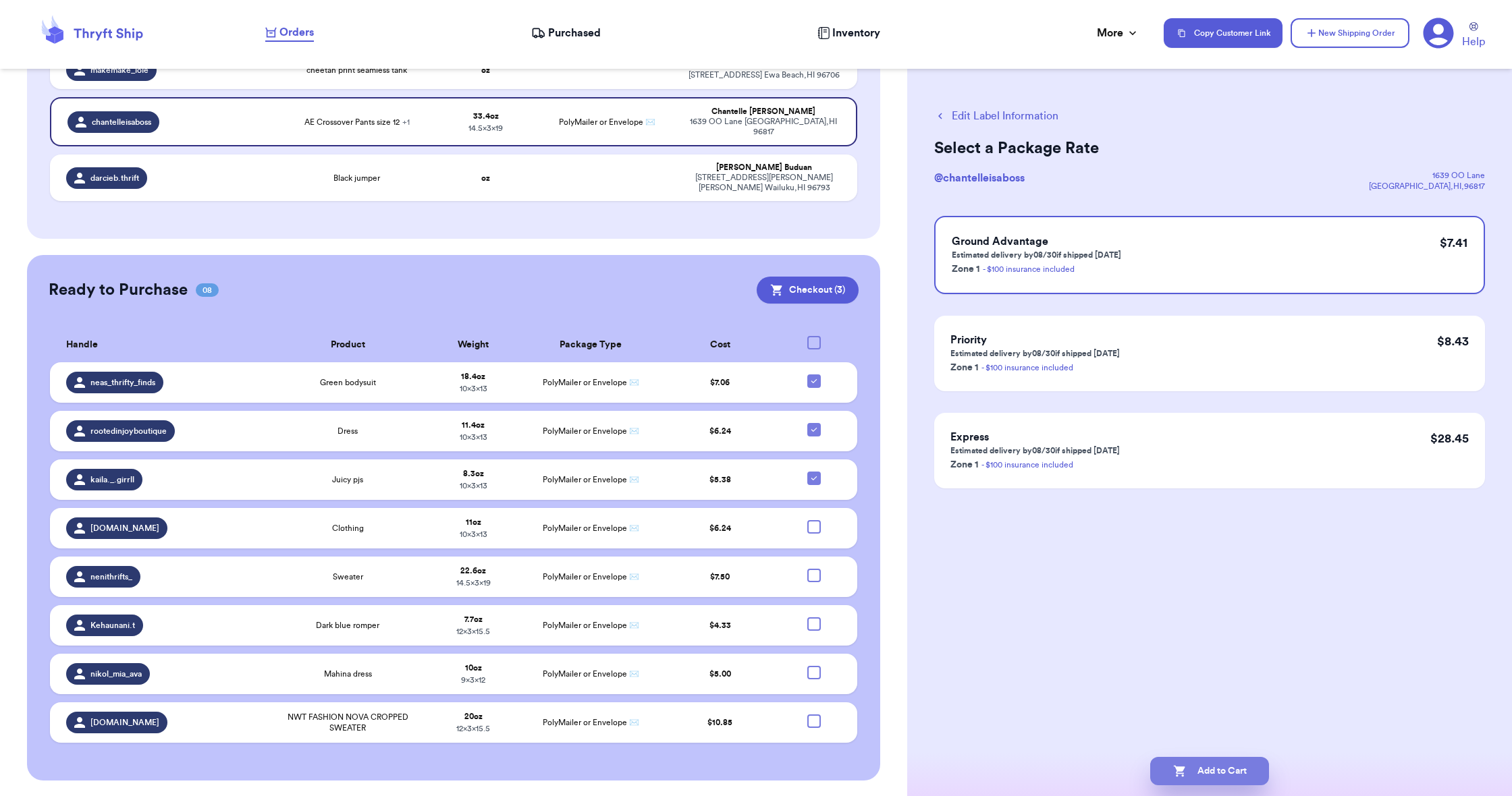
click at [1207, 776] on button "Add to Cart" at bounding box center [1210, 772] width 119 height 28
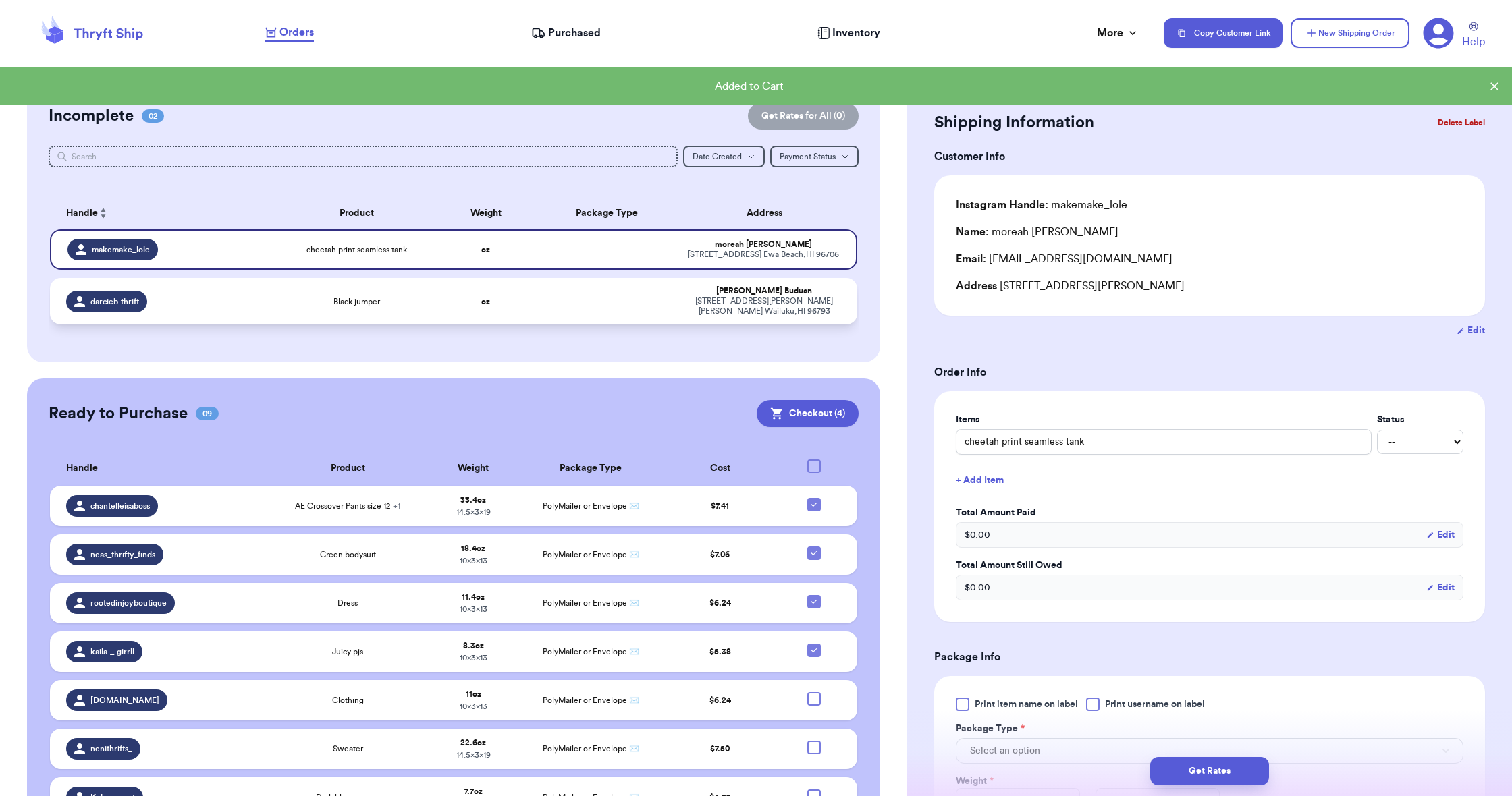
click at [542, 324] on td at bounding box center [608, 301] width 145 height 47
type input "Black jumper"
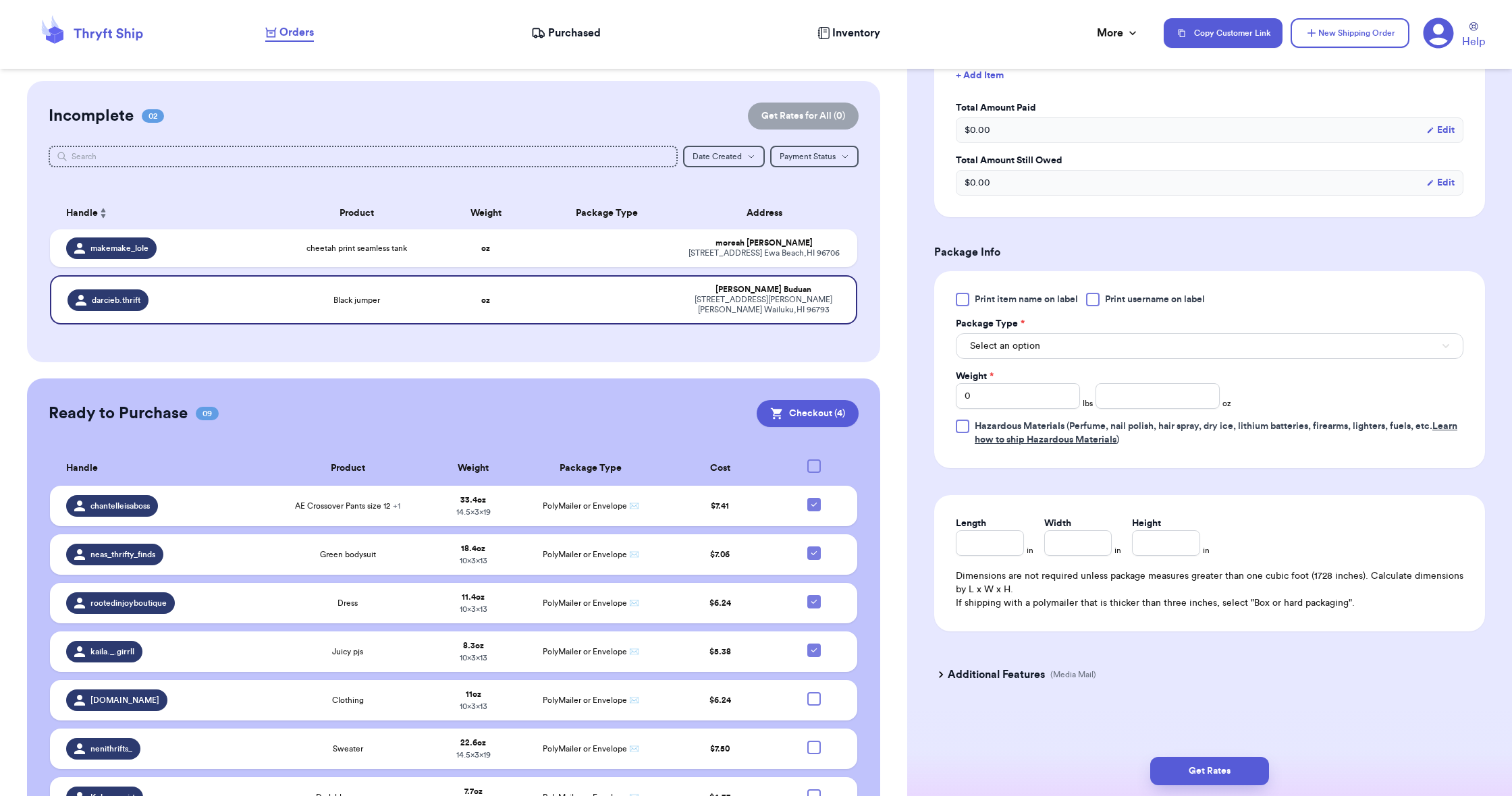
scroll to position [405, 0]
click at [991, 349] on span "Select an option" at bounding box center [1005, 346] width 70 height 13
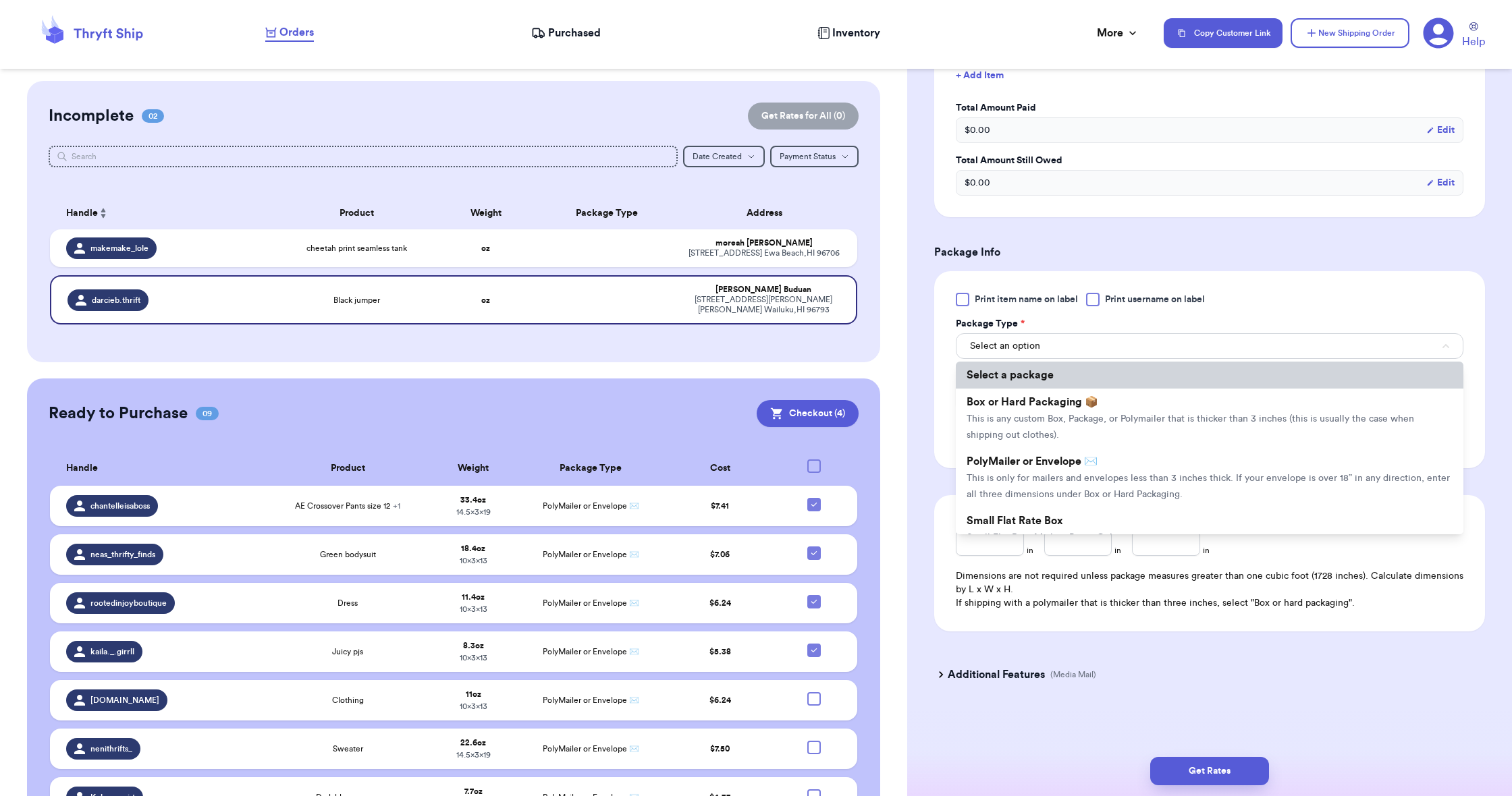
scroll to position [0, 0]
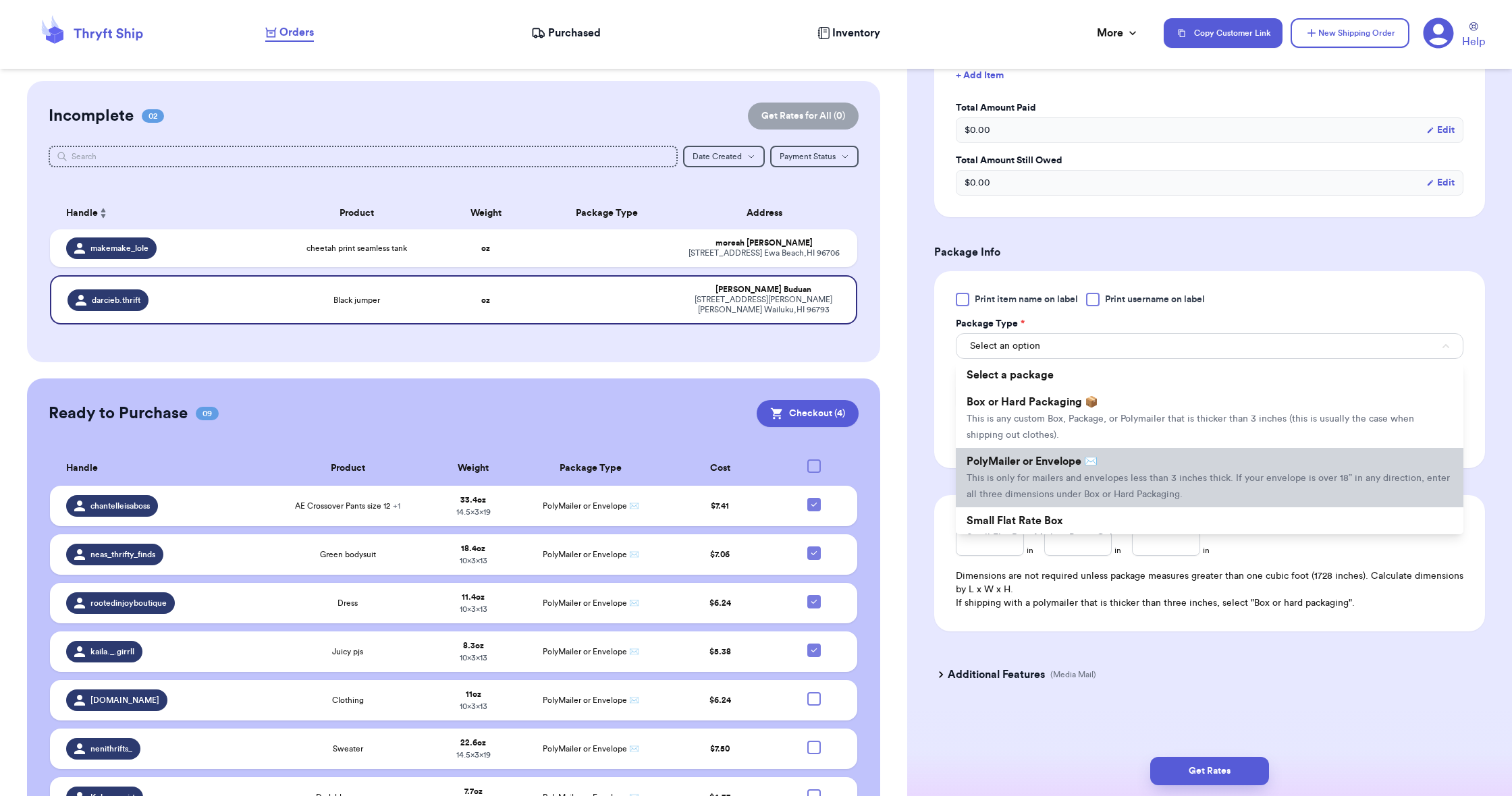
click at [1009, 465] on span "PolyMailer or Envelope ✉️" at bounding box center [1032, 462] width 131 height 11
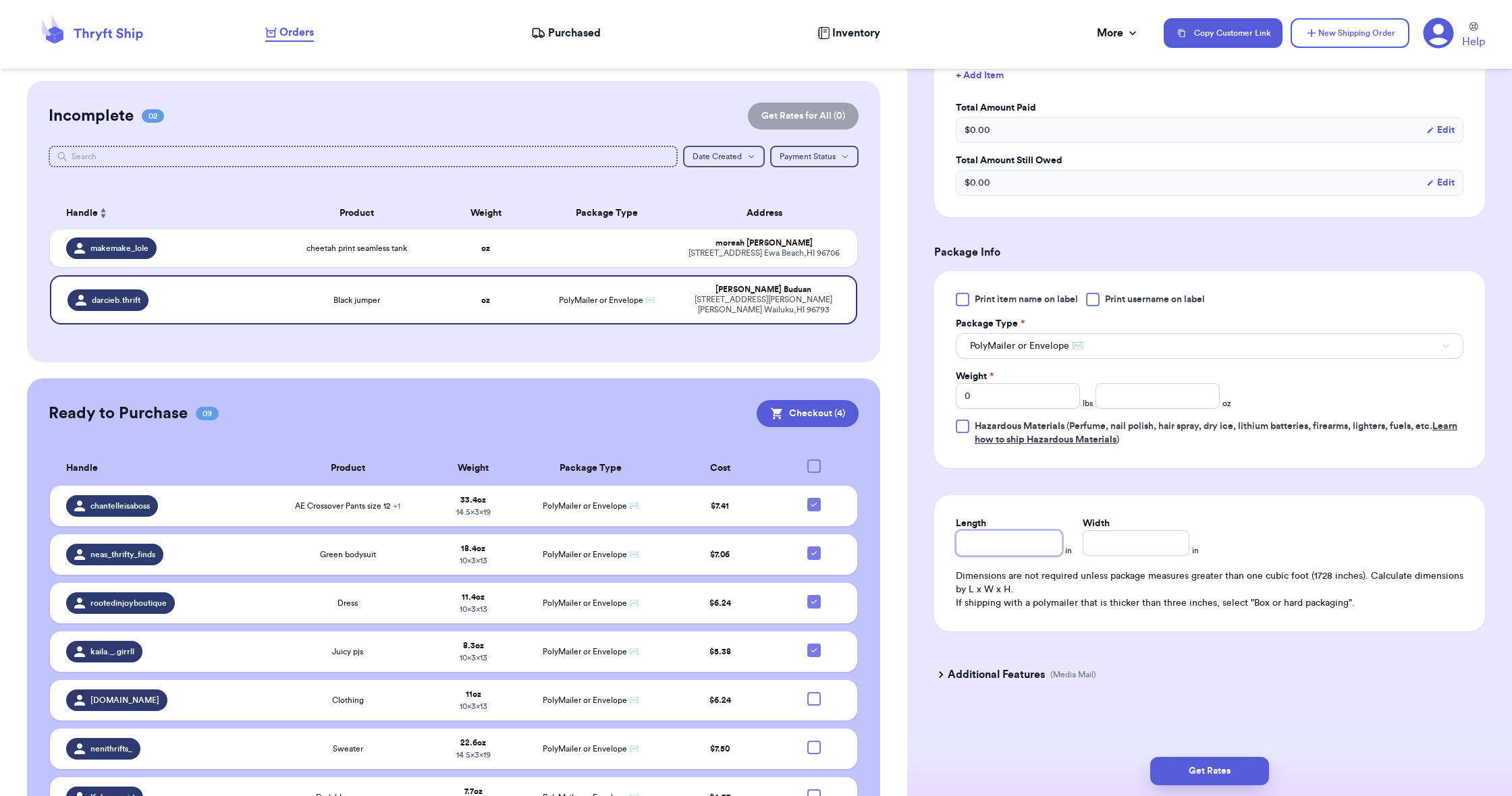
click at [997, 543] on input "Length" at bounding box center [1009, 543] width 107 height 26
type input "1"
type input "19"
click at [1130, 553] on input "Width *" at bounding box center [1136, 543] width 107 height 26
type input "1"
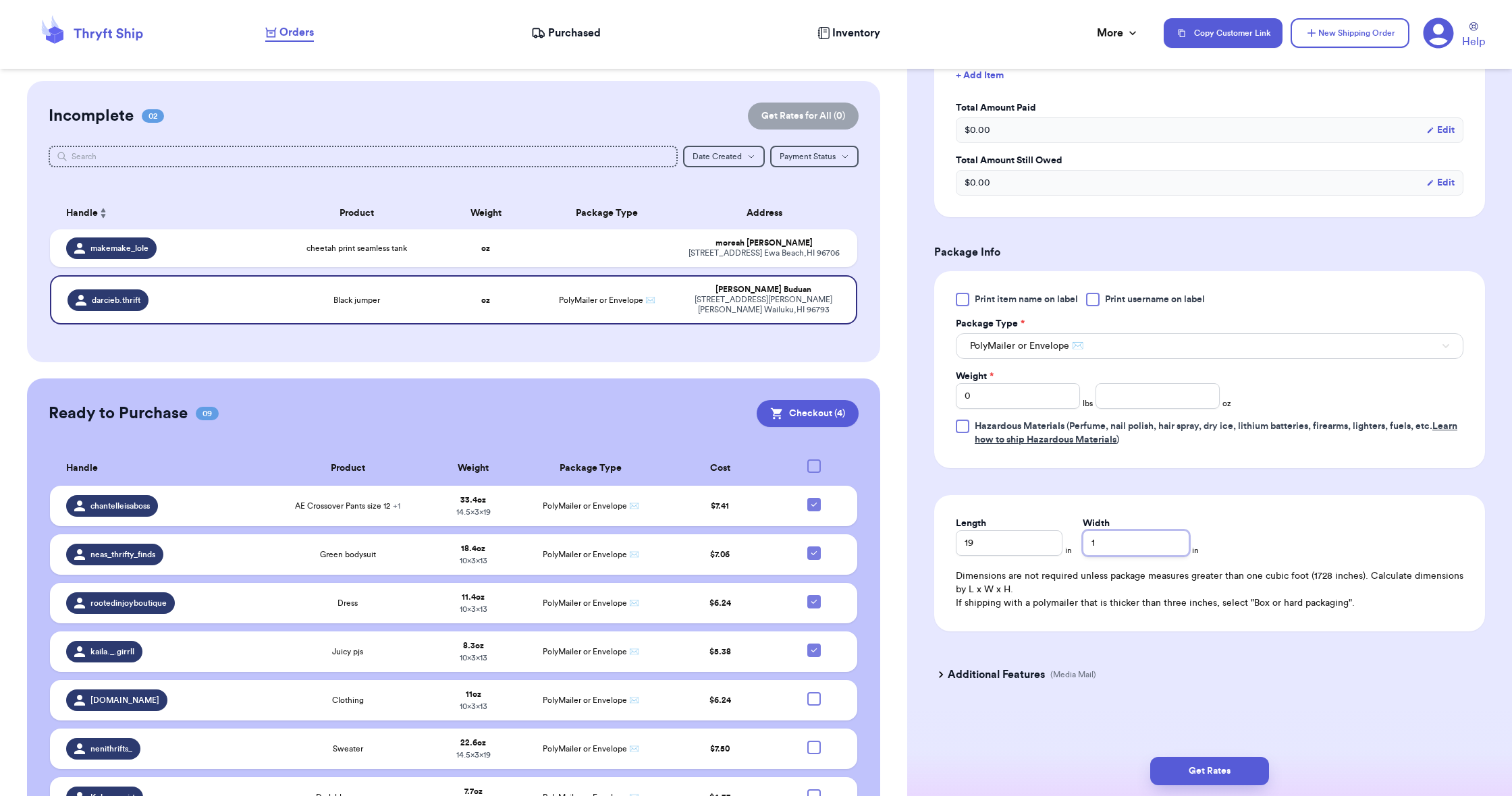
type input "14"
type input "14.5"
click at [1014, 408] on input "0" at bounding box center [1017, 396] width 124 height 26
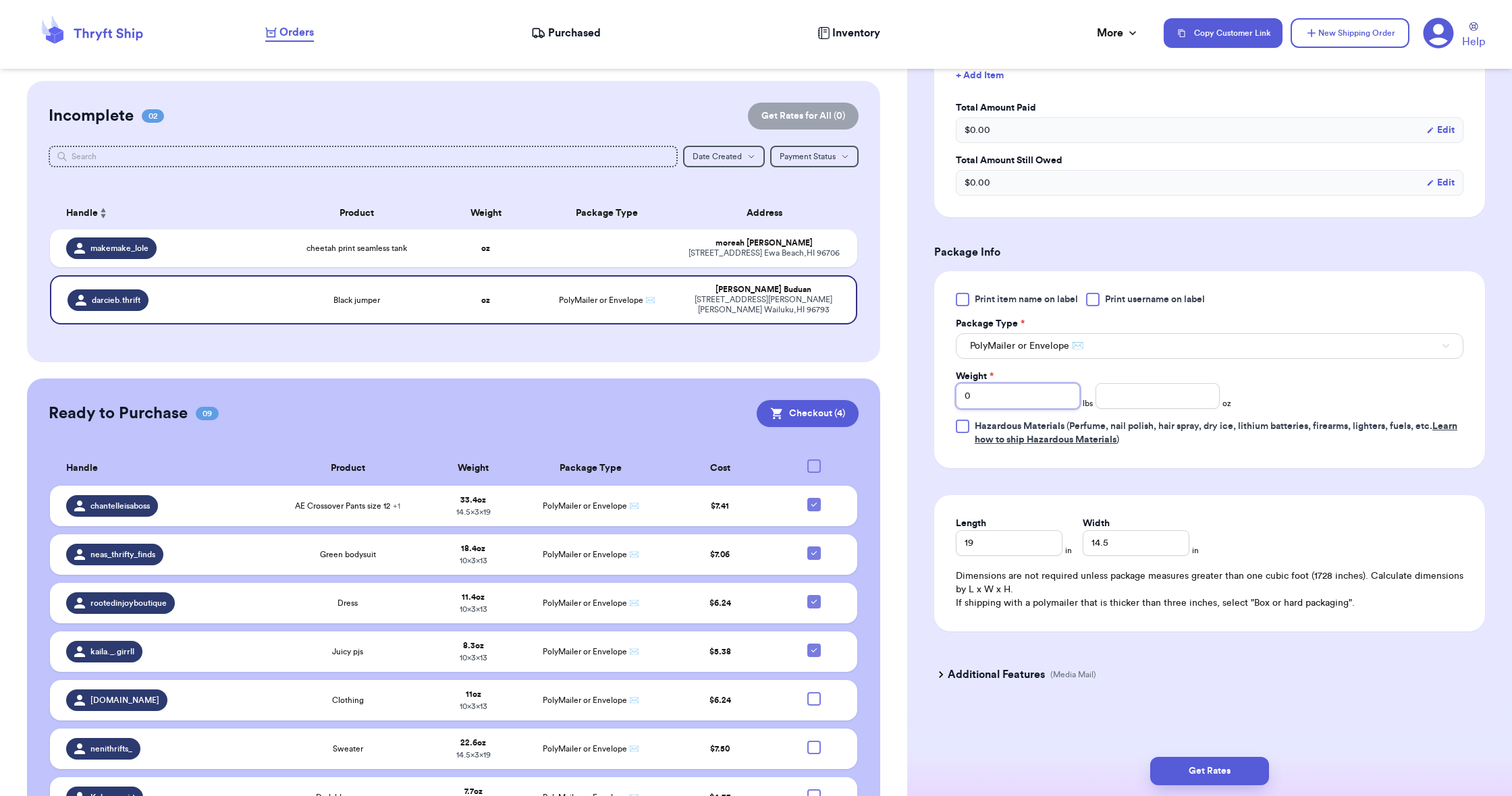
type input "1"
click at [1152, 398] on input "number" at bounding box center [1157, 396] width 124 height 26
type input "3.2"
click at [1217, 776] on button "Get Rates" at bounding box center [1210, 772] width 119 height 28
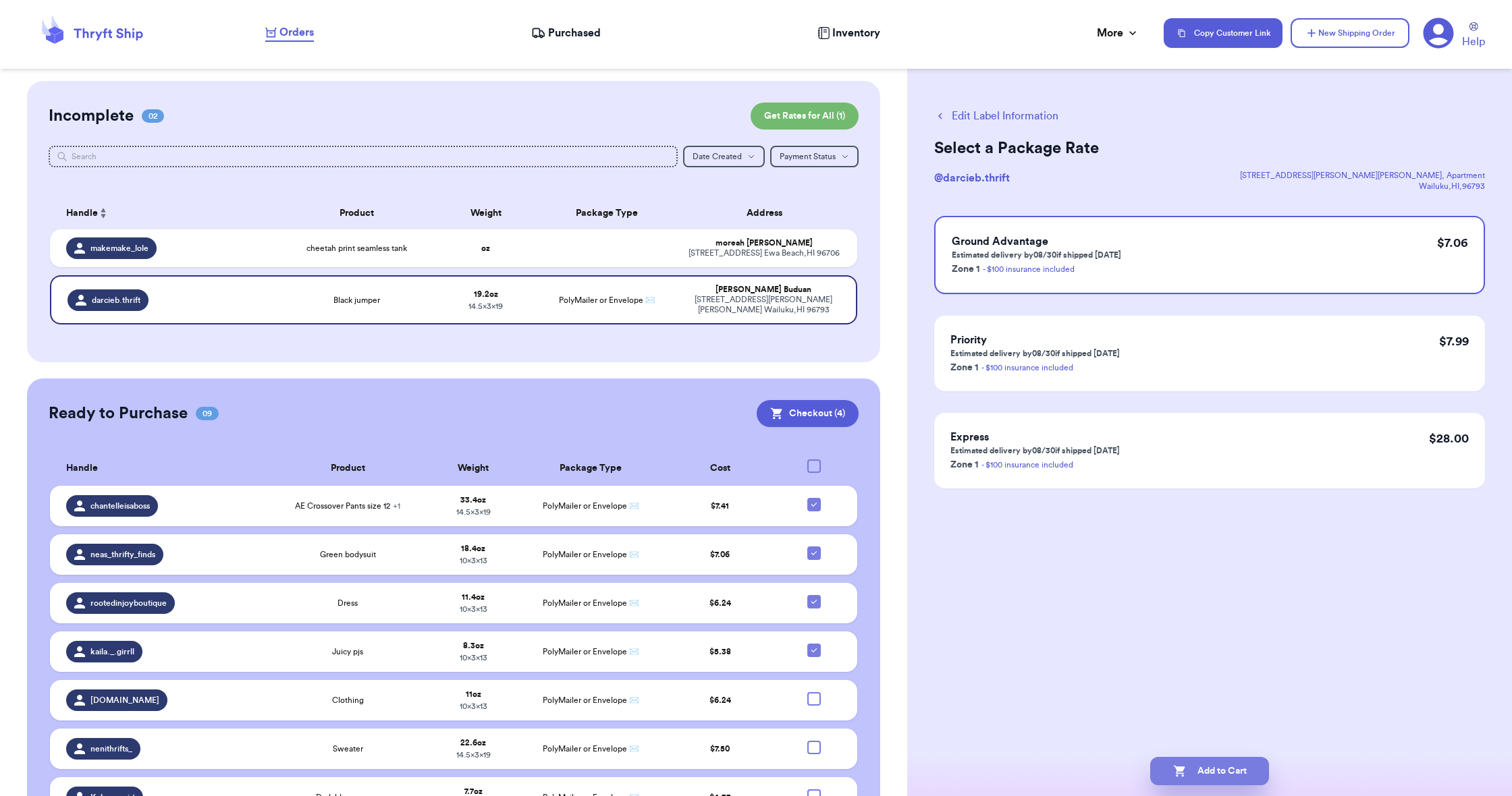
click at [1216, 776] on button "Add to Cart" at bounding box center [1210, 772] width 119 height 28
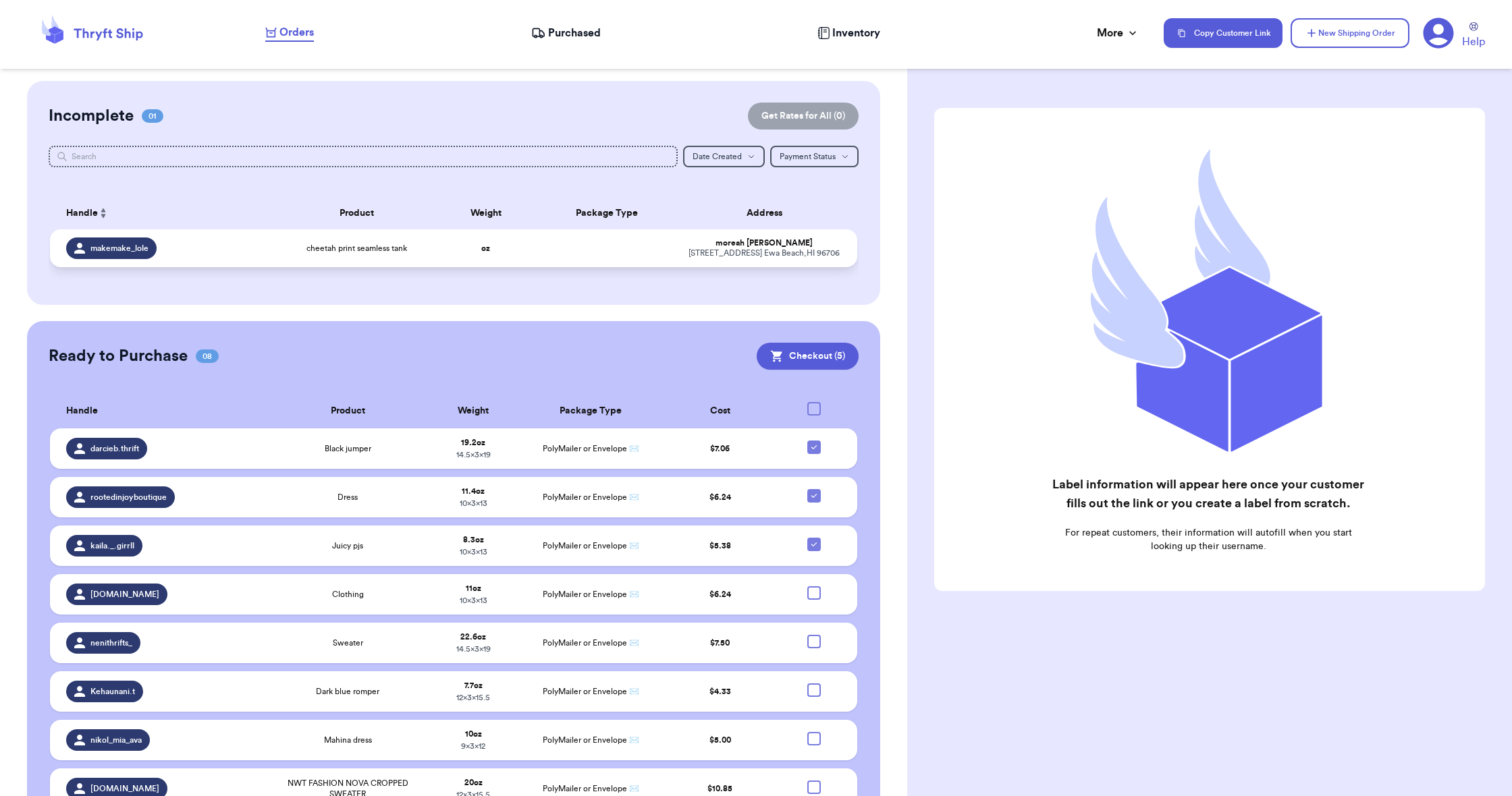
click at [657, 249] on td at bounding box center [608, 249] width 145 height 38
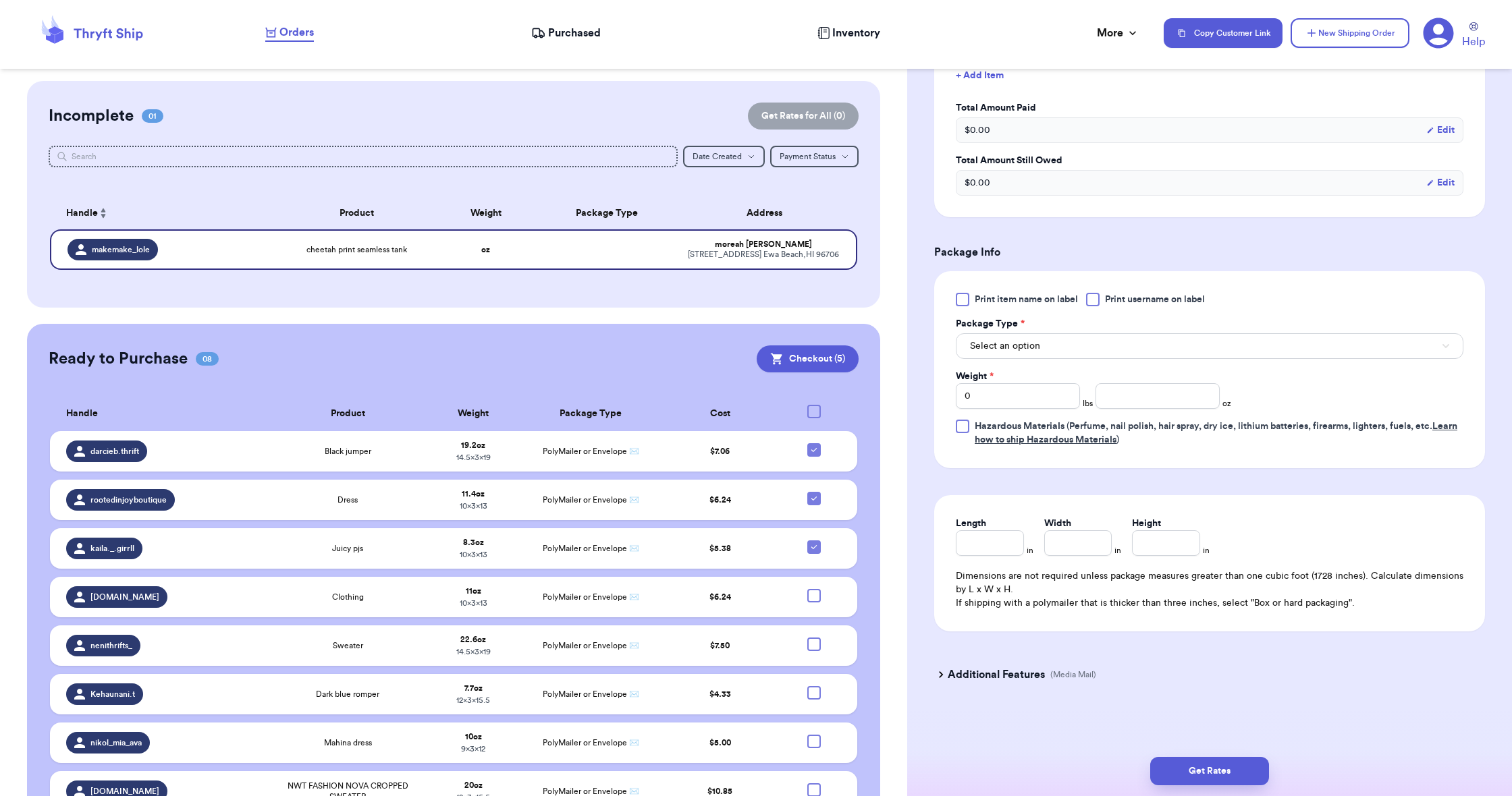
scroll to position [408, 0]
click at [1016, 349] on span "Select an option" at bounding box center [1005, 346] width 70 height 13
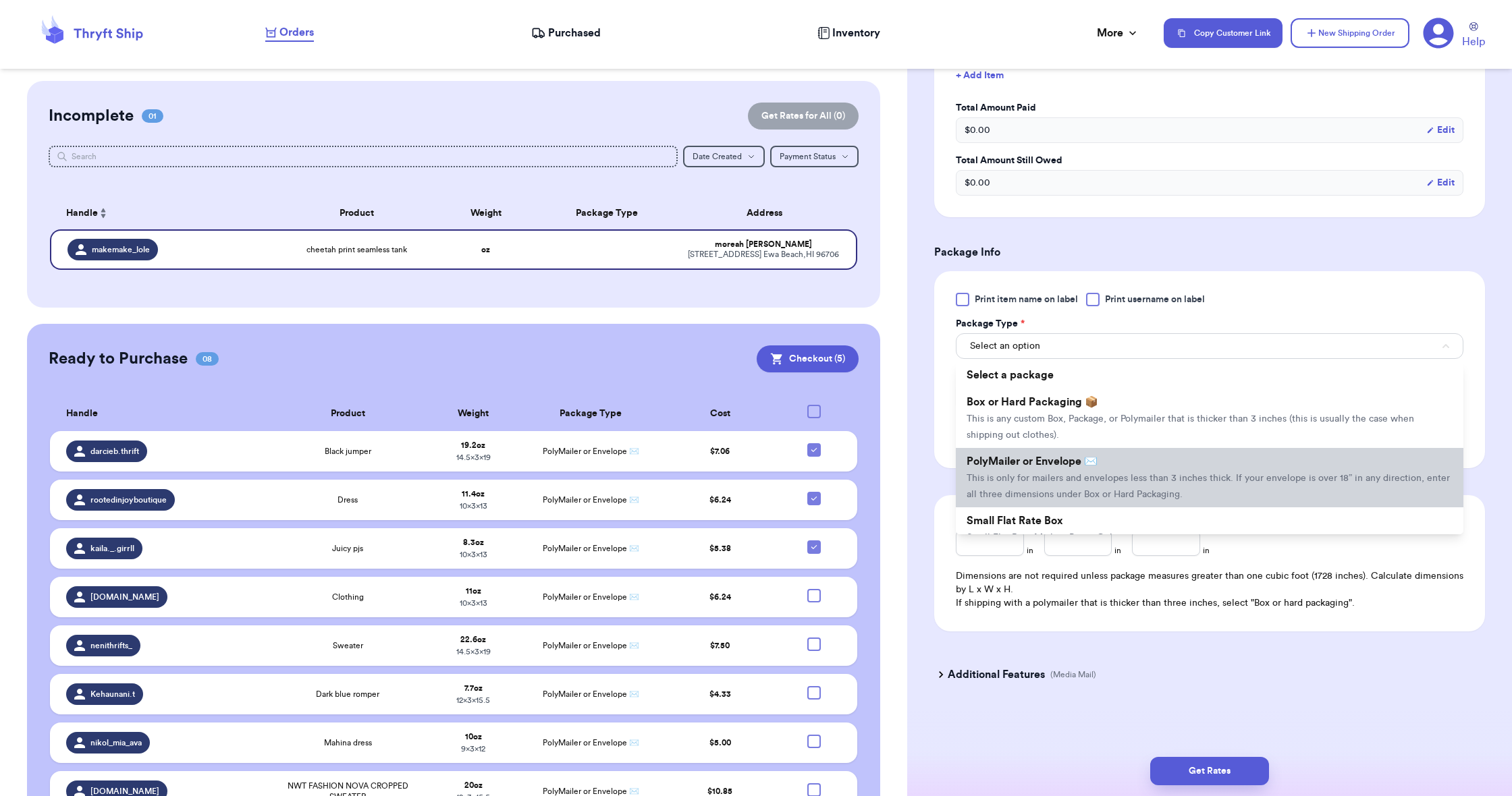
click at [1020, 471] on li "PolyMailer or Envelope ✉️ This is only for mailers and envelopes less than 3 in…" at bounding box center [1209, 477] width 507 height 59
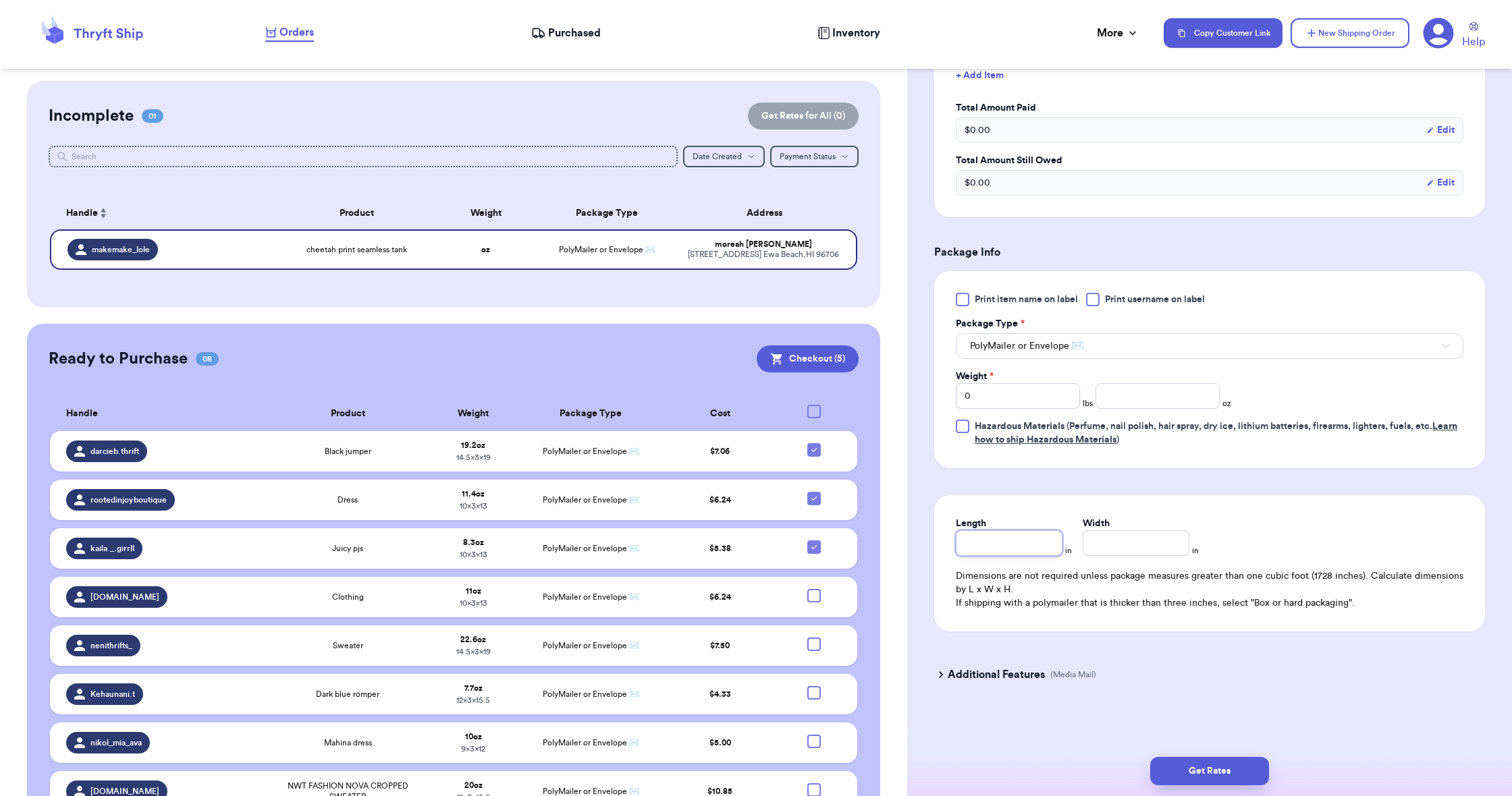
click at [1016, 531] on input "Length" at bounding box center [1009, 543] width 107 height 26
type input "9"
click at [1143, 553] on input "Width *" at bounding box center [1136, 543] width 107 height 26
type input "6"
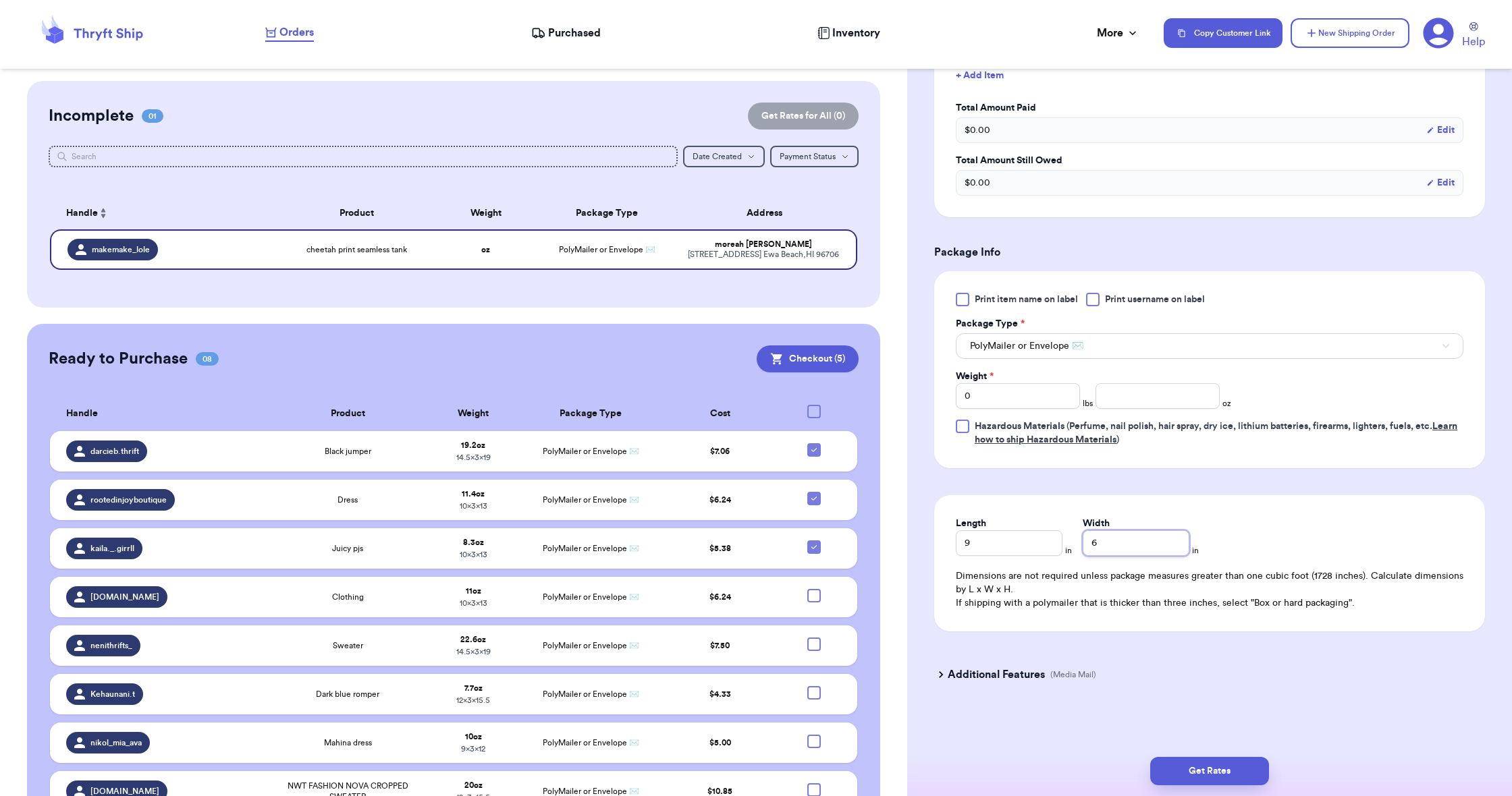
type input "6"
click at [1117, 394] on input "number" at bounding box center [1157, 396] width 124 height 26
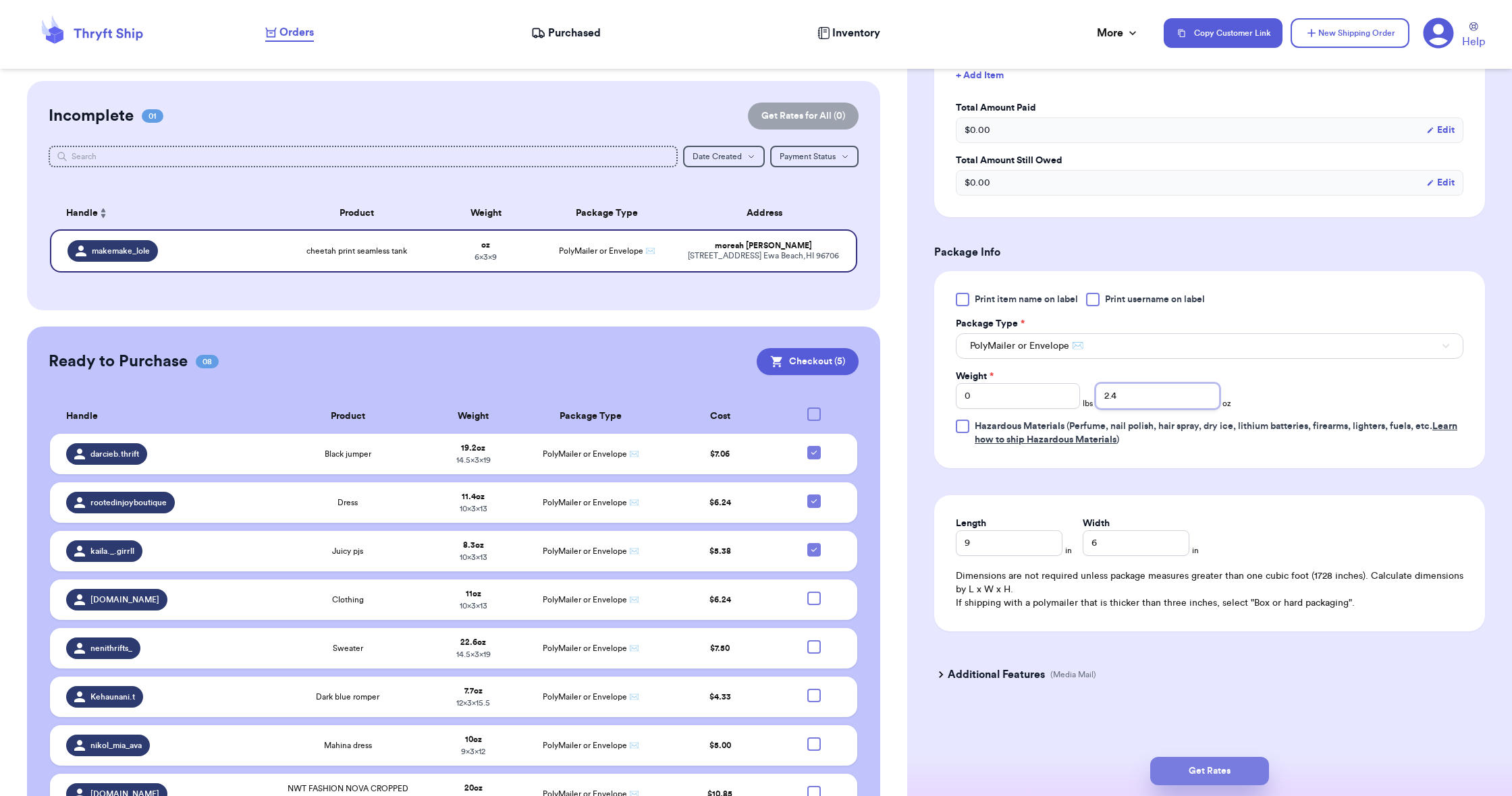
type input "2.4"
click at [1207, 780] on button "Get Rates" at bounding box center [1210, 772] width 119 height 28
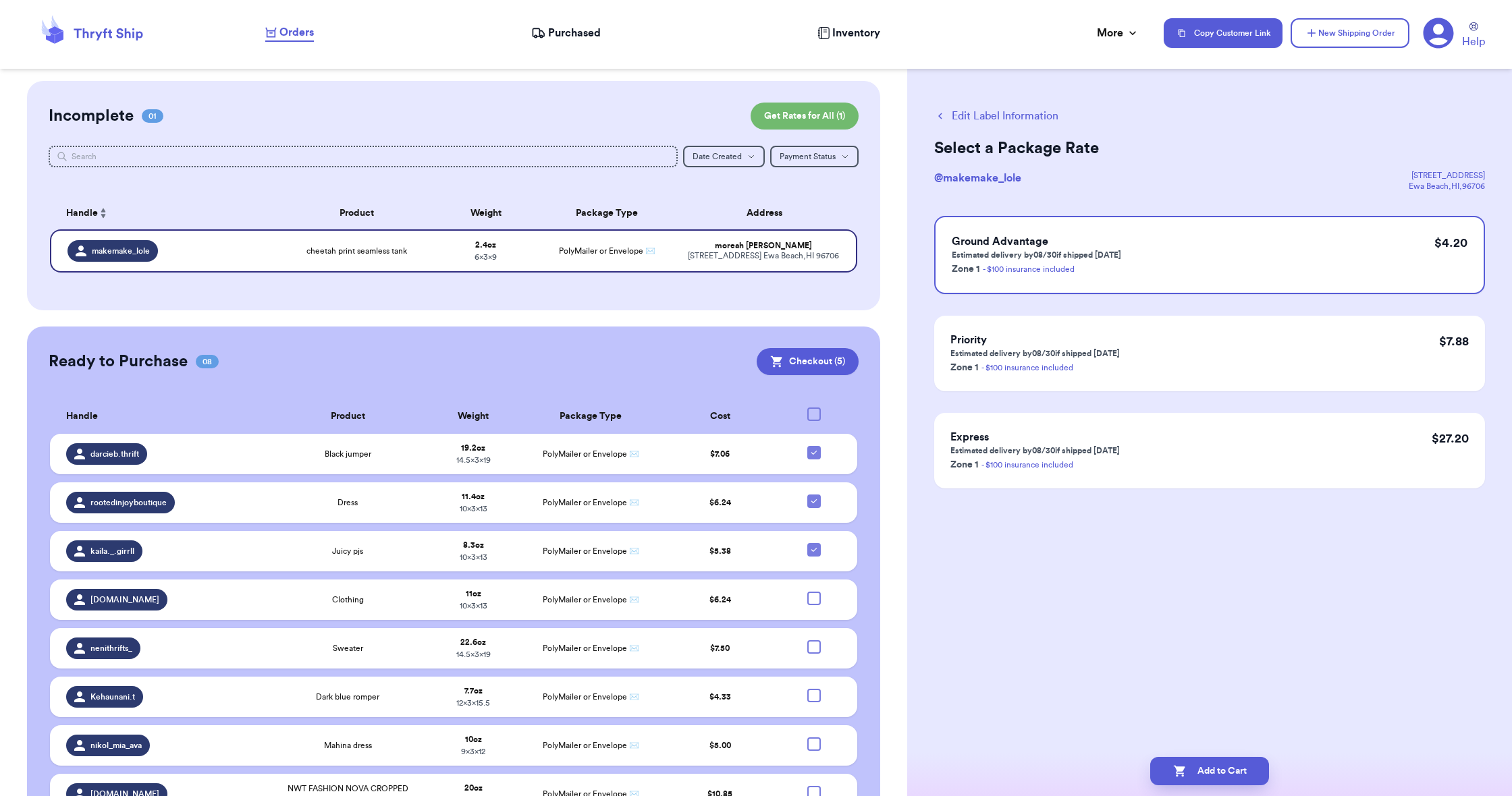
scroll to position [0, 0]
click at [1193, 775] on button "Add to Cart" at bounding box center [1210, 772] width 119 height 28
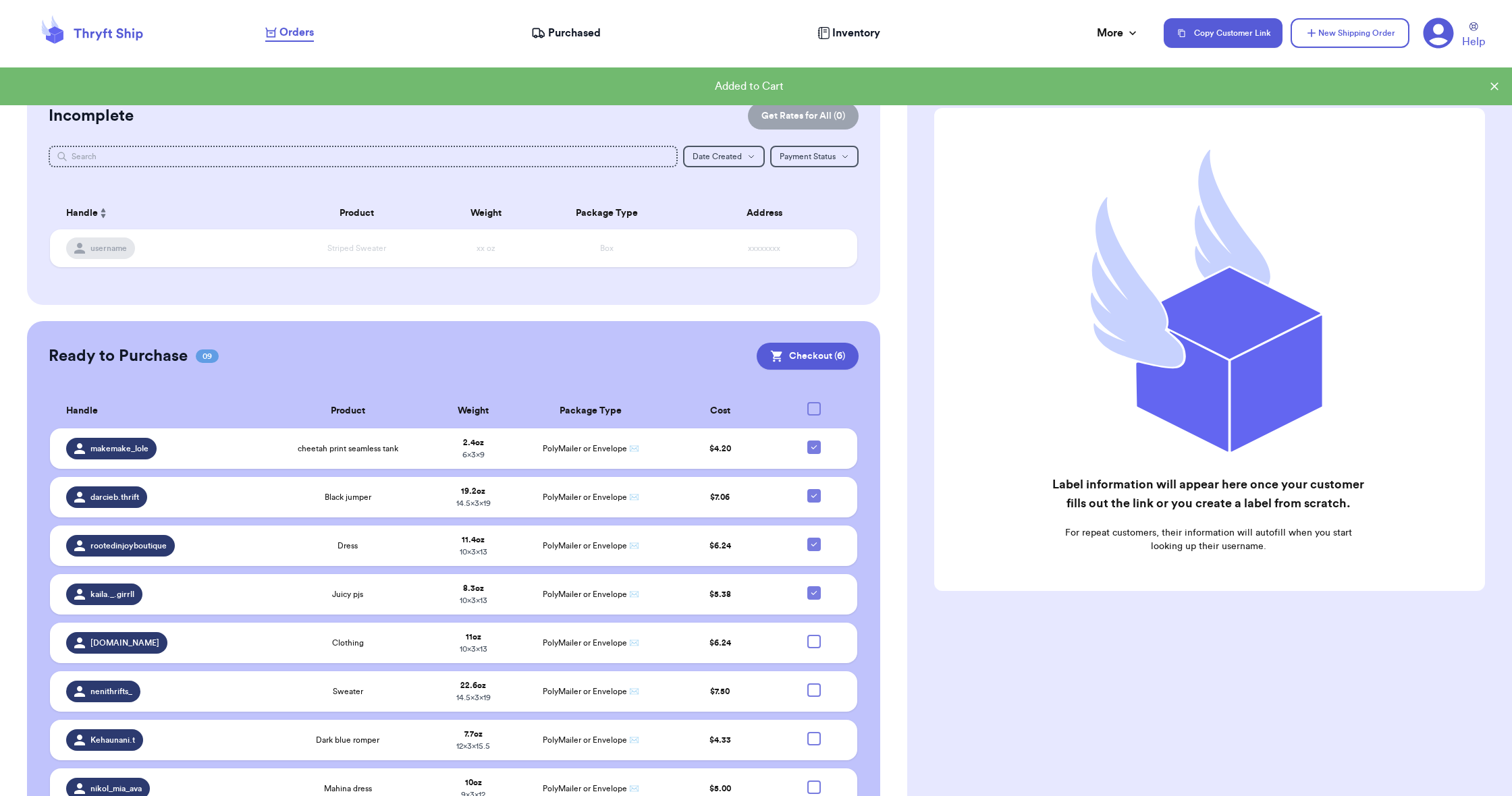
scroll to position [2, 1]
click at [815, 502] on icon at bounding box center [814, 496] width 11 height 11
click at [814, 489] on input "checkbox" at bounding box center [814, 488] width 1 height 1
checkbox input "false"
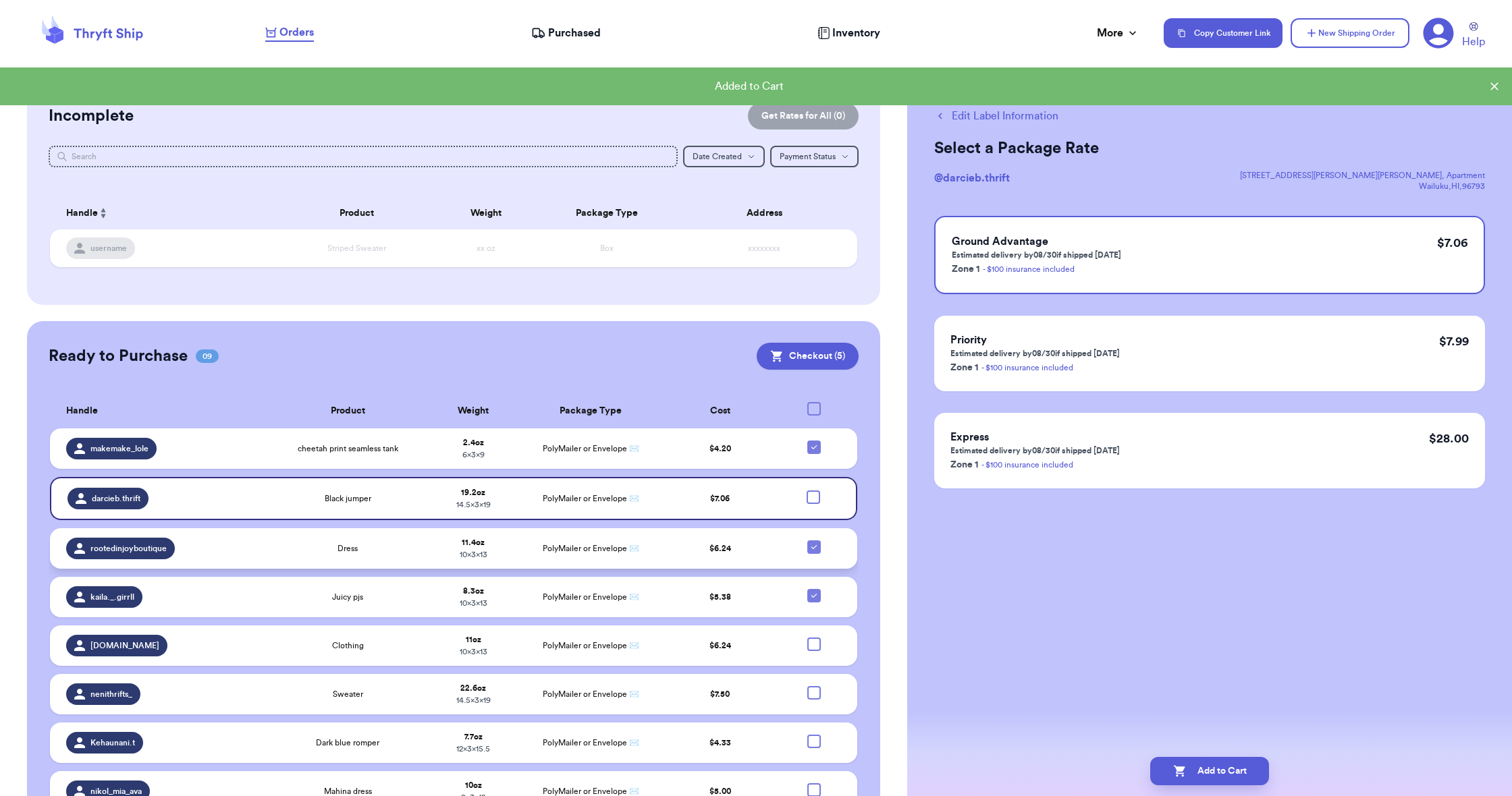
click at [812, 549] on icon at bounding box center [813, 547] width 6 height 4
click at [814, 540] on input "checkbox" at bounding box center [814, 540] width 1 height 1
checkbox input "false"
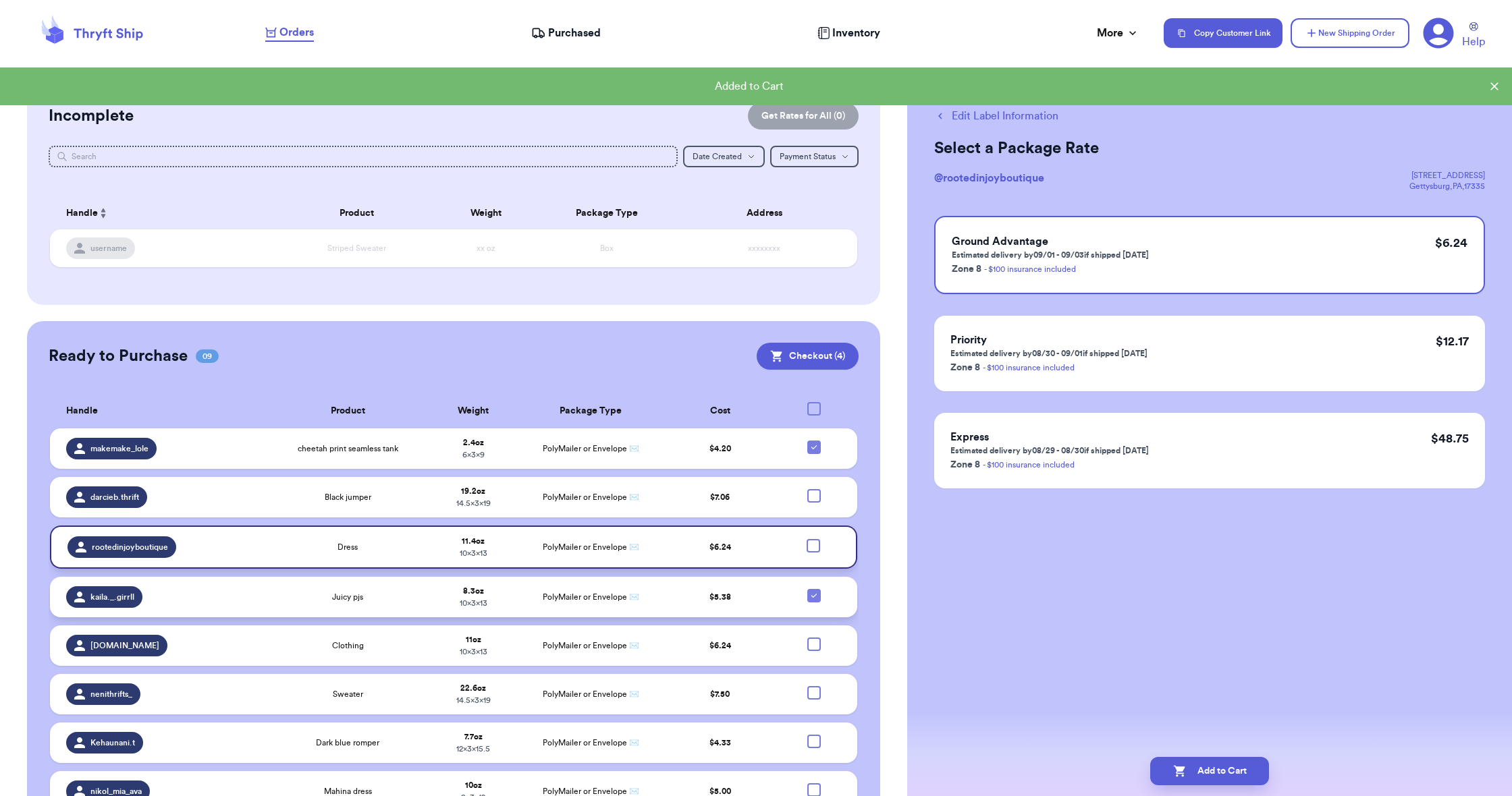
click at [810, 601] on icon at bounding box center [814, 596] width 11 height 11
click at [814, 589] on input "checkbox" at bounding box center [814, 589] width 1 height 1
checkbox input "false"
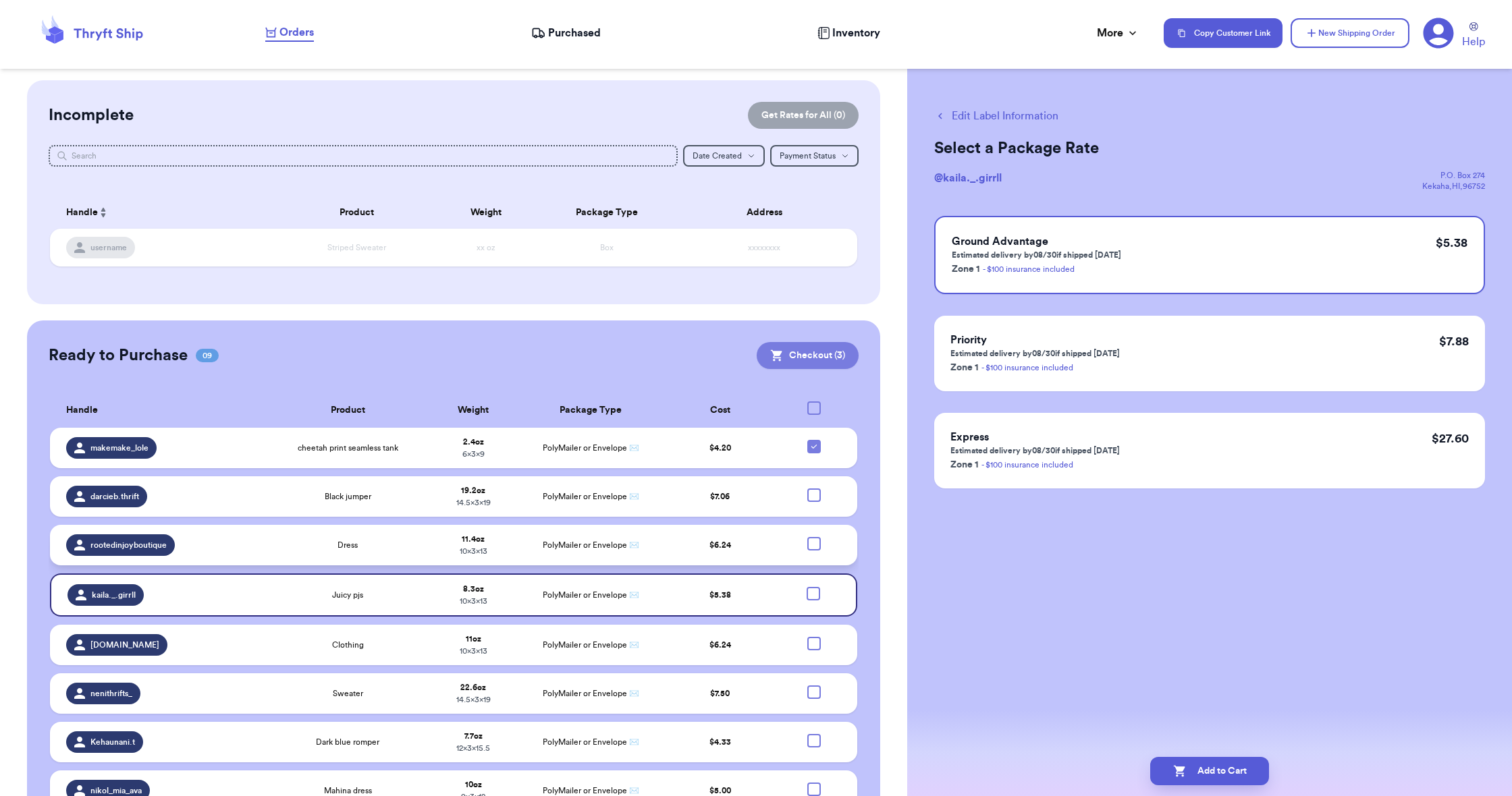
scroll to position [0, 0]
click at [786, 348] on button "Checkout ( 3 )" at bounding box center [807, 357] width 102 height 27
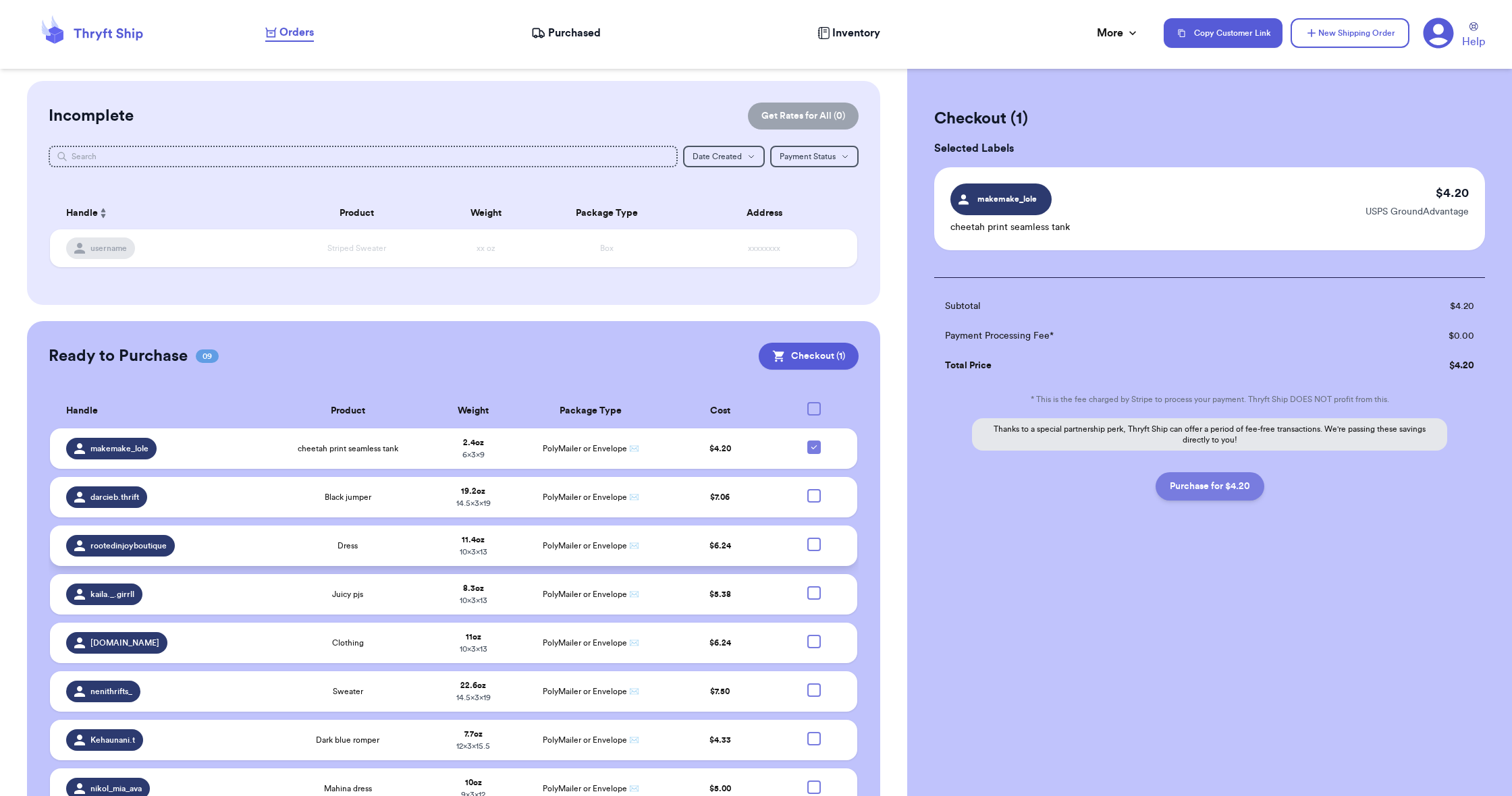
click at [1162, 484] on button "Purchase for $4.20" at bounding box center [1211, 487] width 109 height 28
checkbox input "false"
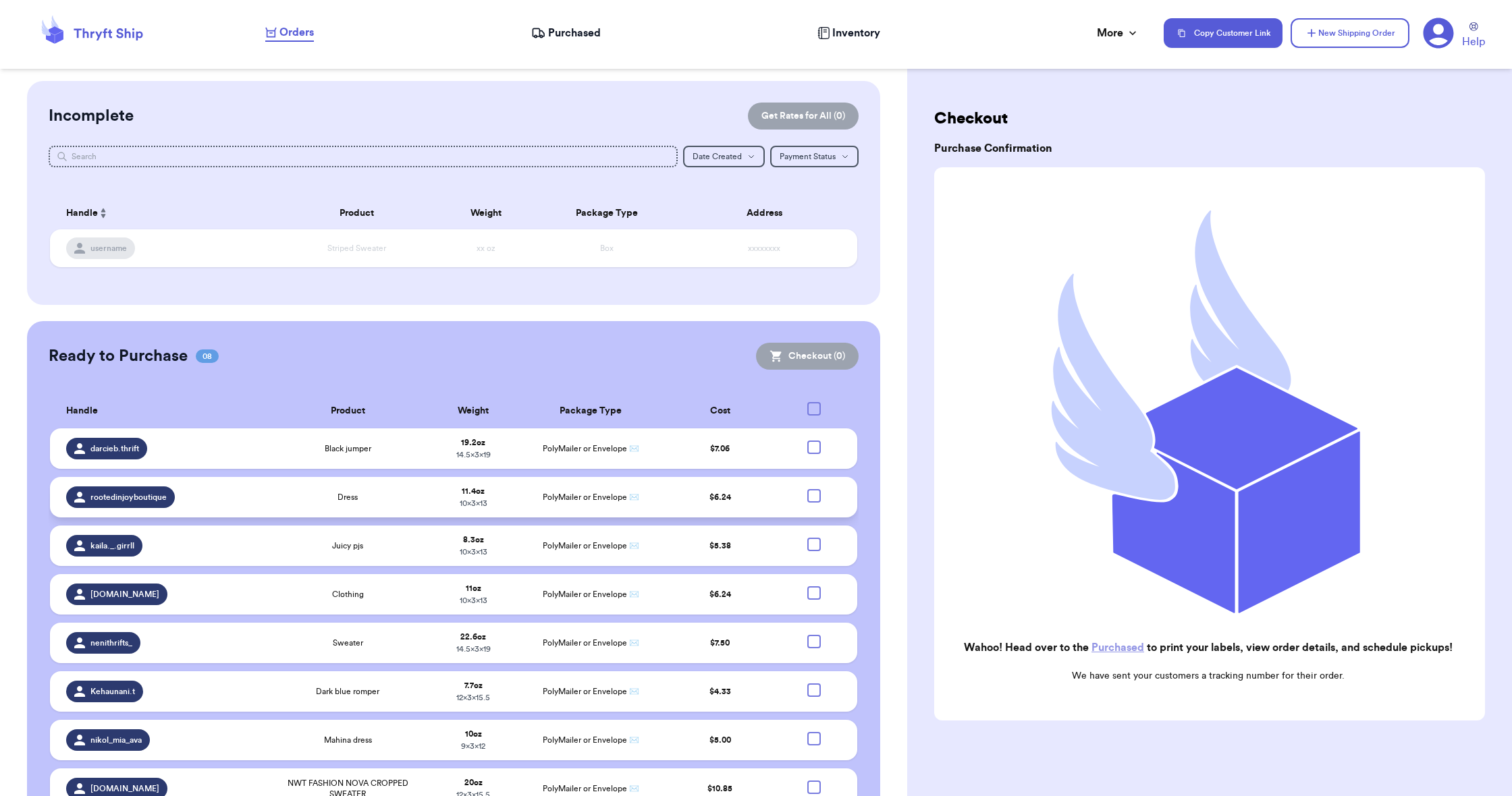
click at [568, 35] on span "Purchased" at bounding box center [574, 33] width 53 height 17
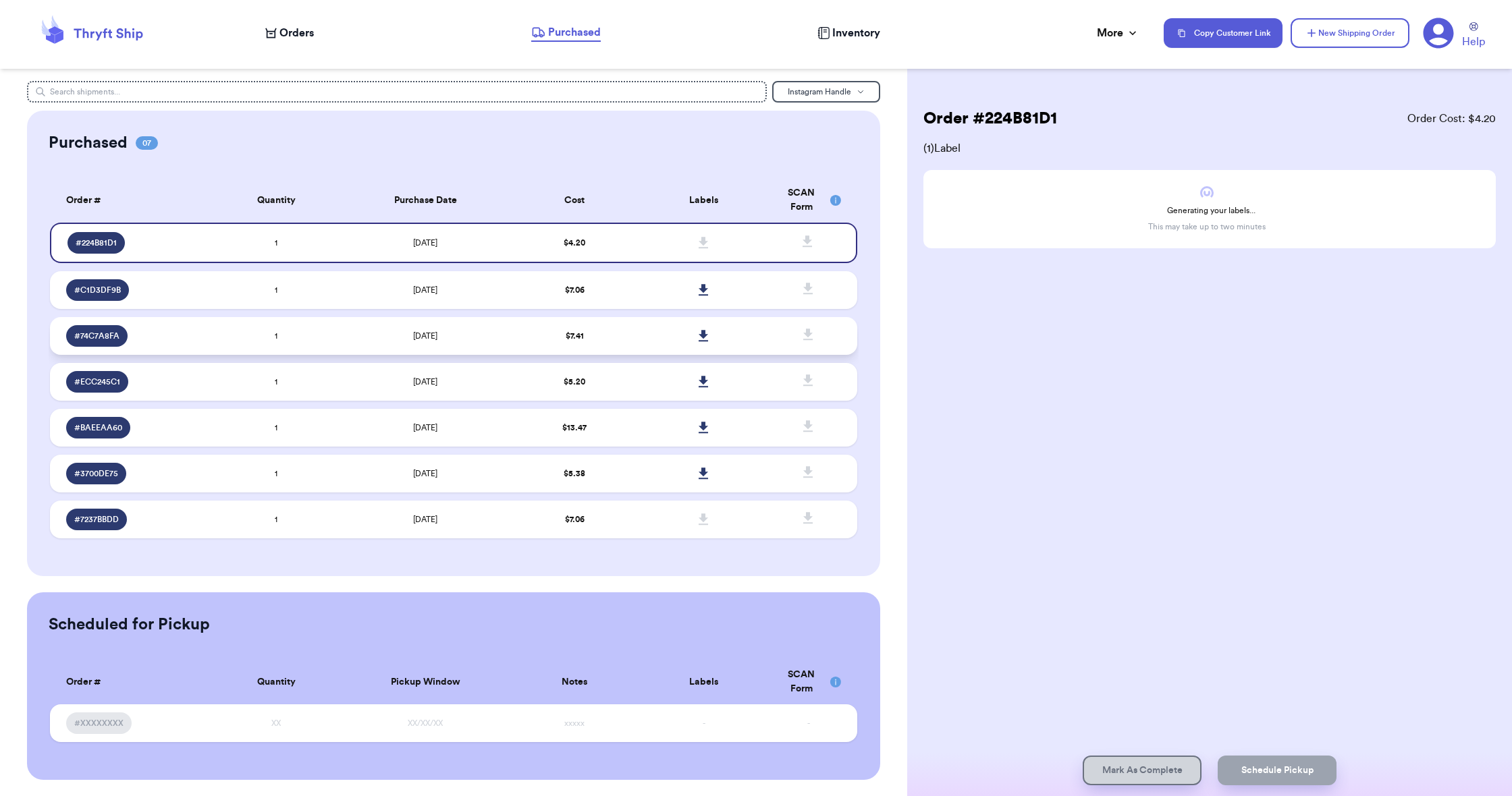
click at [700, 342] on icon at bounding box center [703, 335] width 10 height 12
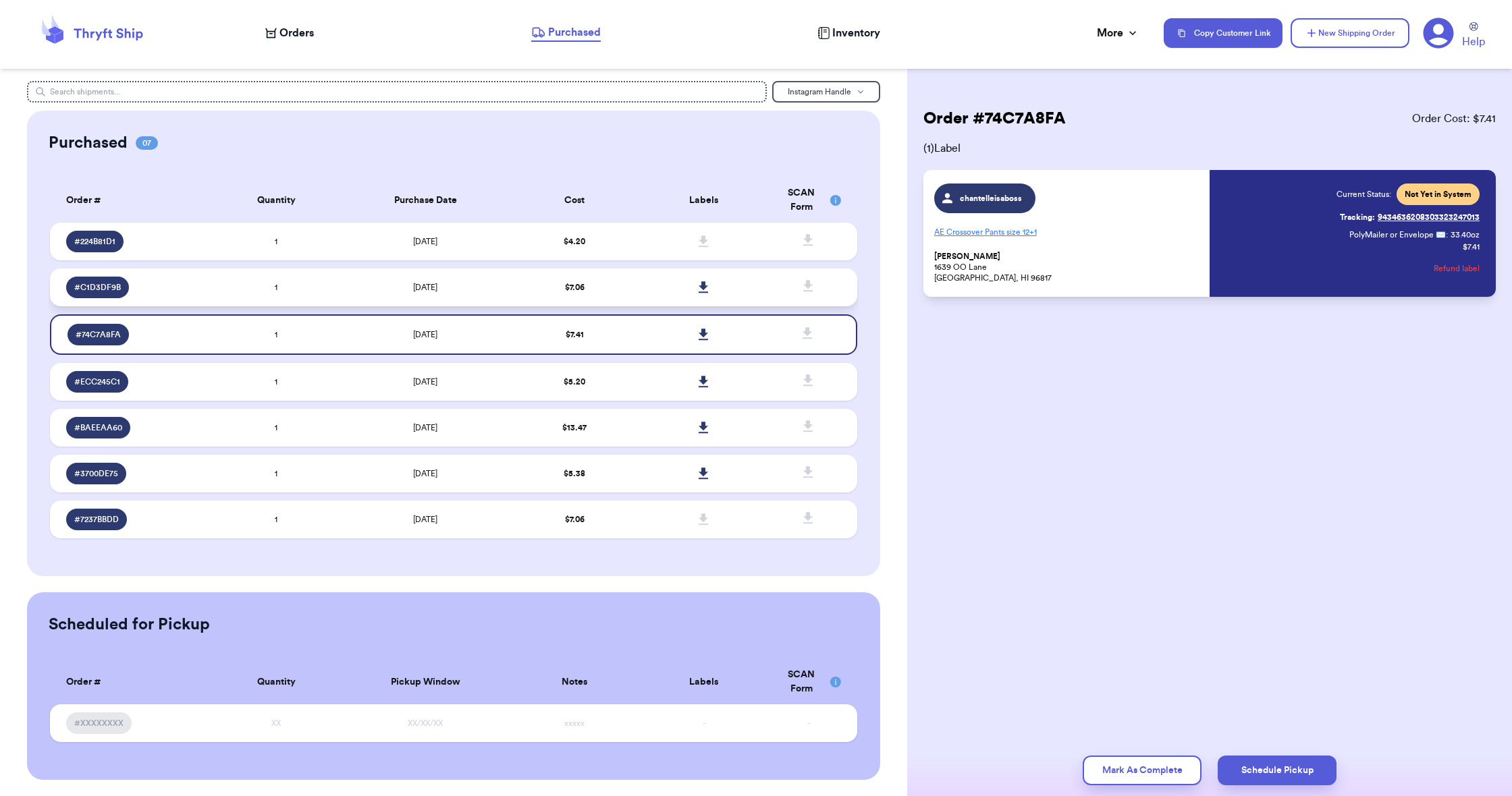
click at [702, 292] on icon at bounding box center [703, 287] width 10 height 12
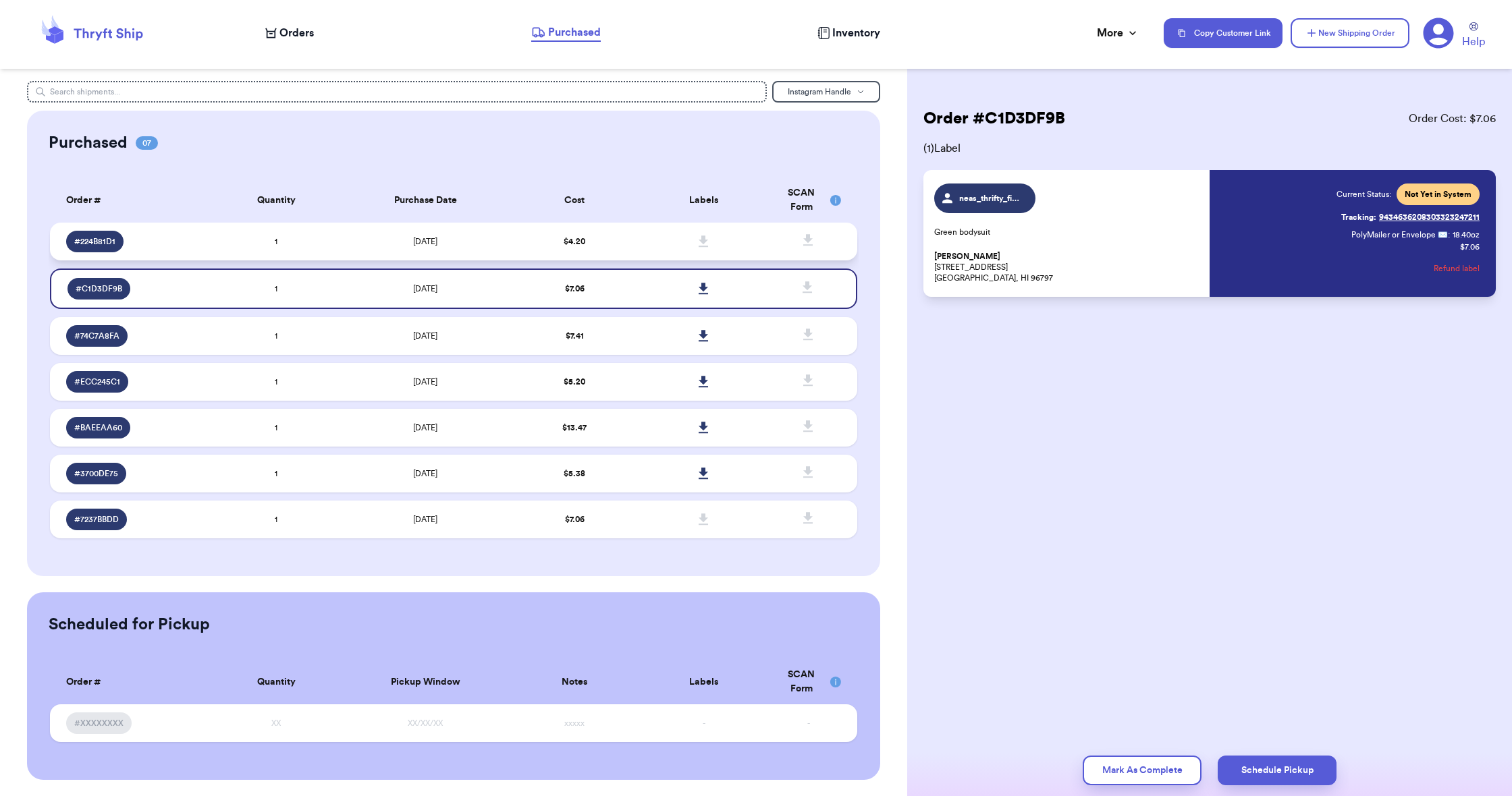
click at [642, 242] on td at bounding box center [703, 241] width 129 height 38
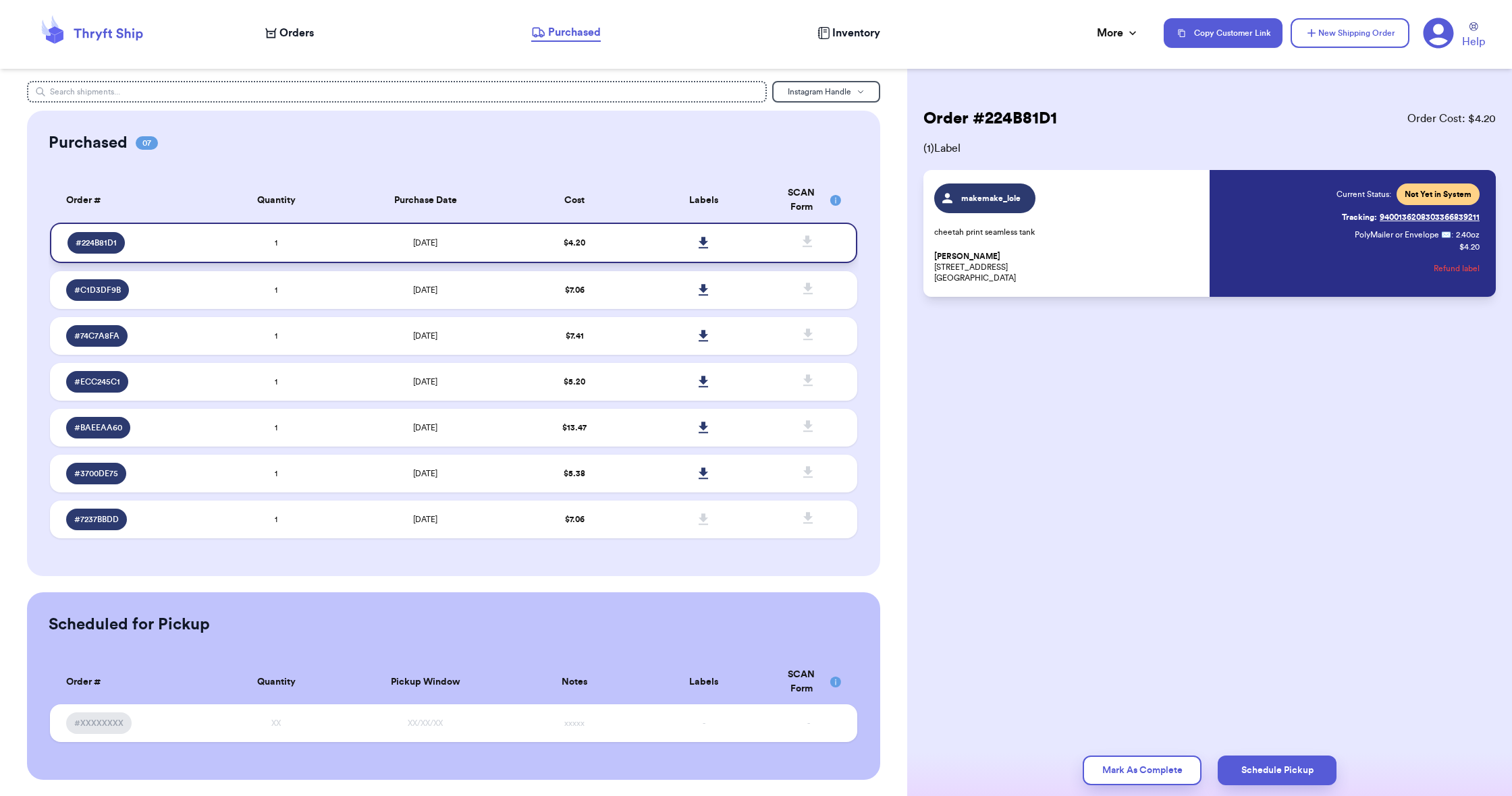
click at [702, 249] on icon at bounding box center [703, 242] width 10 height 12
